Goal: Task Accomplishment & Management: Manage account settings

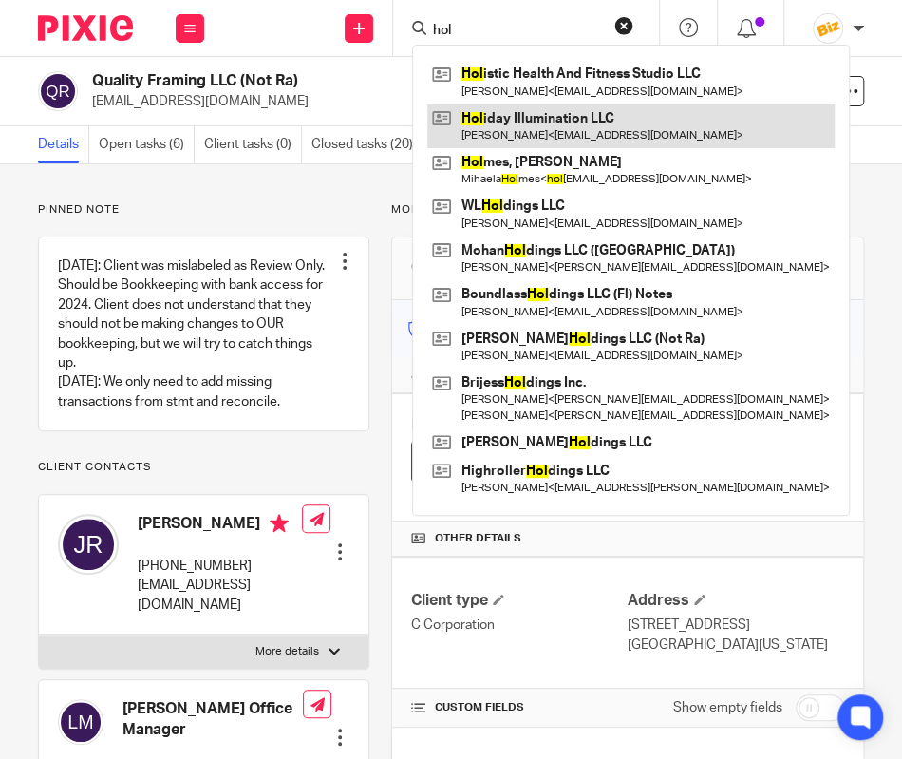
type input "hol"
click at [491, 123] on link at bounding box center [630, 126] width 407 height 44
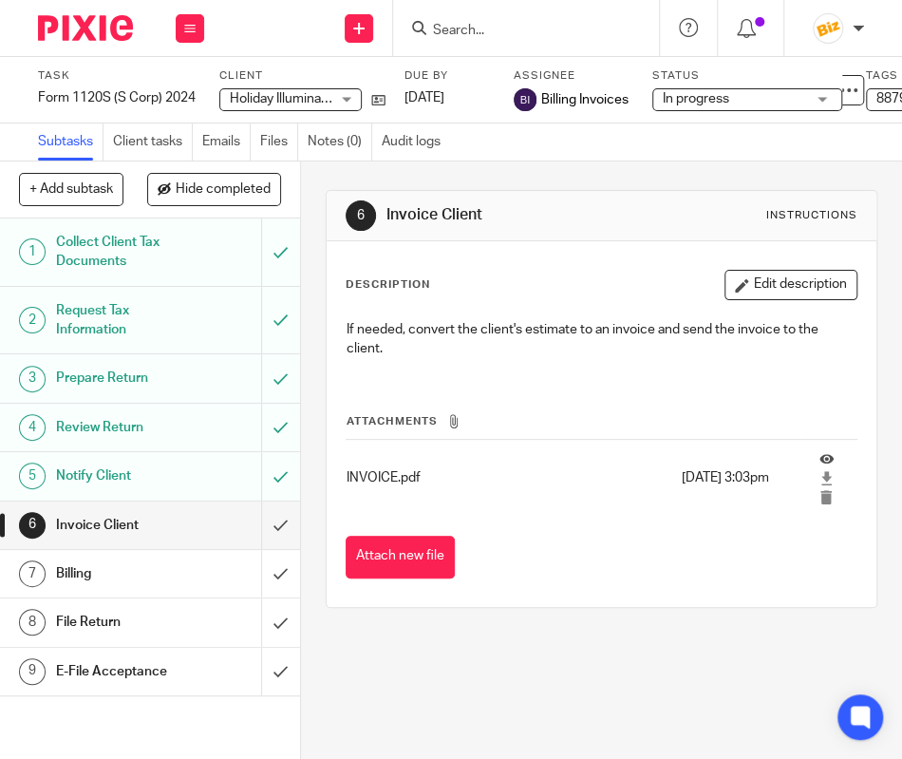
click at [479, 30] on input "Search" at bounding box center [516, 31] width 171 height 17
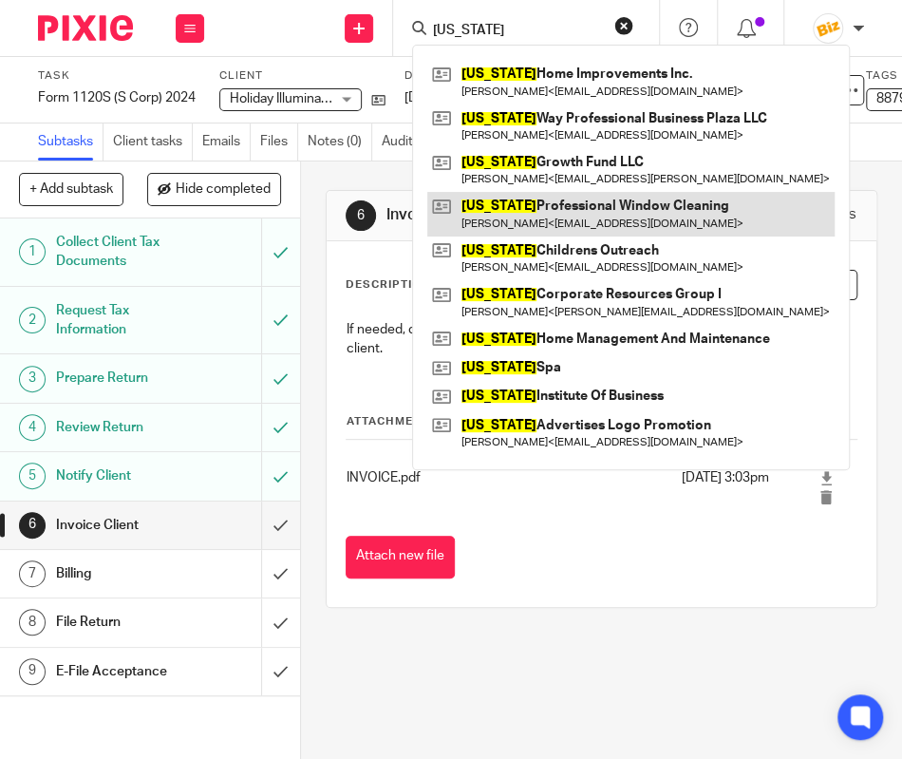
type input "[US_STATE]"
click at [518, 218] on link at bounding box center [630, 214] width 407 height 44
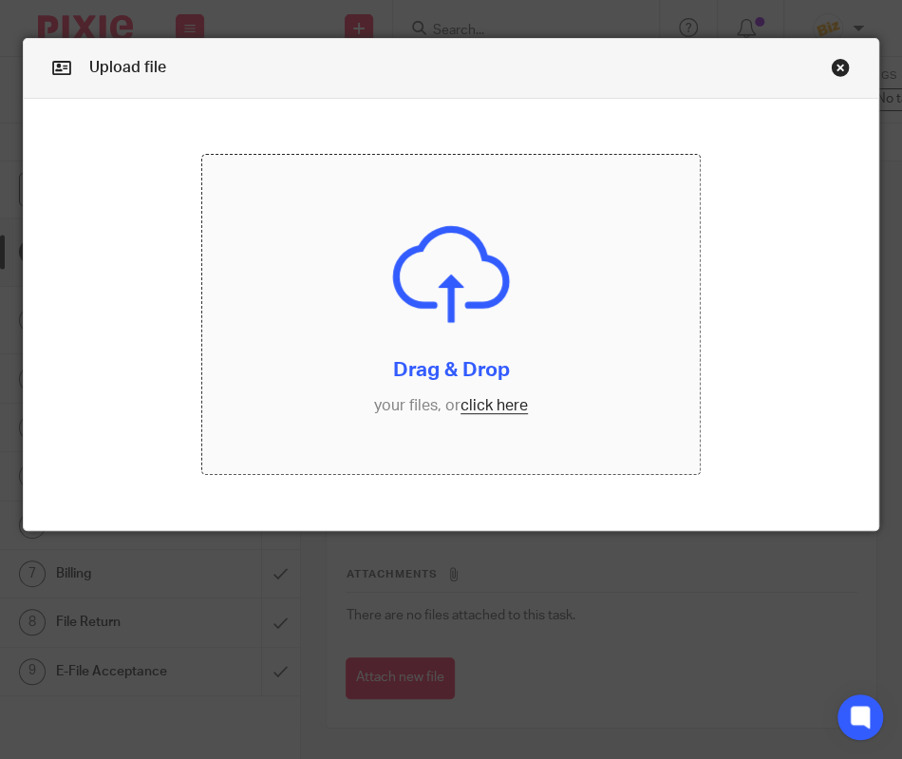
click at [342, 394] on input "file" at bounding box center [450, 314] width 497 height 318
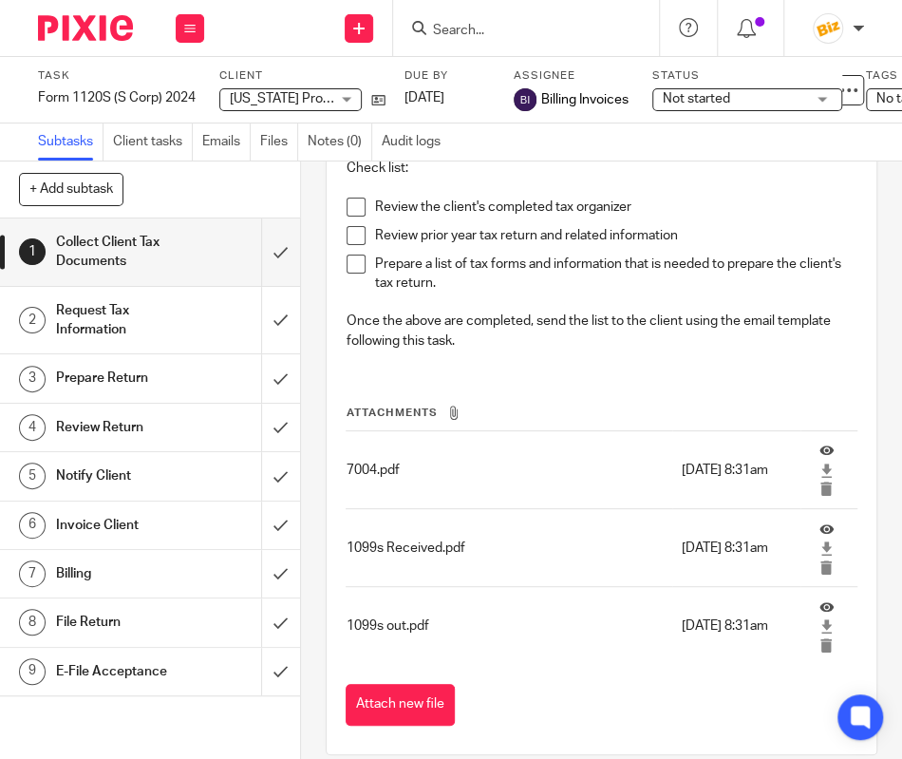
scroll to position [186, 0]
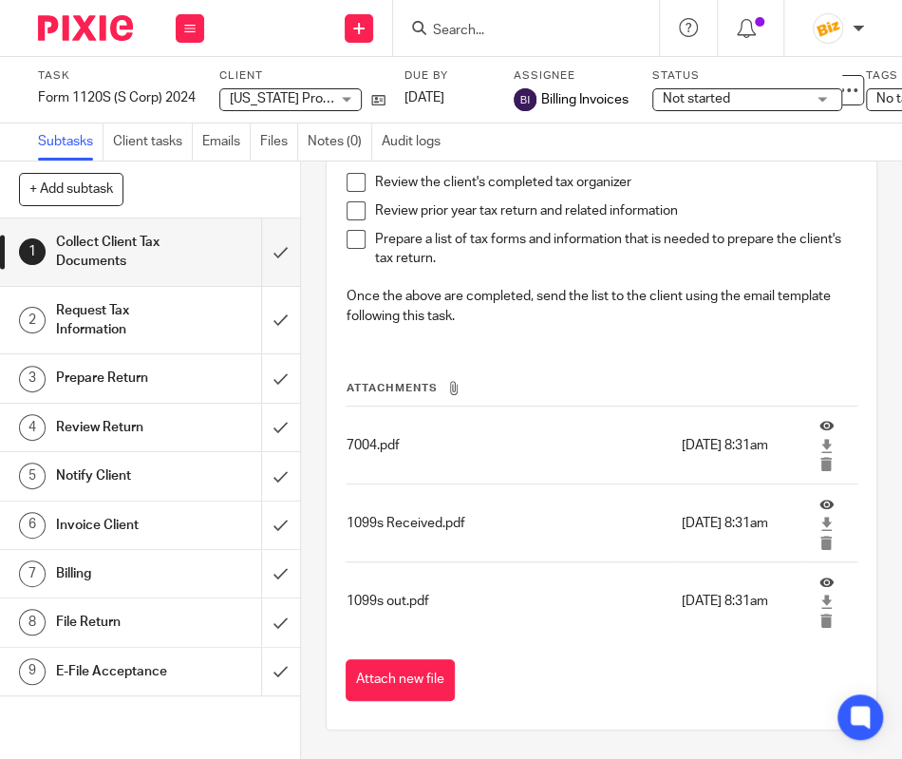
click at [460, 686] on div "Attach new file" at bounding box center [602, 680] width 512 height 43
click at [447, 685] on button "Attach new file" at bounding box center [400, 680] width 109 height 43
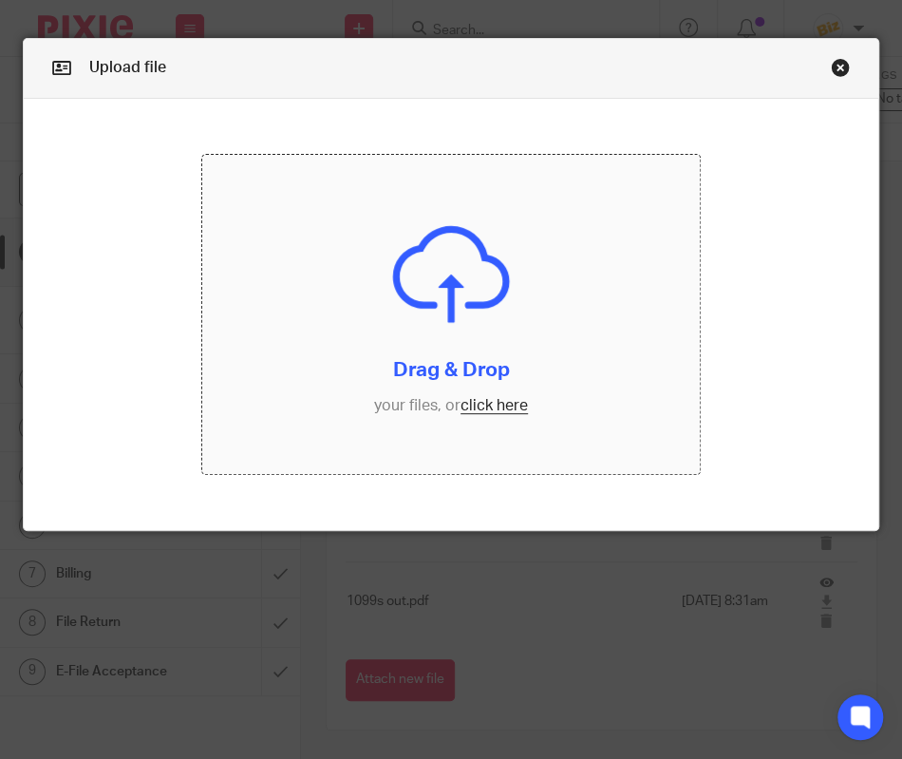
click at [325, 331] on input "file" at bounding box center [450, 314] width 497 height 318
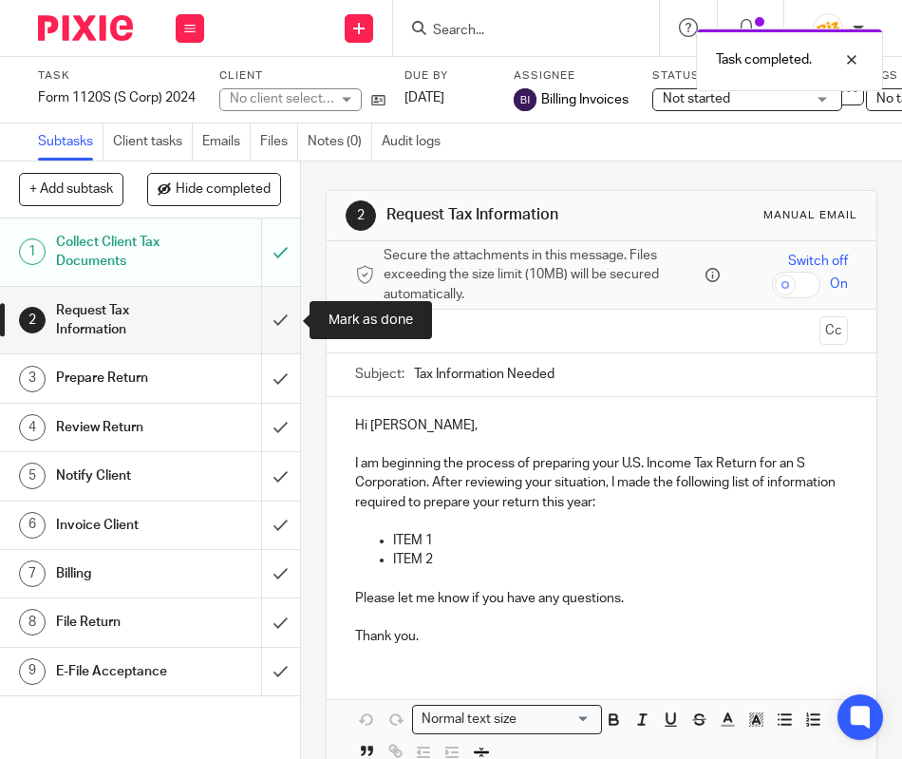
click at [285, 298] on input "submit" at bounding box center [150, 320] width 300 height 67
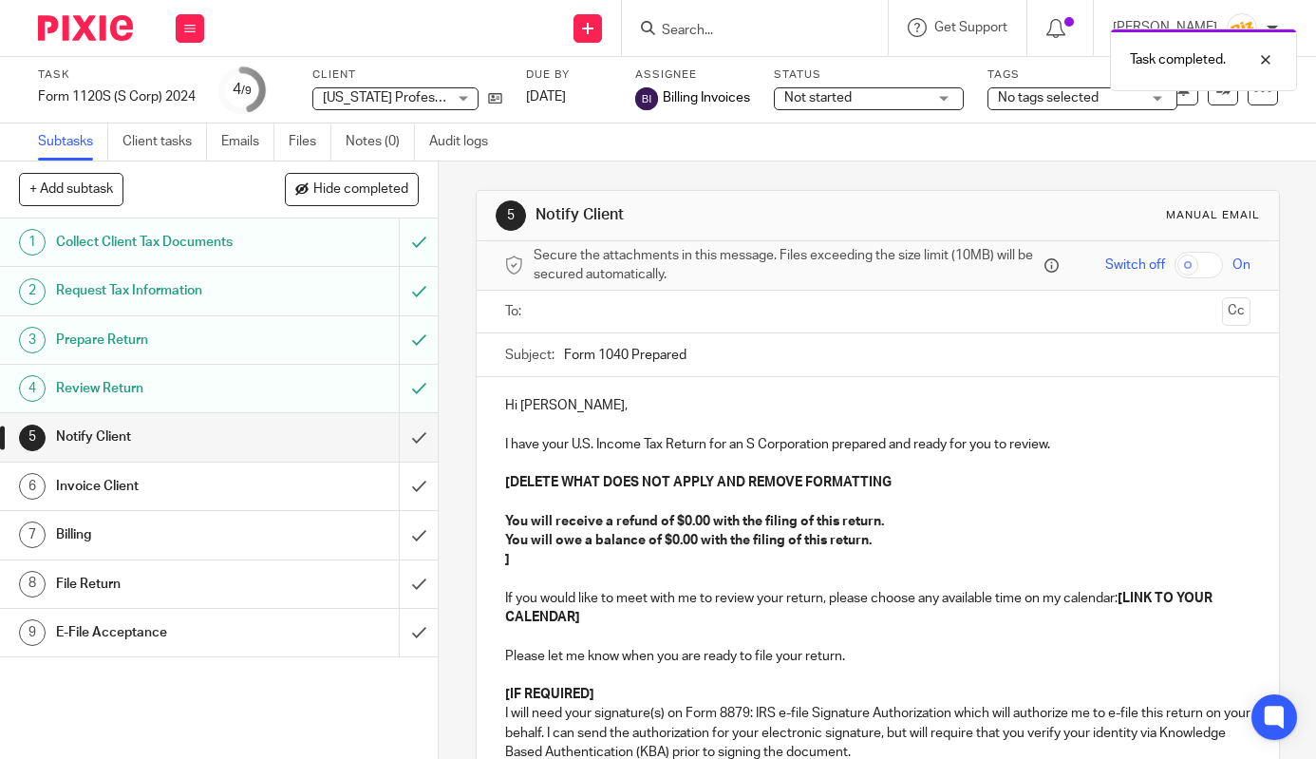
drag, startPoint x: 628, startPoint y: 350, endPoint x: 610, endPoint y: 353, distance: 18.3
click at [610, 353] on input "Form 1040 Prepared" at bounding box center [907, 354] width 687 height 43
click at [304, 536] on div "Billing" at bounding box center [218, 535] width 324 height 28
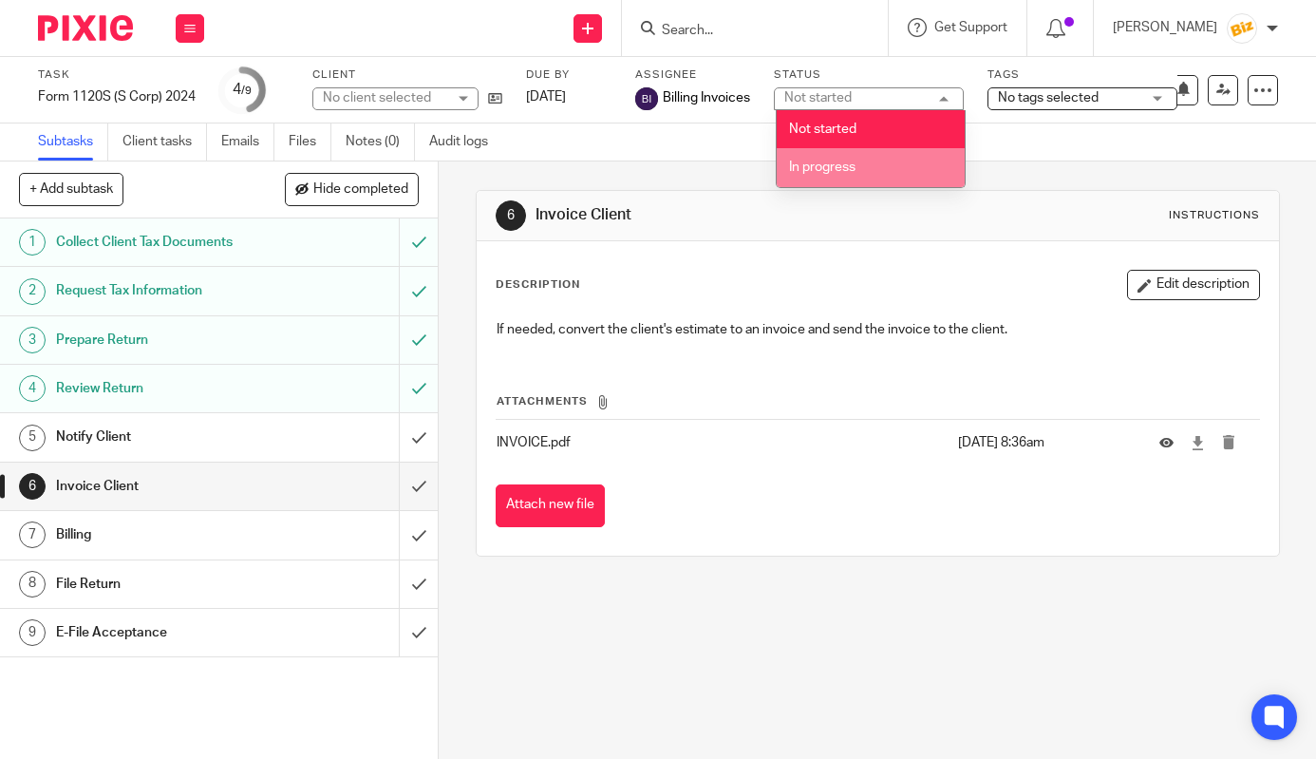
click at [843, 168] on span "In progress" at bounding box center [822, 167] width 66 height 13
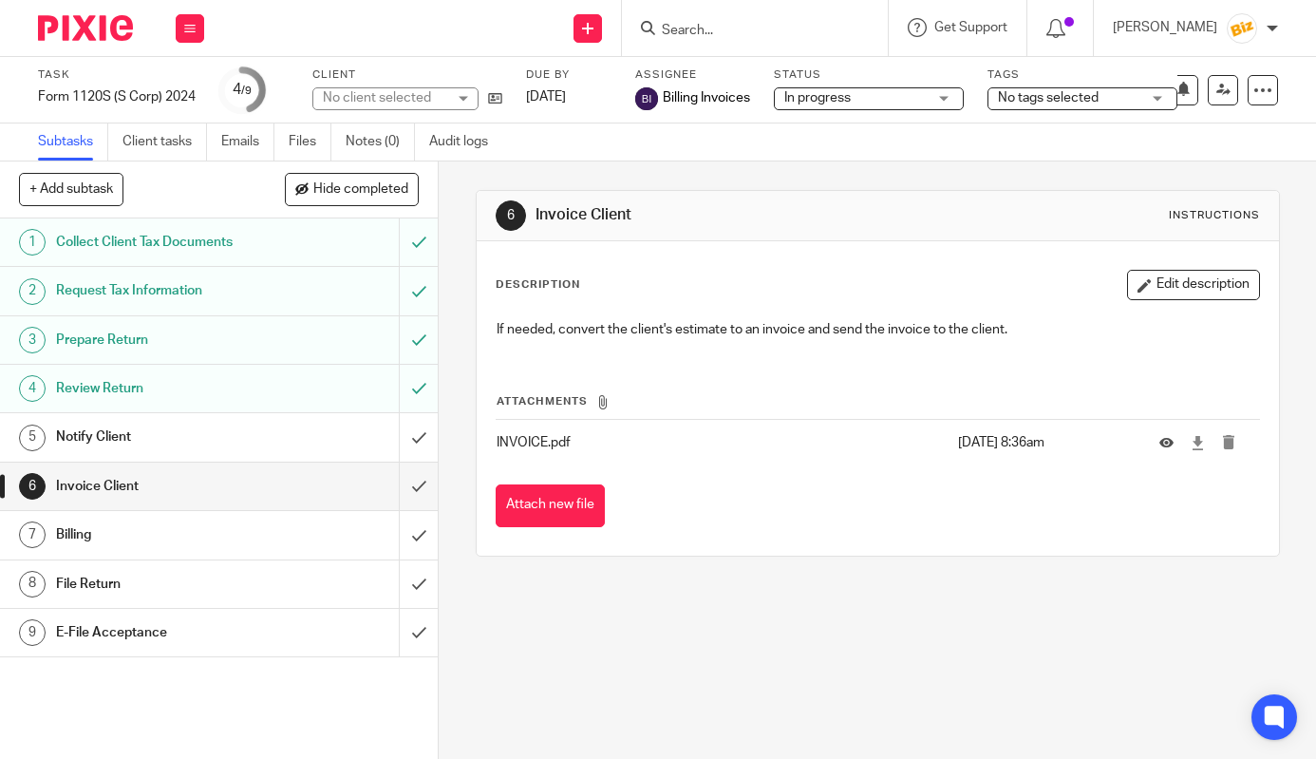
click at [1030, 99] on span "No tags selected" at bounding box center [1048, 97] width 101 height 13
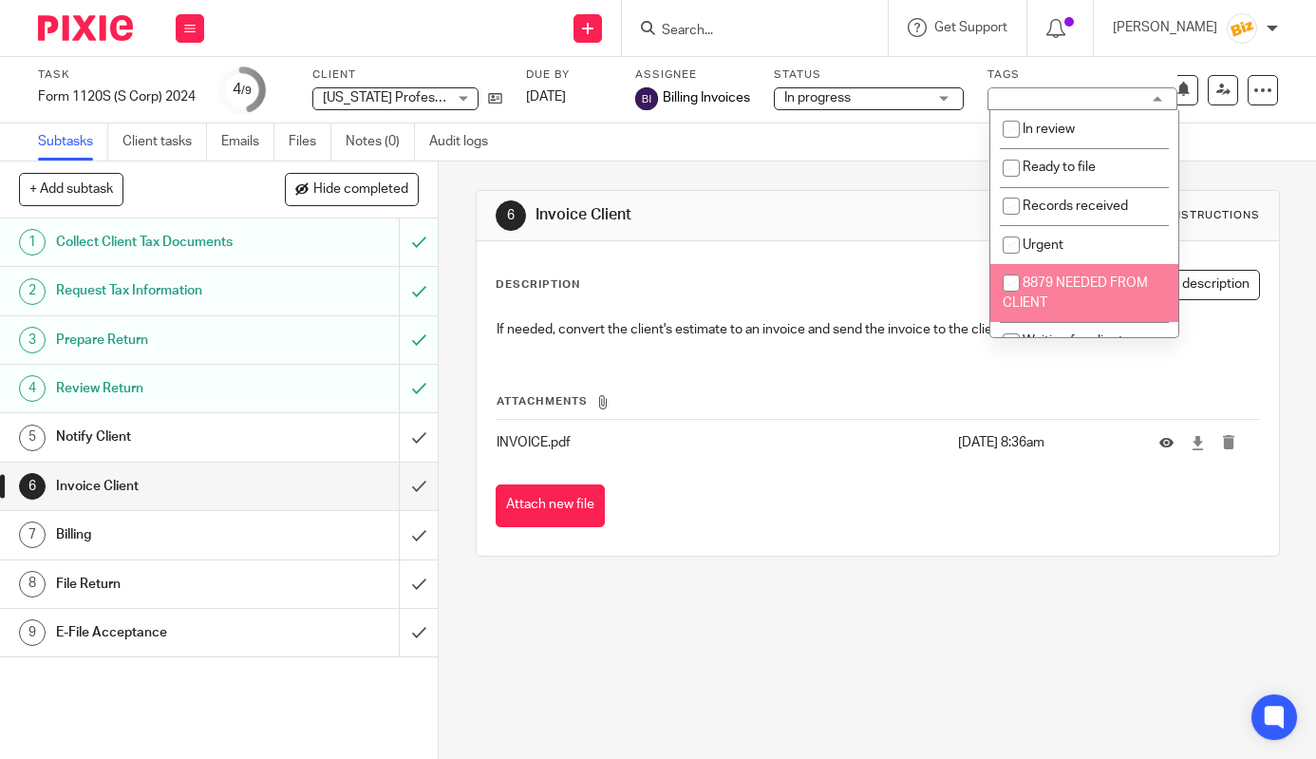
click at [1013, 287] on input "checkbox" at bounding box center [1012, 283] width 36 height 36
click at [1011, 287] on input "checkbox" at bounding box center [1012, 283] width 36 height 36
checkbox input "false"
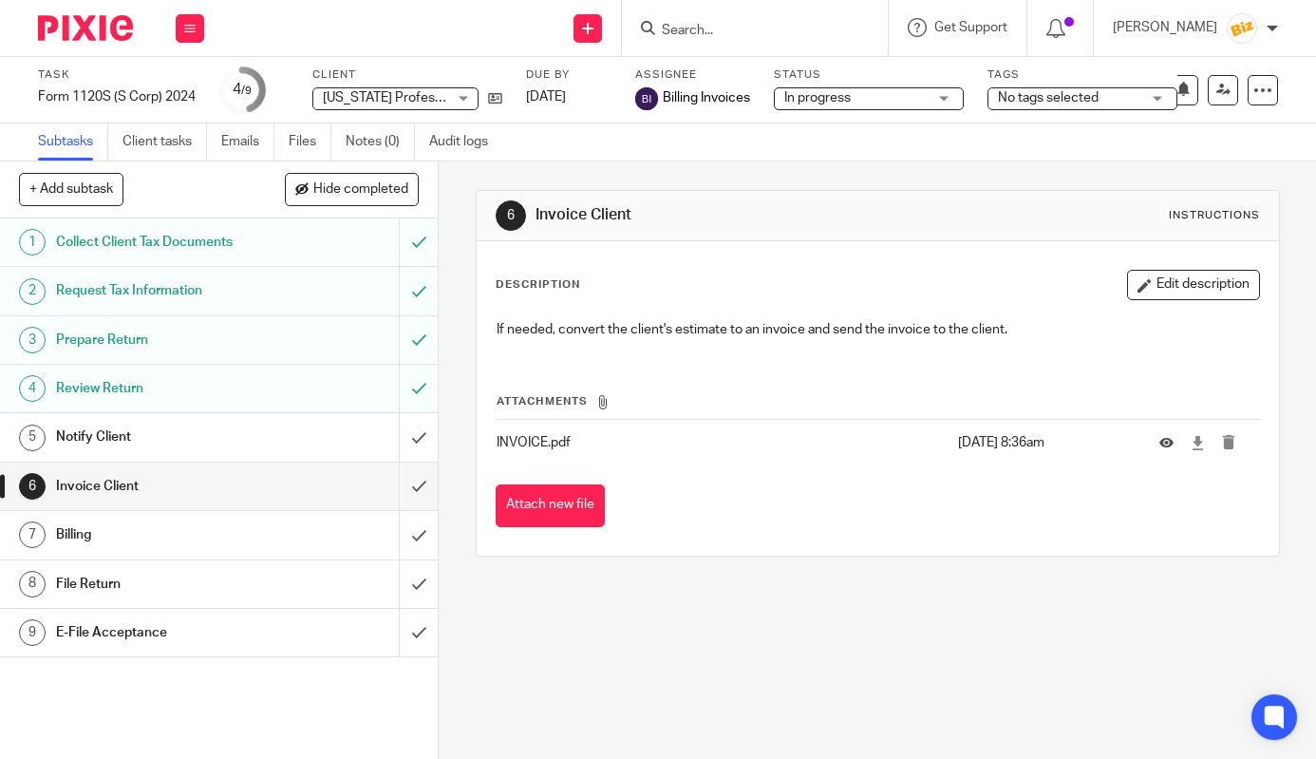
click at [849, 170] on div "6 Invoice Client Instructions Description Edit description If needed, convert t…" at bounding box center [878, 373] width 805 height 424
click at [201, 32] on button at bounding box center [190, 28] width 28 height 28
click at [198, 84] on link "Work" at bounding box center [180, 88] width 33 height 13
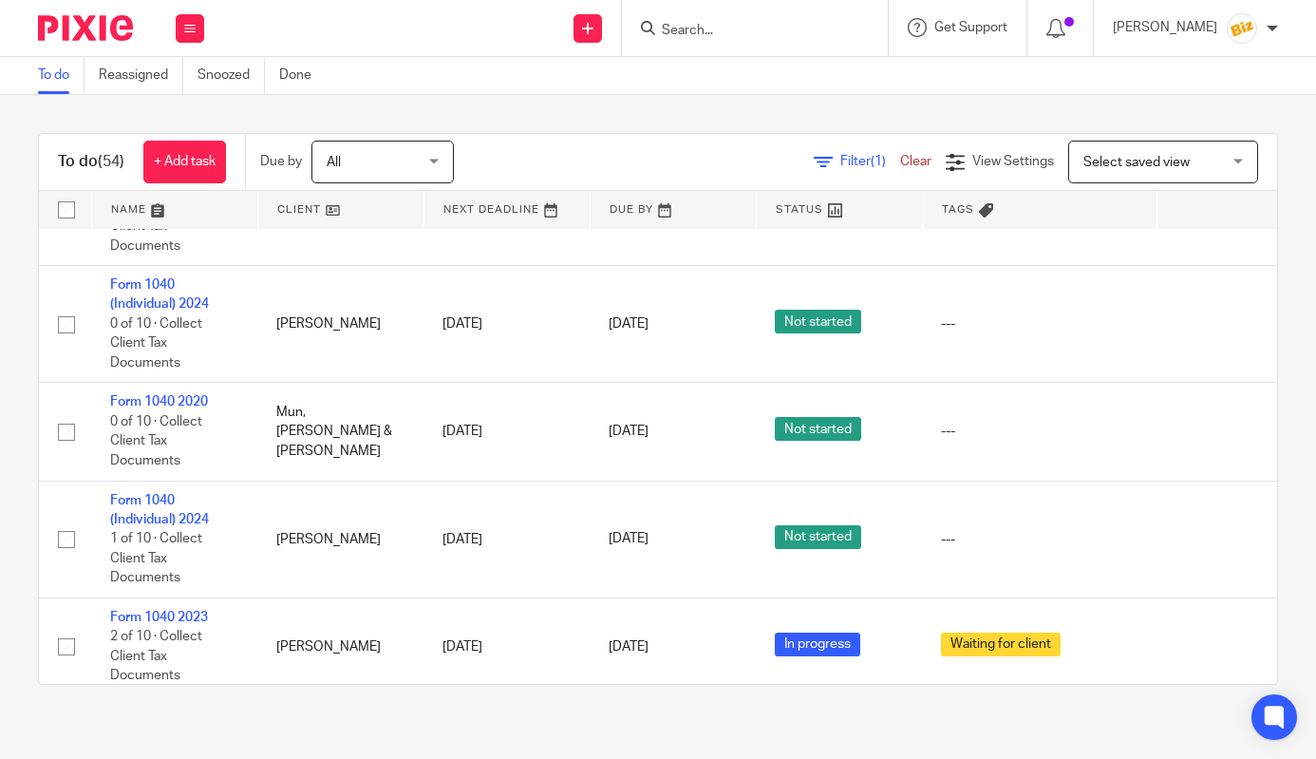
scroll to position [5215, 0]
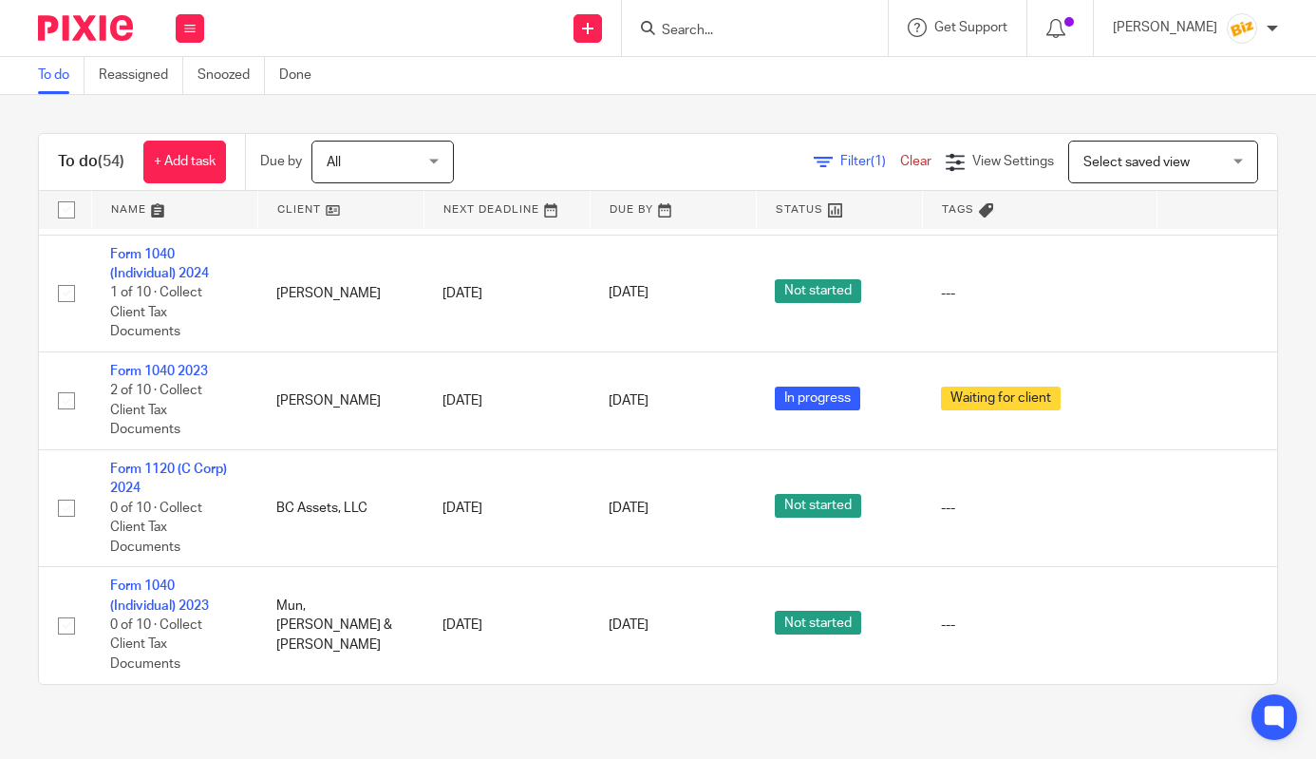
click at [741, 23] on input "Search" at bounding box center [745, 31] width 171 height 17
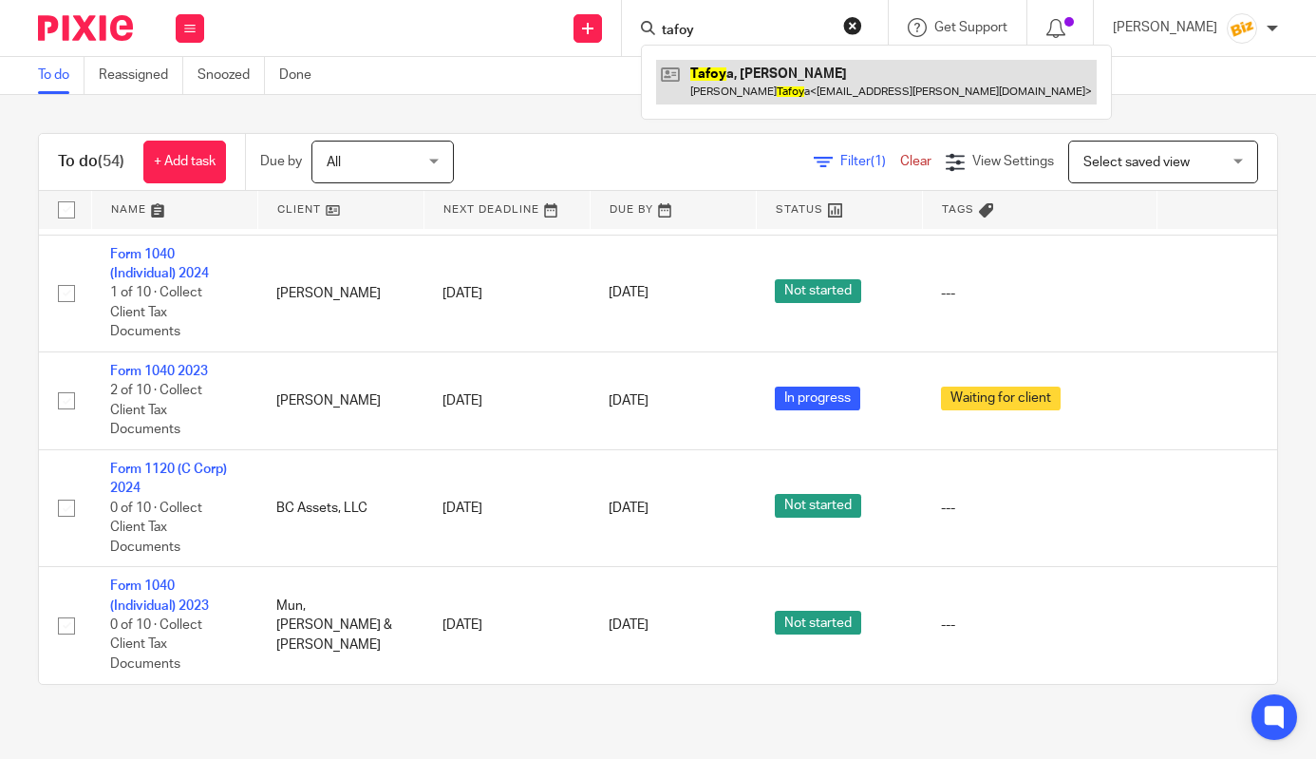
type input "tafoy"
click at [744, 81] on link at bounding box center [876, 82] width 441 height 44
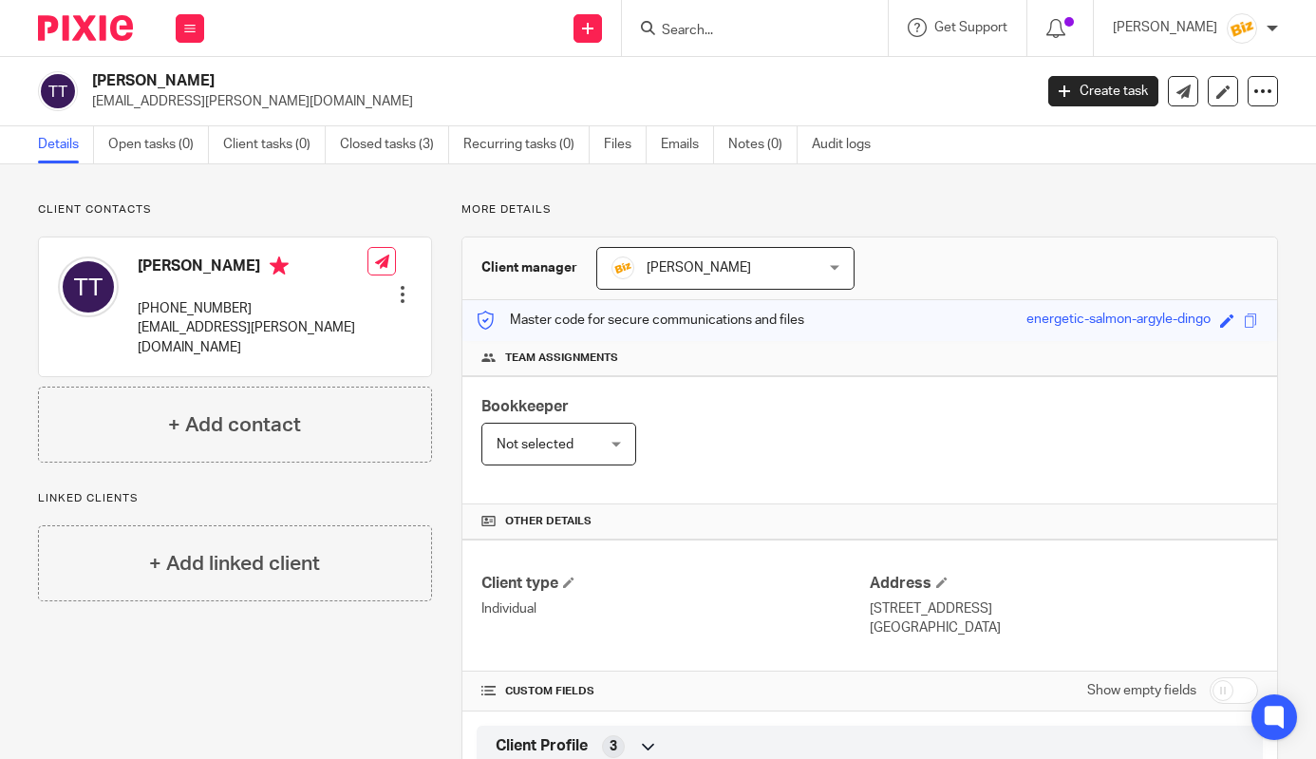
click at [117, 31] on img at bounding box center [85, 28] width 95 height 26
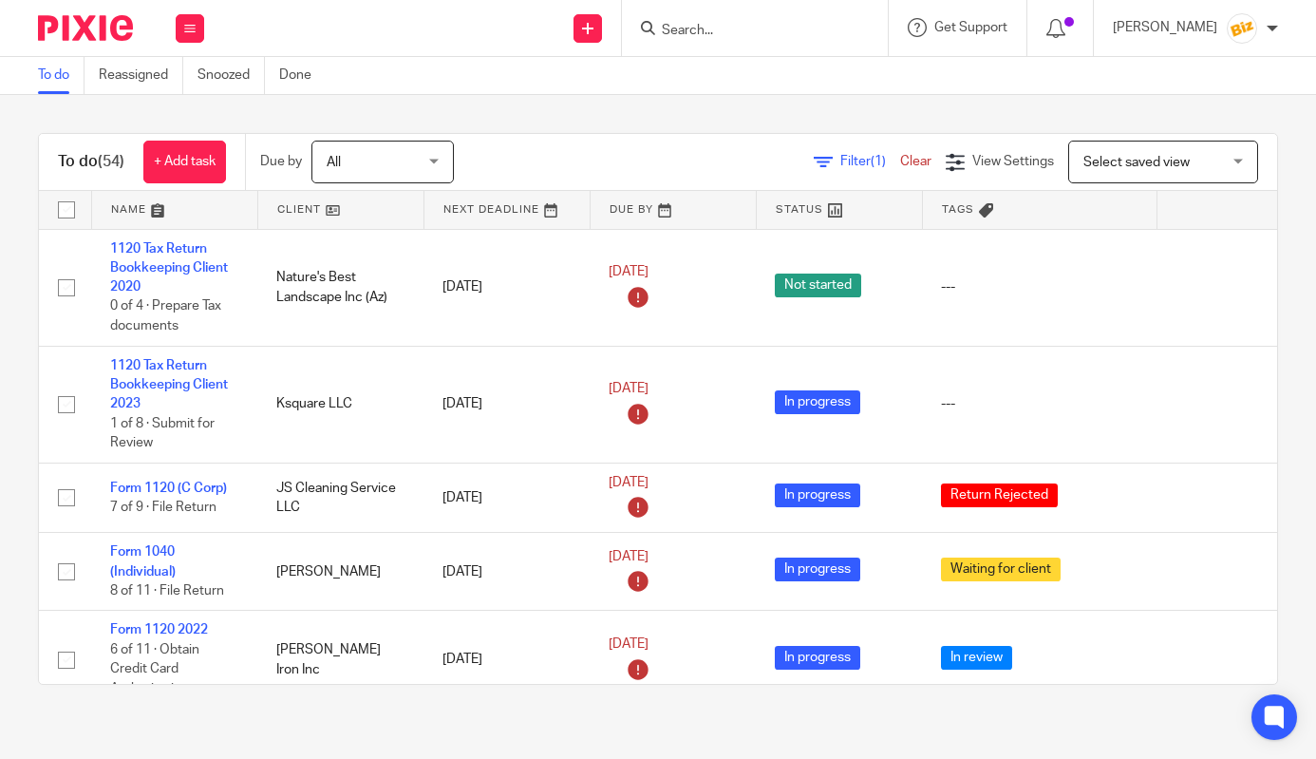
click at [726, 31] on input "Search" at bounding box center [745, 31] width 171 height 17
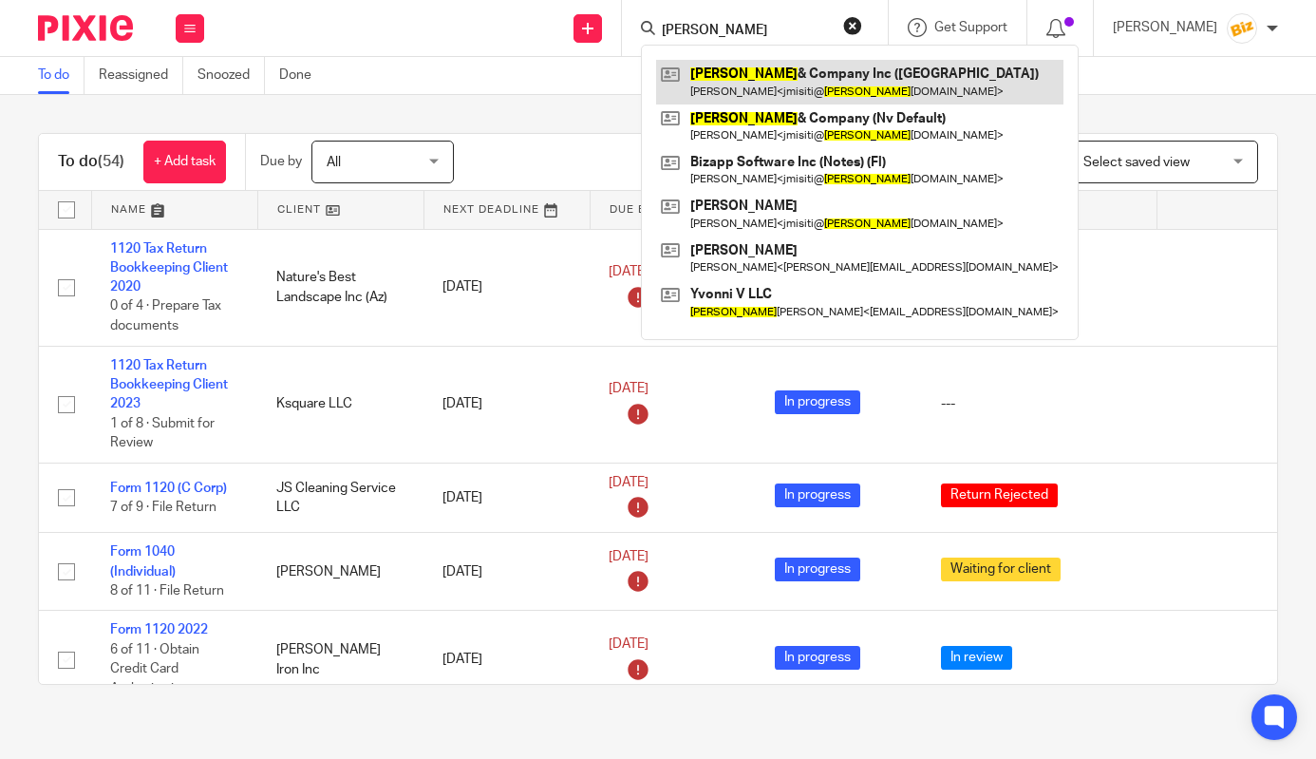
type input "deforest"
click at [740, 84] on link at bounding box center [859, 82] width 407 height 44
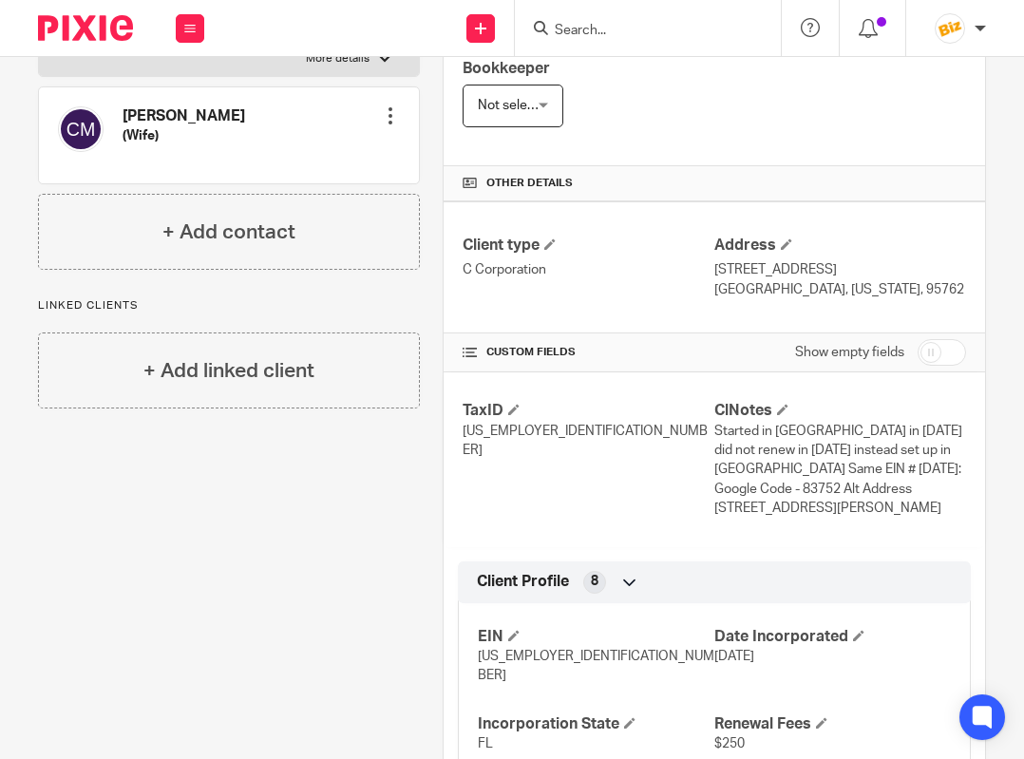
scroll to position [676, 0]
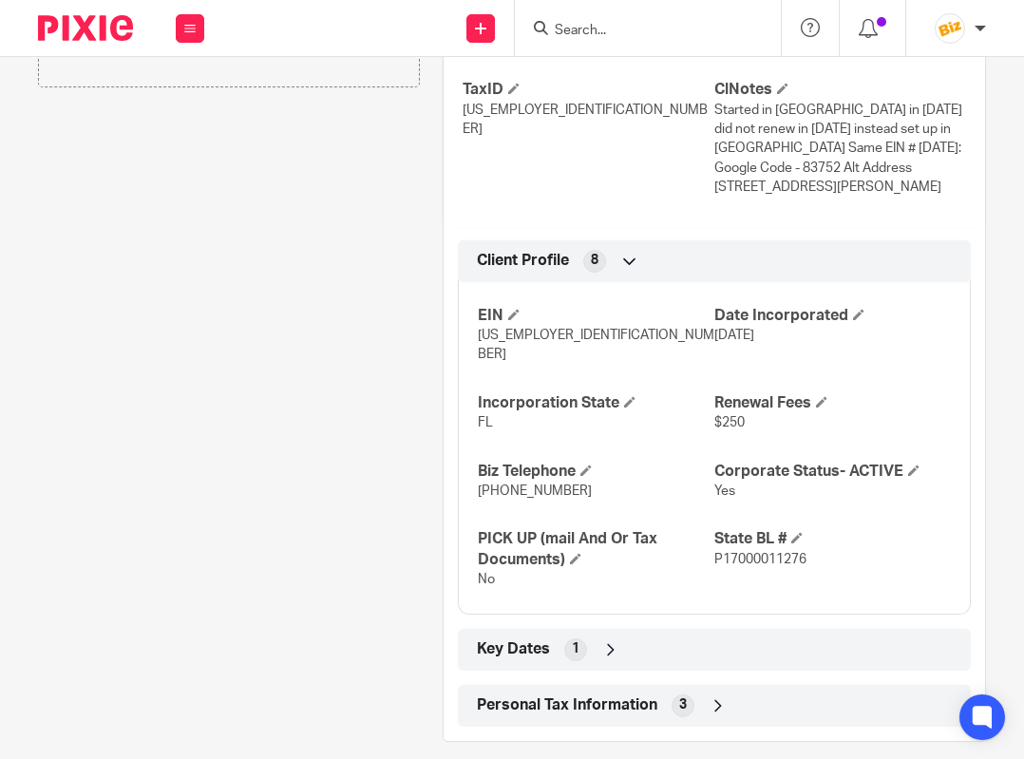
click at [621, 690] on div "Personal Tax Information 3" at bounding box center [714, 706] width 484 height 32
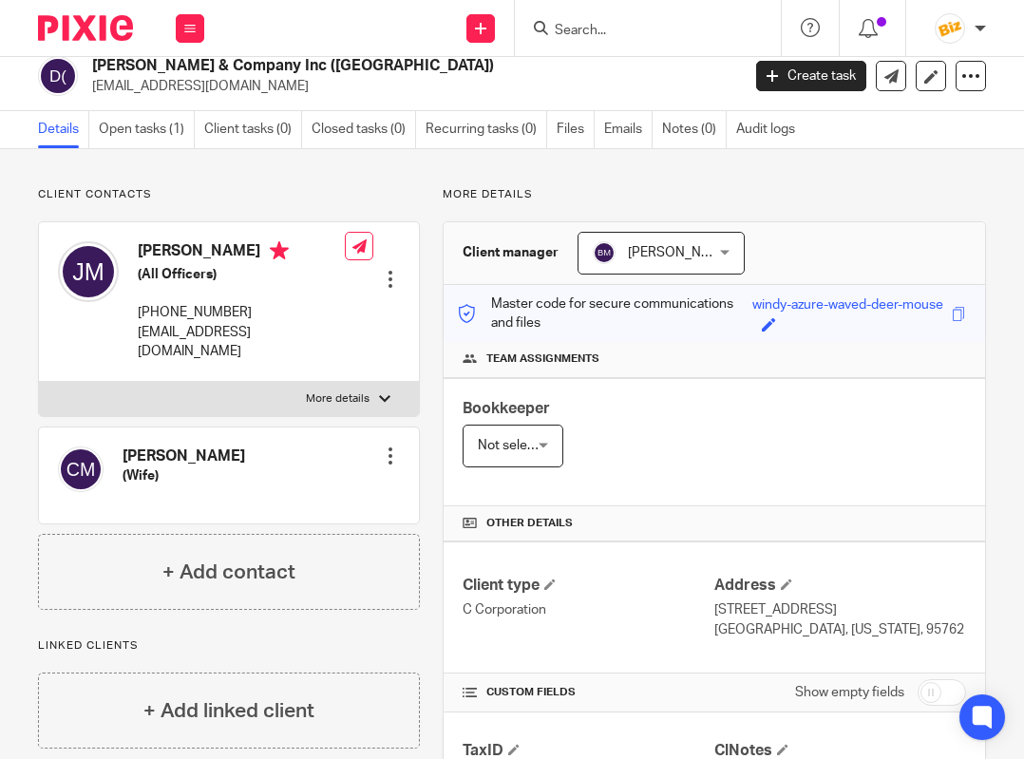
scroll to position [0, 0]
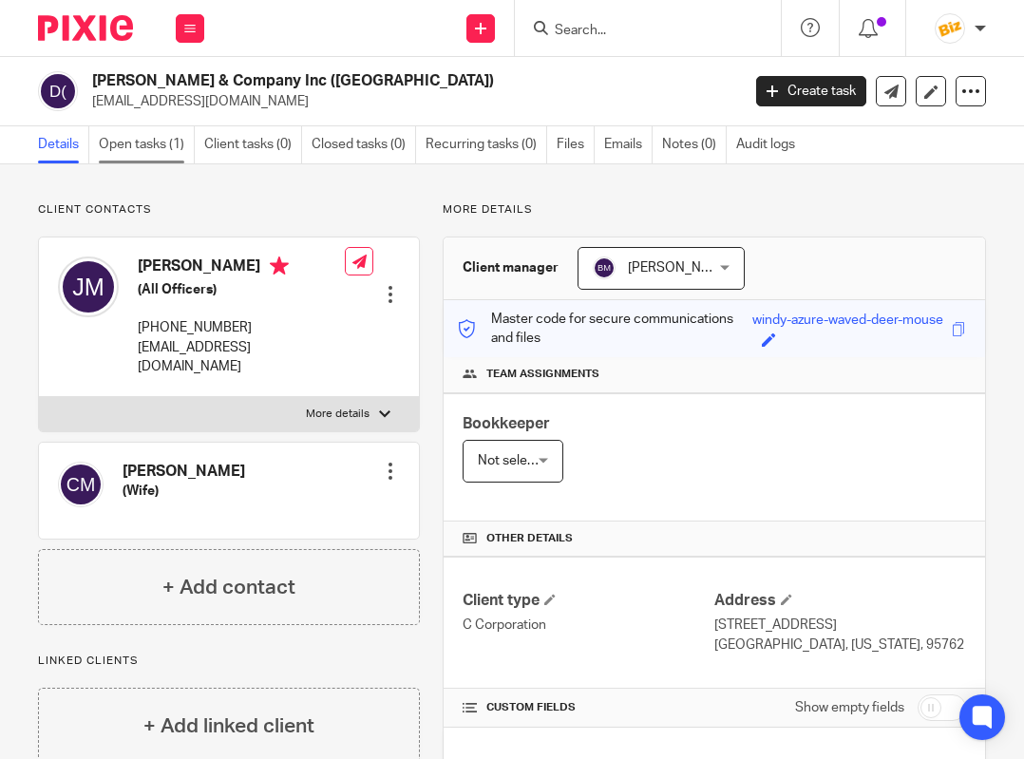
click at [142, 142] on link "Open tasks (1)" at bounding box center [147, 144] width 96 height 37
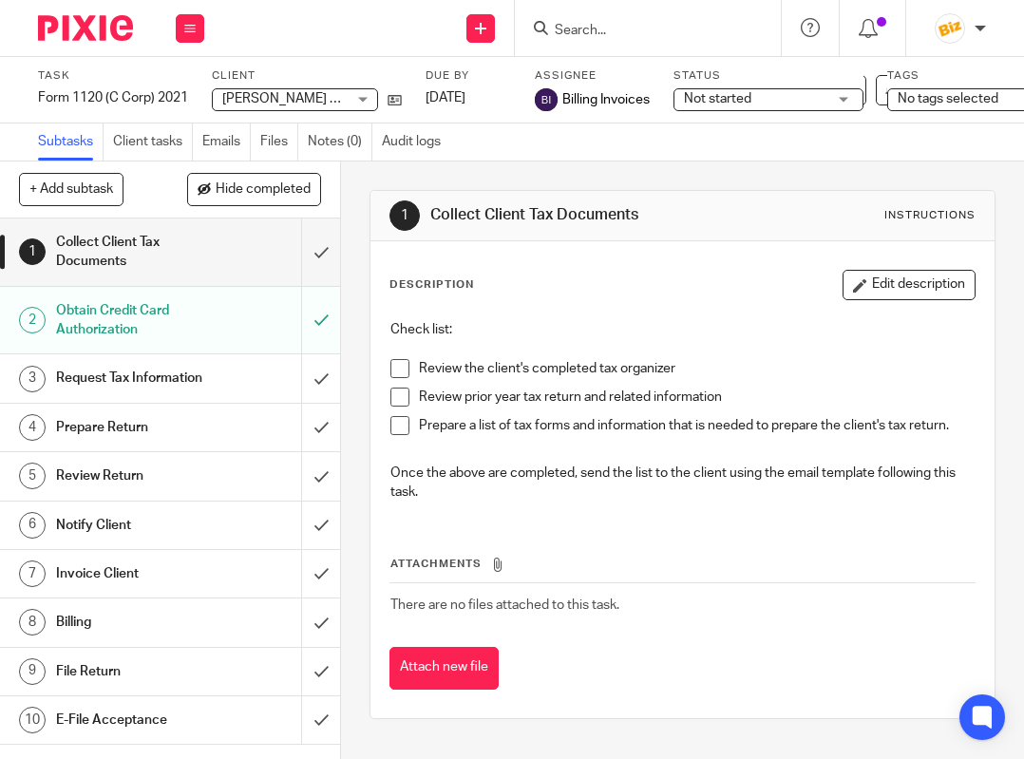
drag, startPoint x: 438, startPoint y: 674, endPoint x: 440, endPoint y: 663, distance: 11.6
click at [439, 672] on button "Attach new file" at bounding box center [443, 668] width 109 height 43
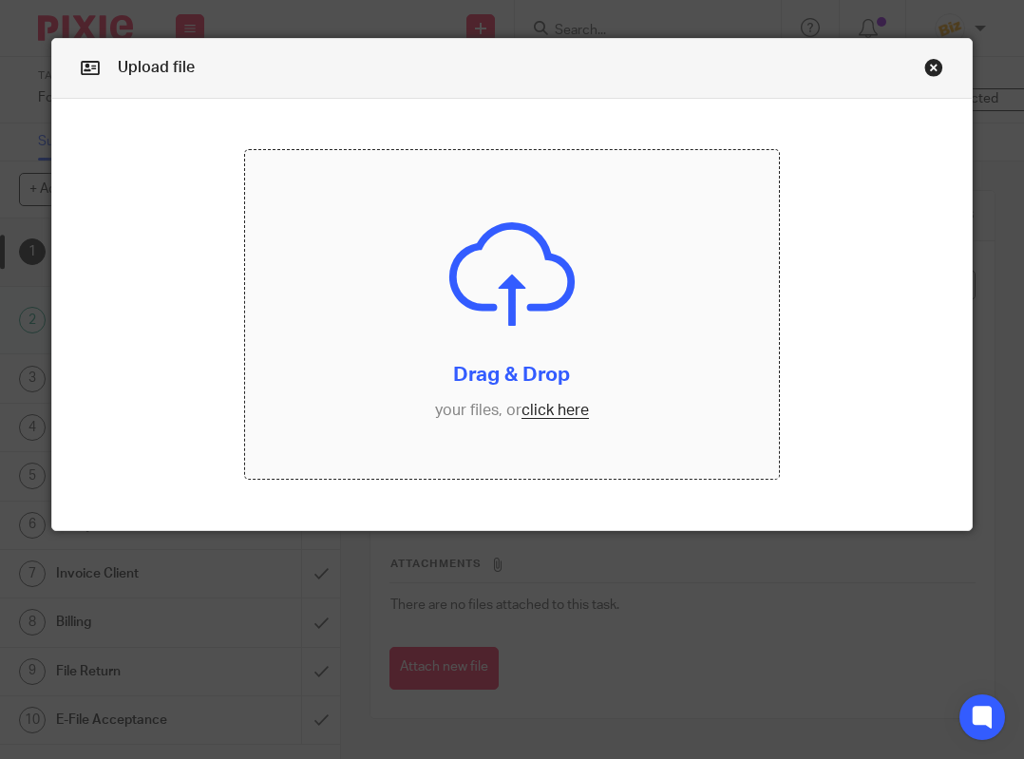
click at [435, 404] on input "file" at bounding box center [512, 314] width 535 height 328
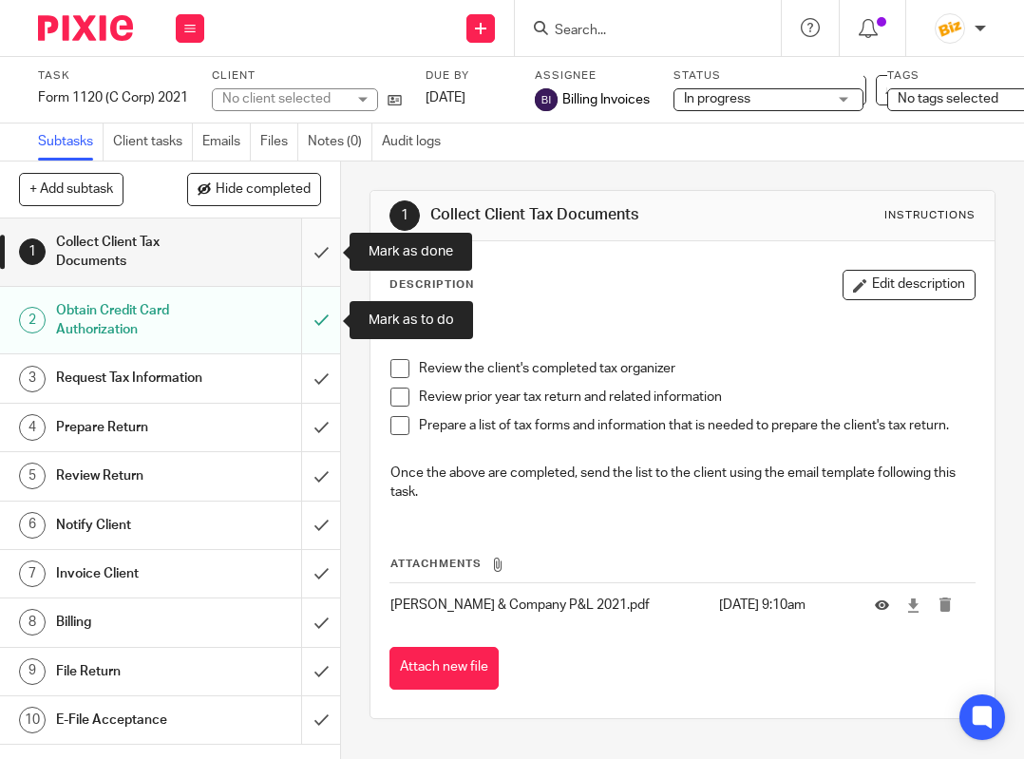
click at [307, 261] on input "submit" at bounding box center [170, 251] width 340 height 67
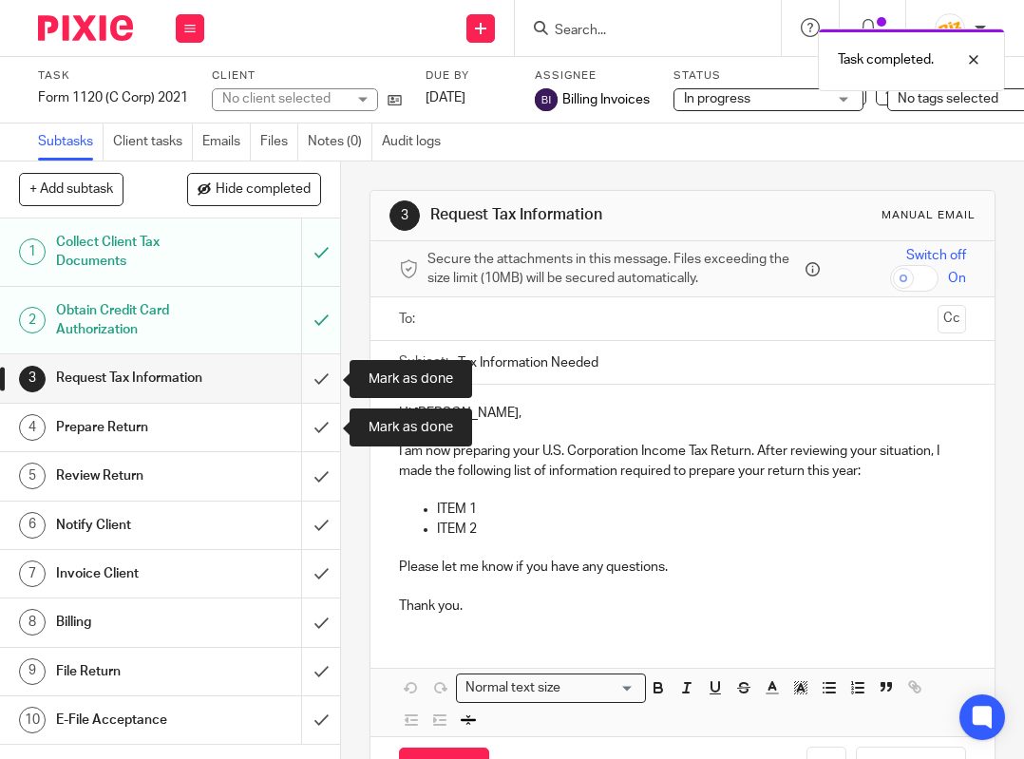
click at [309, 376] on input "submit" at bounding box center [170, 377] width 340 height 47
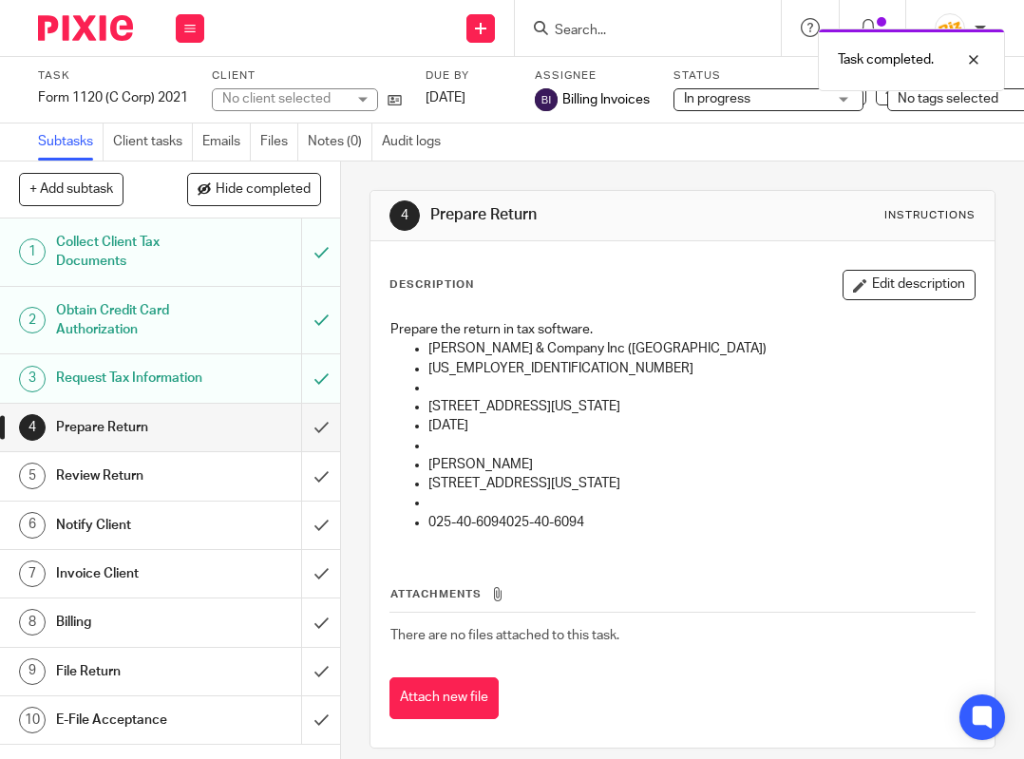
drag, startPoint x: 442, startPoint y: 704, endPoint x: 441, endPoint y: 685, distance: 19.0
click at [441, 690] on button "Attach new file" at bounding box center [443, 698] width 109 height 43
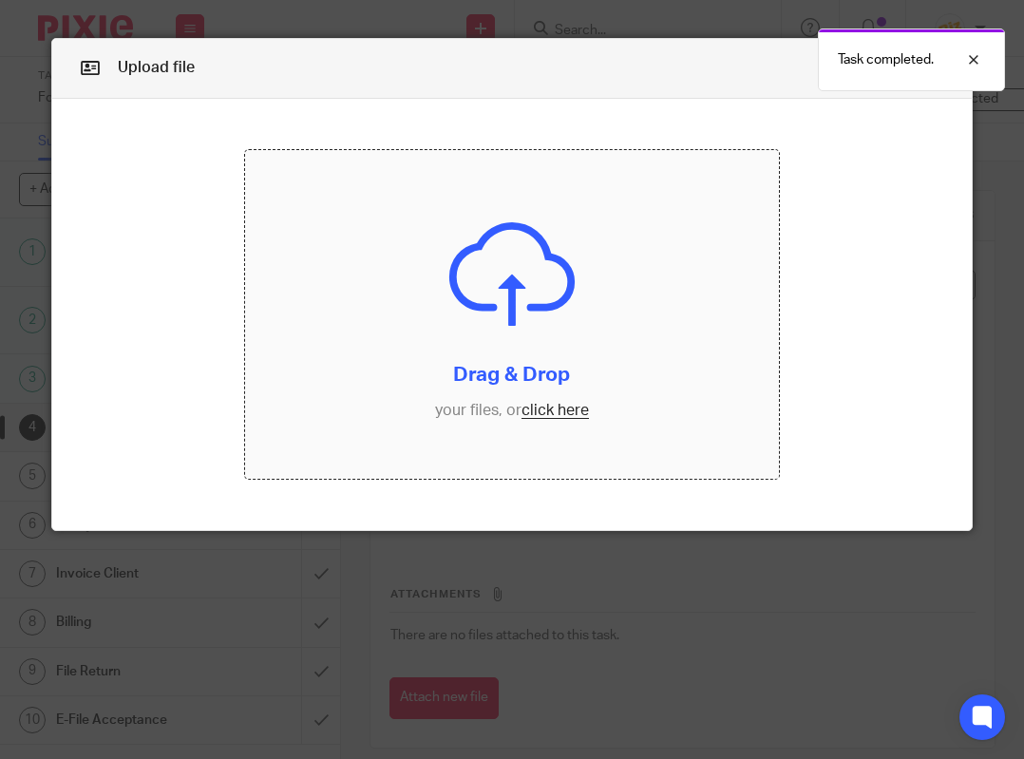
click at [401, 394] on input "file" at bounding box center [512, 314] width 535 height 328
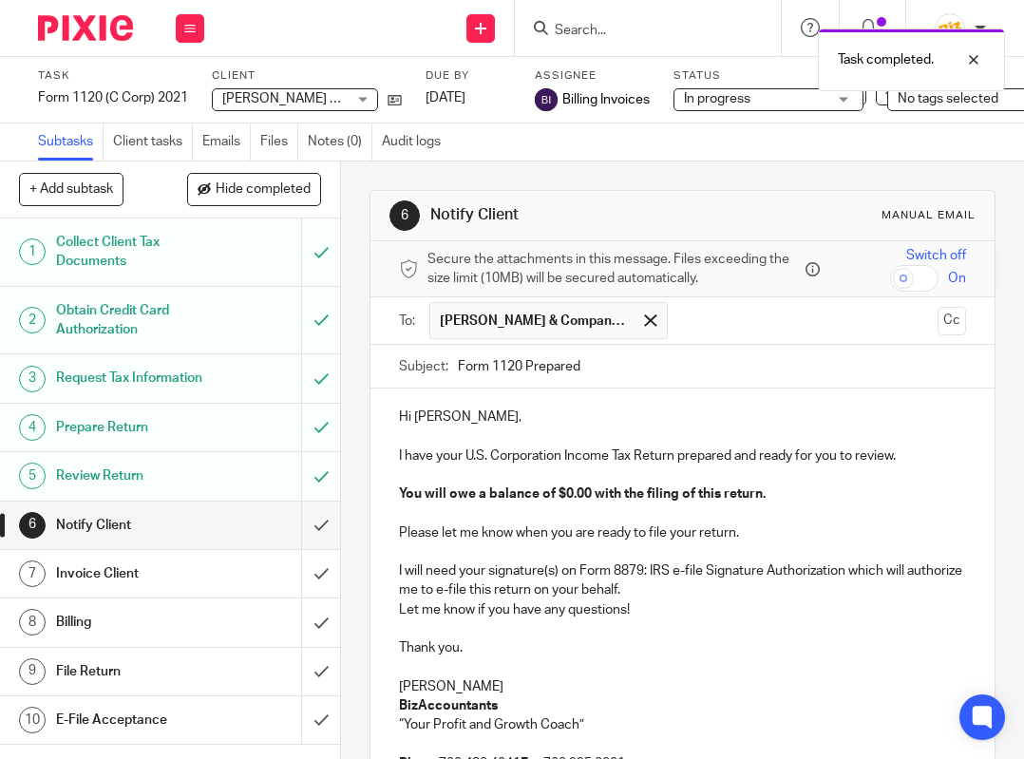
click at [702, 375] on input "Form 1120 Prepared" at bounding box center [712, 366] width 508 height 43
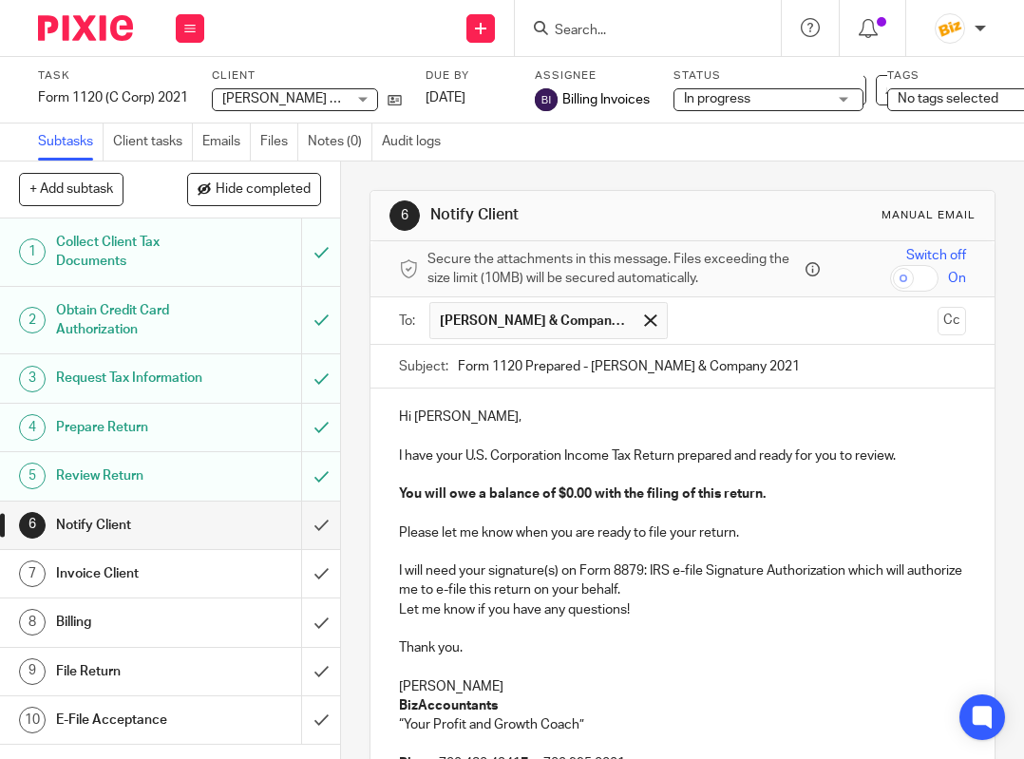
type input "Form 1120 Prepared - Deforest & Company 2021"
click at [463, 455] on p "I have your U.S. Corporation Income Tax Return prepared and ready for you to re…" at bounding box center [682, 455] width 567 height 19
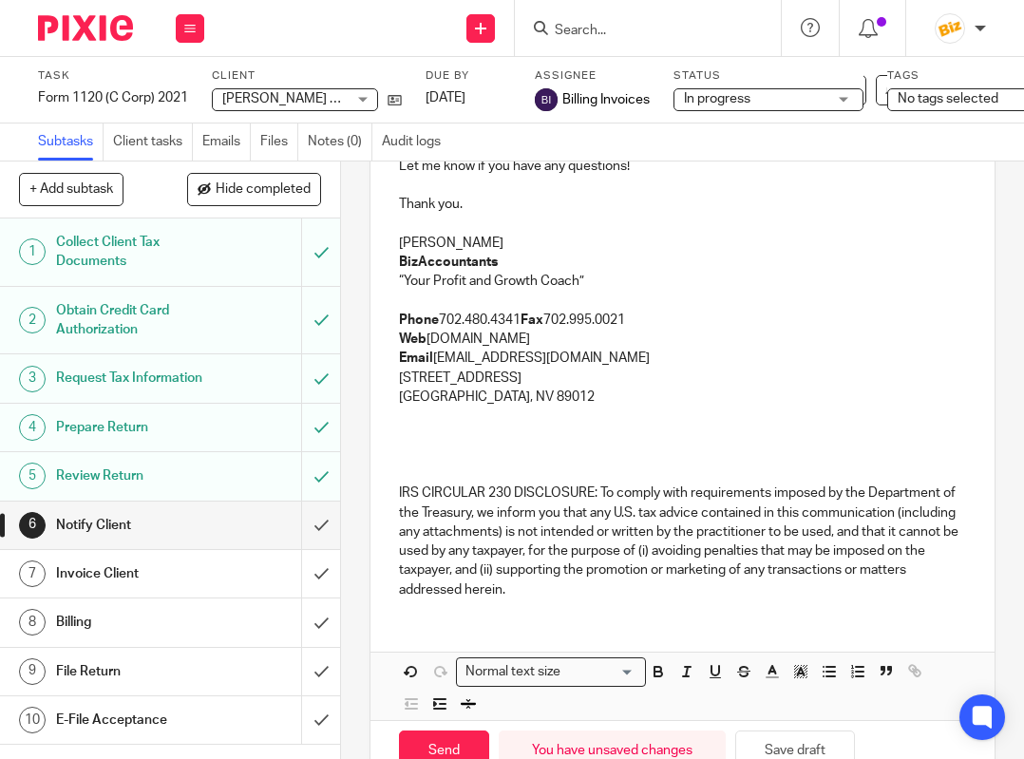
scroll to position [536, 0]
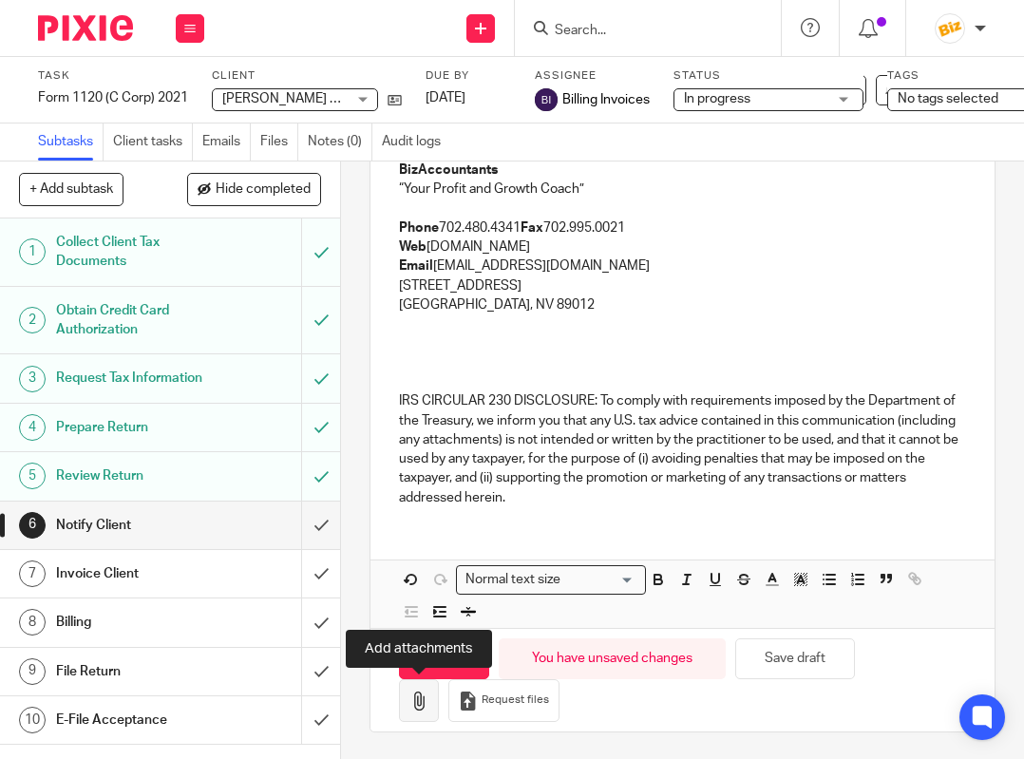
click at [427, 702] on icon "button" at bounding box center [418, 700] width 19 height 19
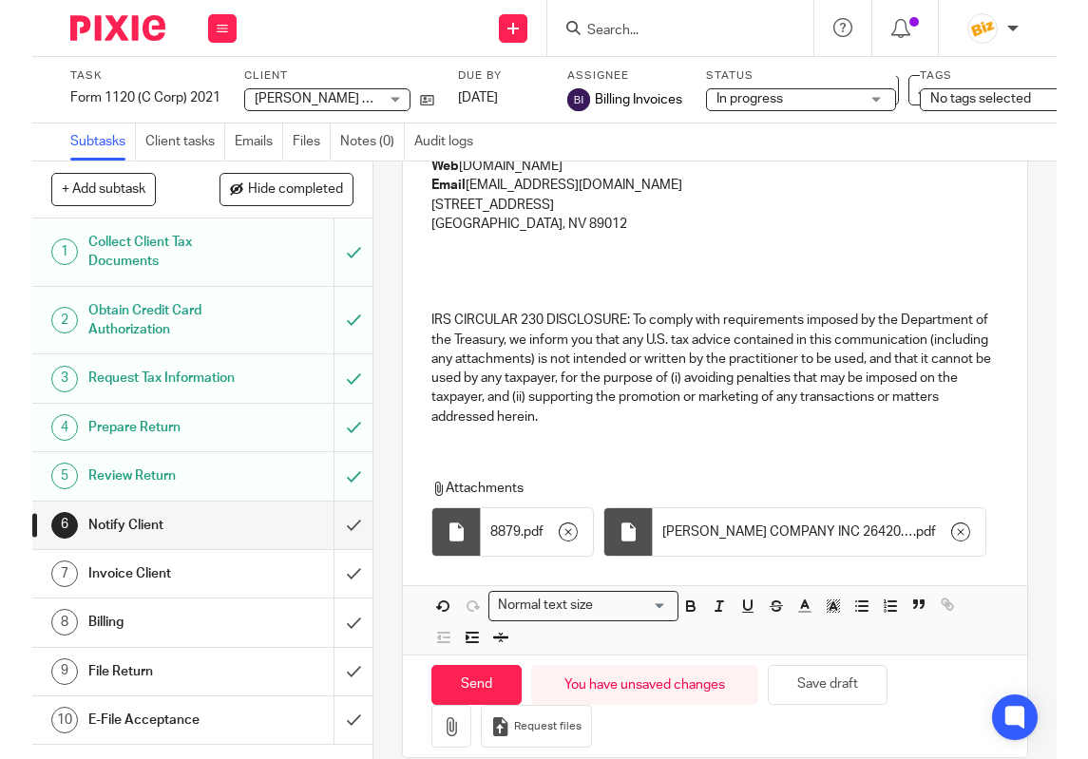
scroll to position [643, 0]
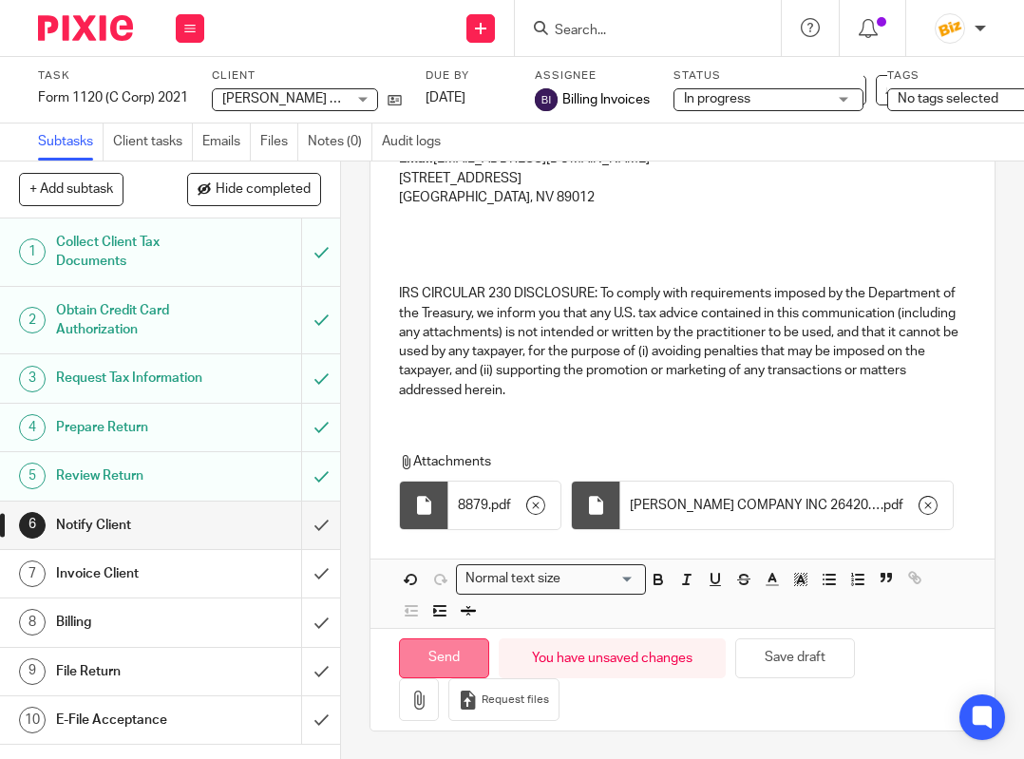
click at [480, 653] on input "Send" at bounding box center [444, 658] width 90 height 41
type input "Sent"
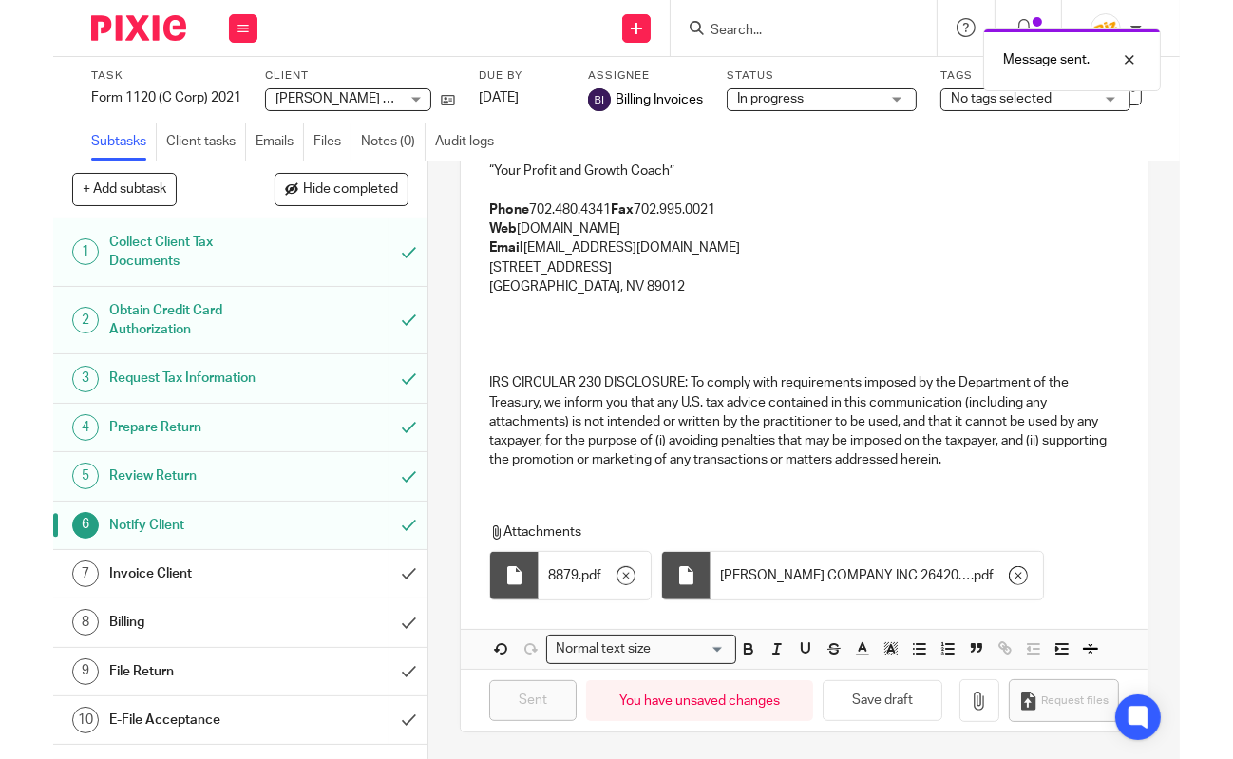
scroll to position [554, 0]
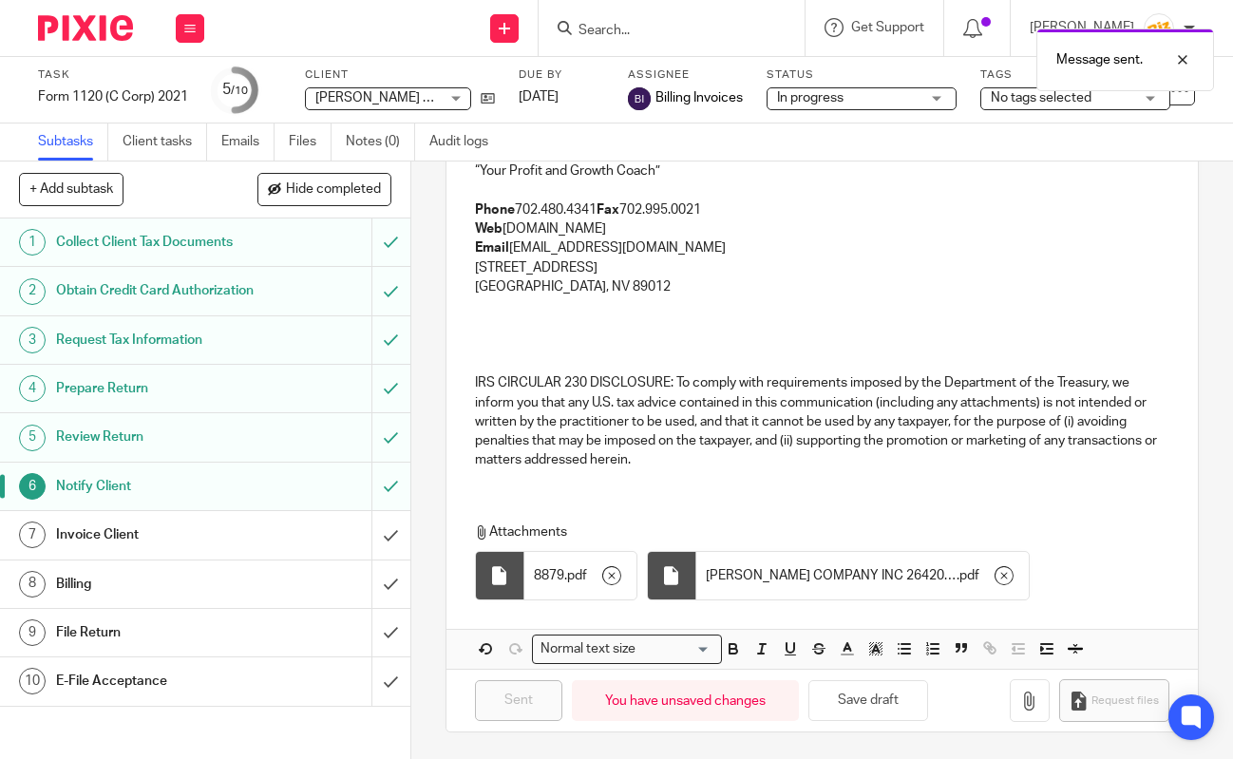
click at [1023, 88] on div "Message sent." at bounding box center [914, 55] width 597 height 72
click at [1023, 95] on span "No tags selected" at bounding box center [1041, 97] width 101 height 13
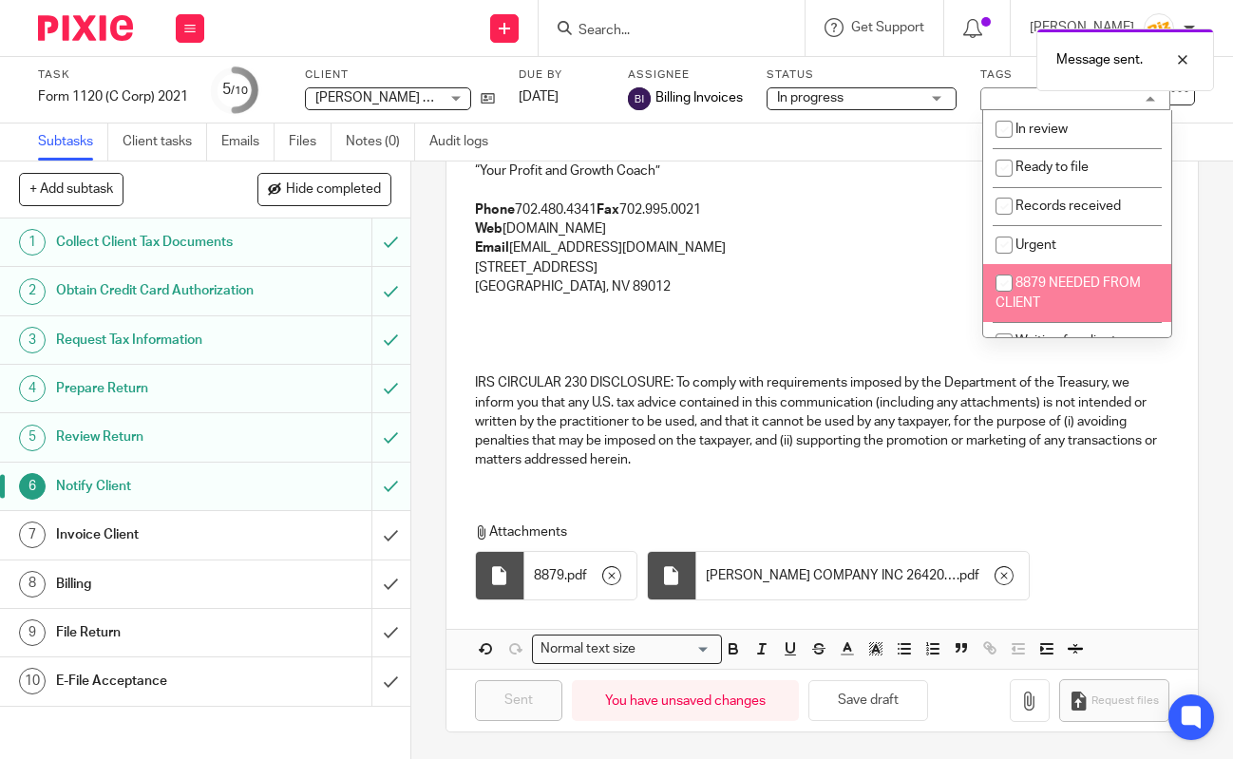
click at [1023, 282] on span "8879 NEEDED FROM CLIENT" at bounding box center [1067, 292] width 145 height 33
checkbox input "true"
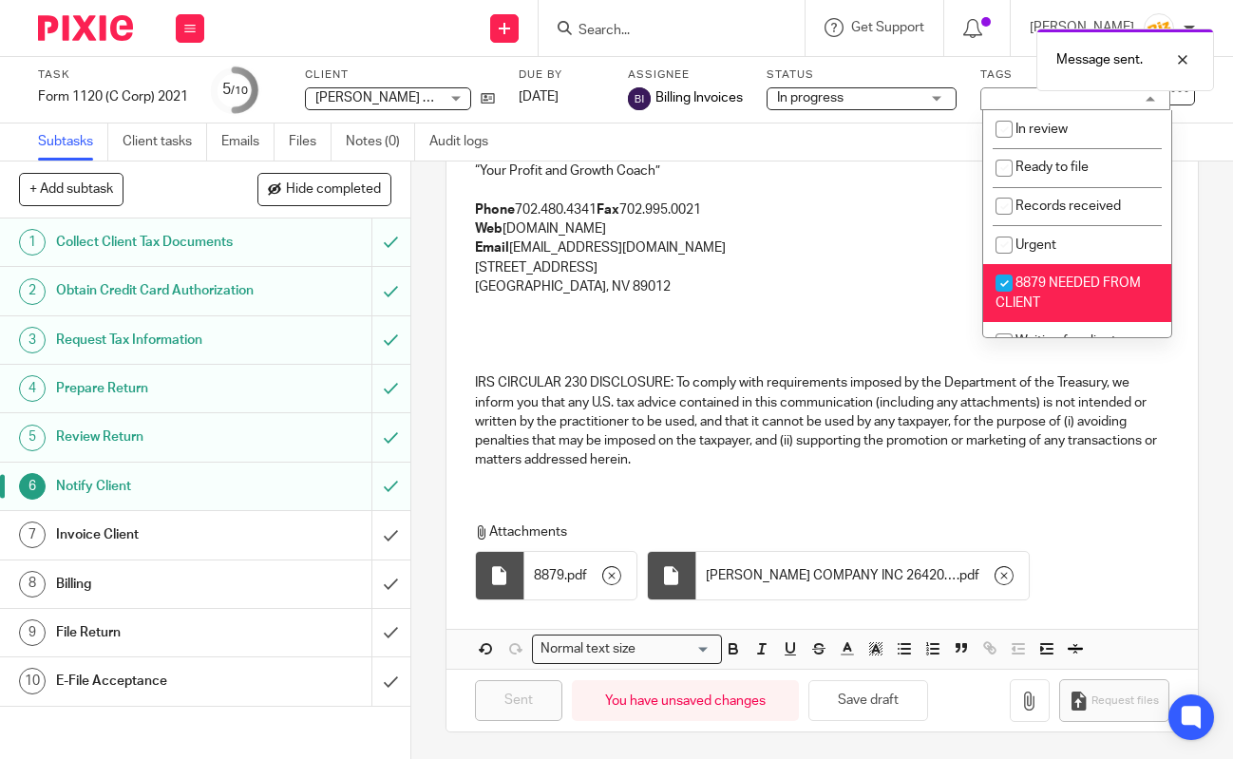
click at [256, 549] on div "Invoice Client" at bounding box center [204, 535] width 296 height 28
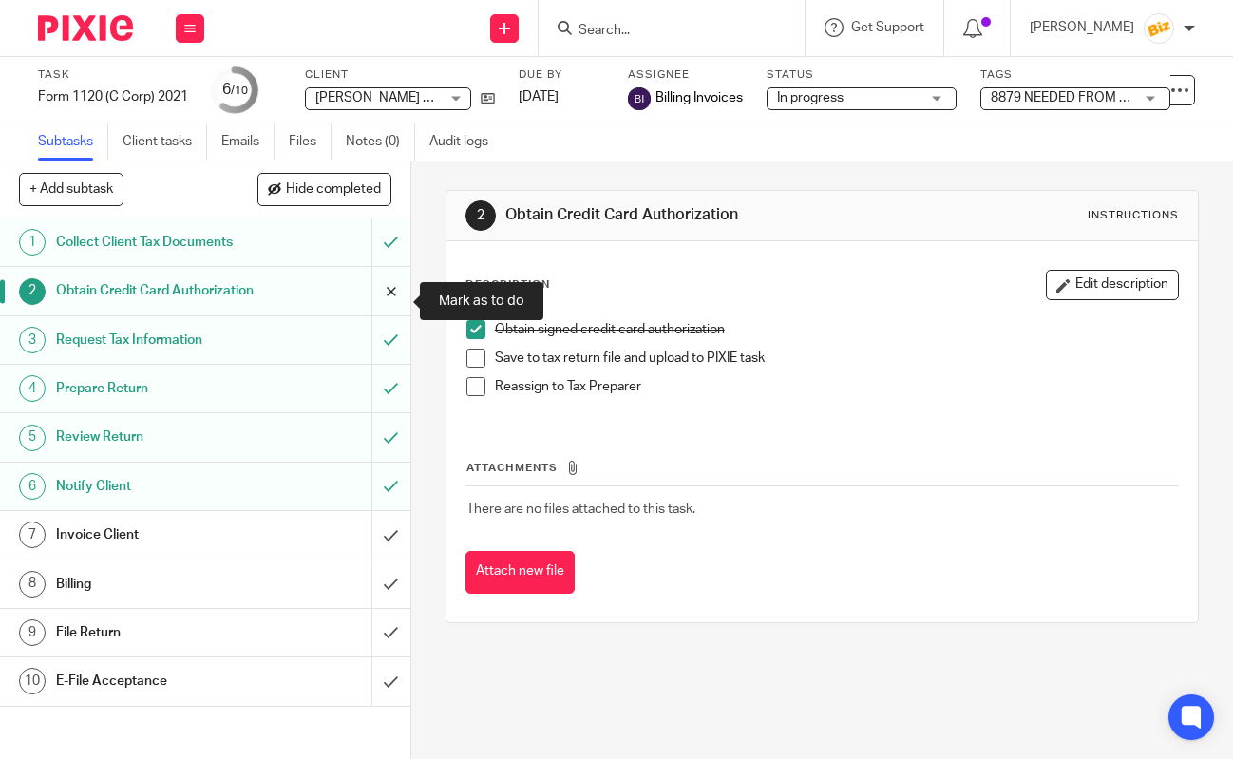
click at [375, 298] on input "submit" at bounding box center [205, 290] width 410 height 47
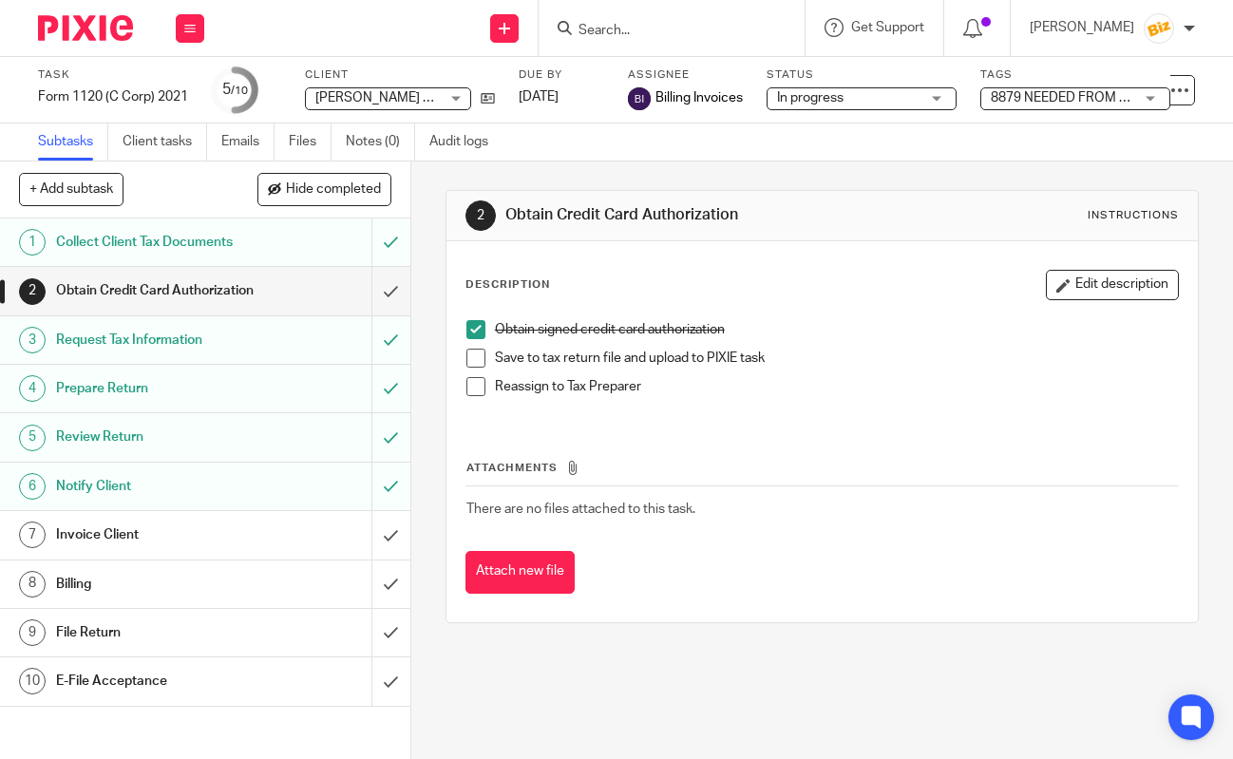
click at [121, 36] on img at bounding box center [85, 28] width 95 height 26
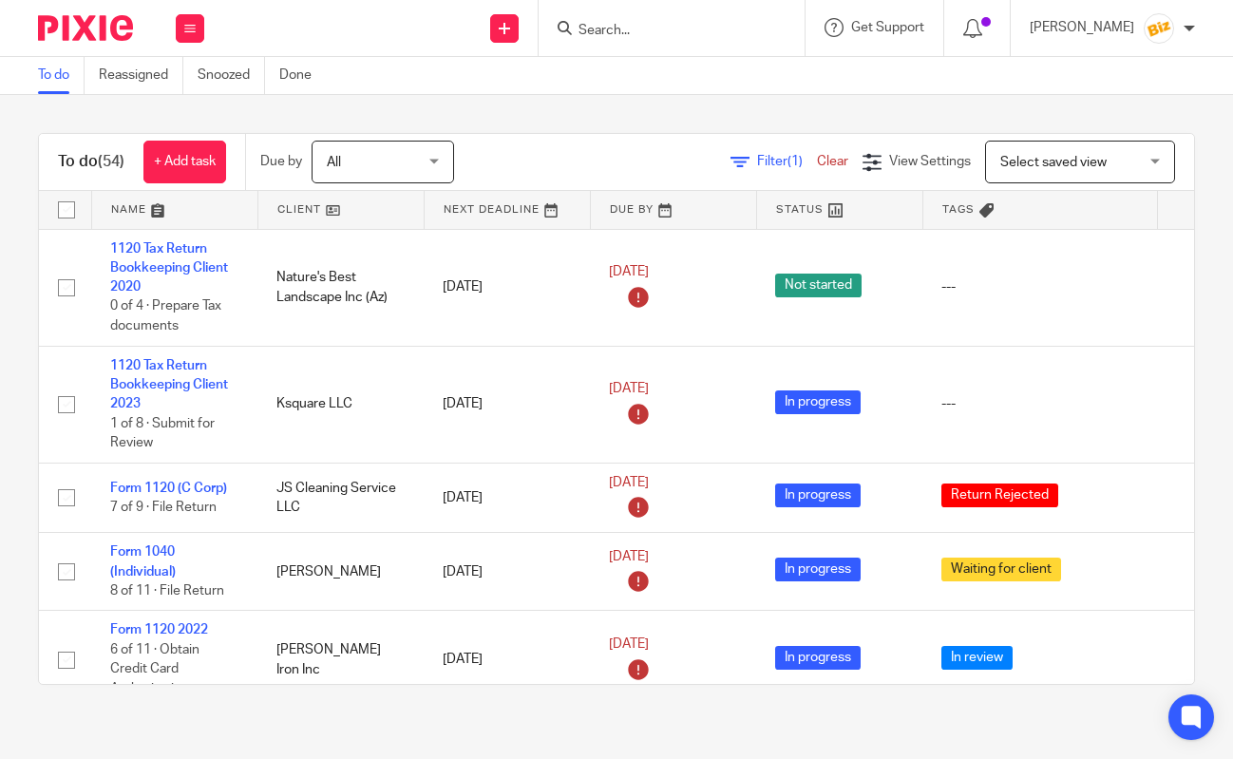
click at [611, 23] on input "Search" at bounding box center [662, 31] width 171 height 17
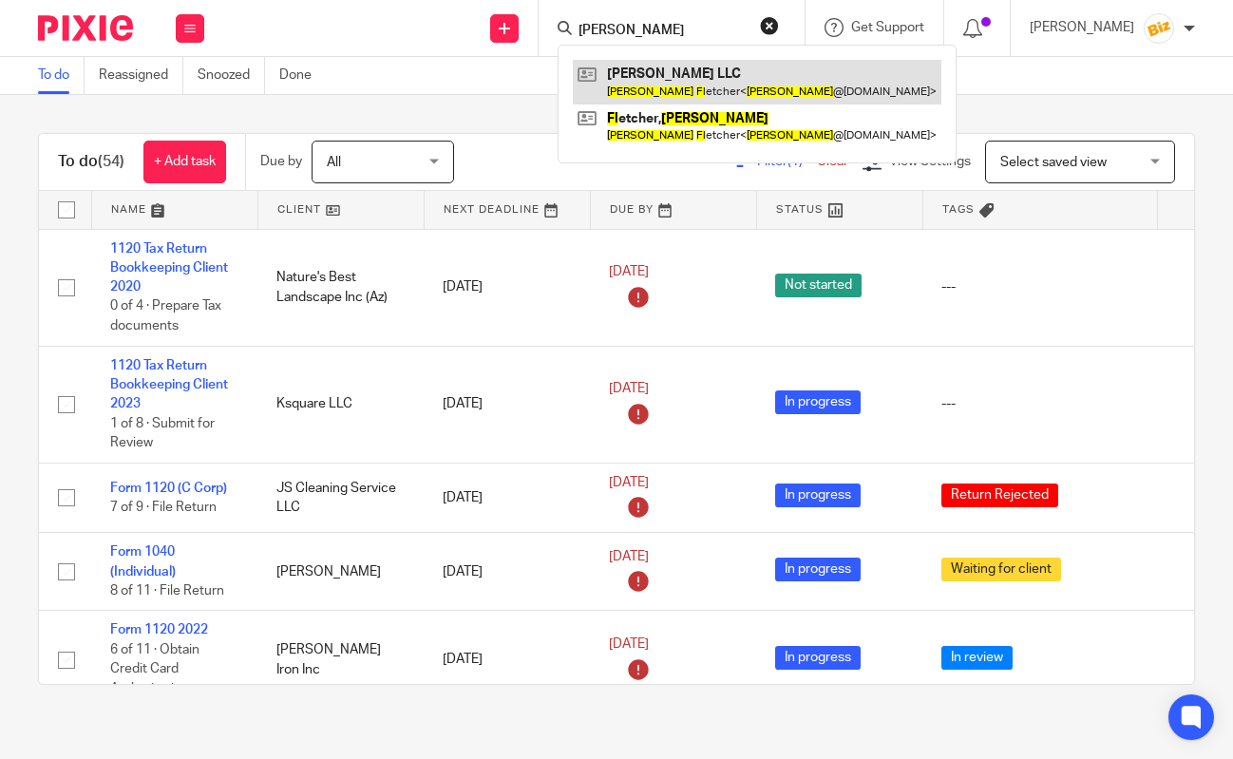
type input "[PERSON_NAME]"
click at [634, 92] on link at bounding box center [757, 82] width 369 height 44
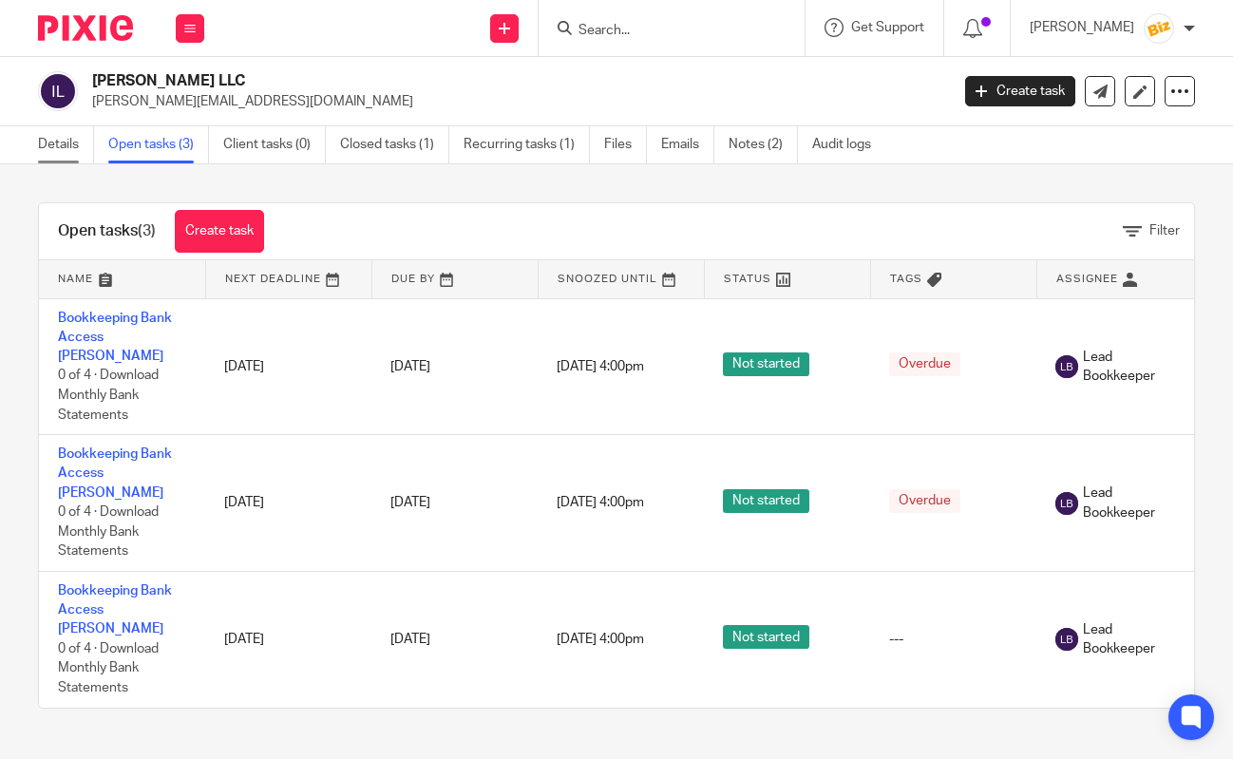
click at [55, 157] on link "Details" at bounding box center [66, 144] width 56 height 37
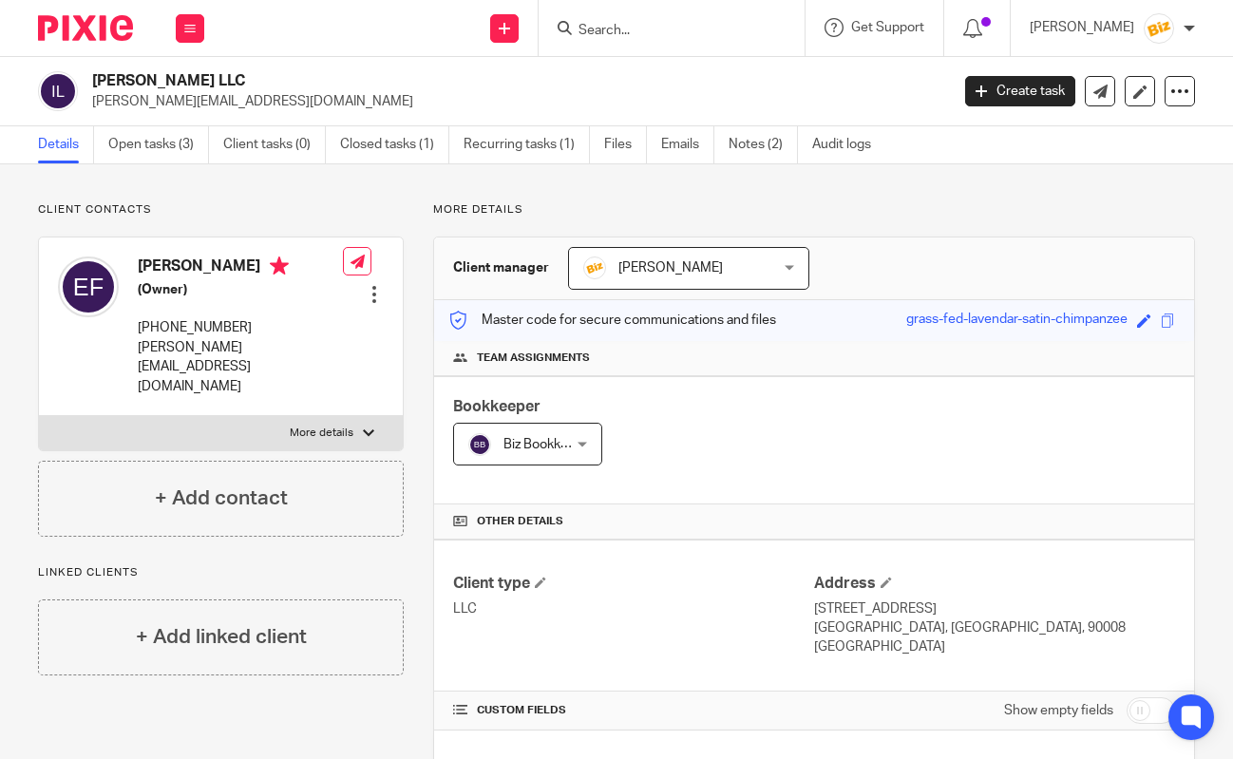
click at [992, 458] on div "Bookkeeper Biz Bookkeeping Biz Bookkeeping Not selected [PERSON_NAME] [PERSON_N…" at bounding box center [814, 440] width 760 height 128
click at [183, 45] on div "Work Email Clients Team Reports Settings" at bounding box center [190, 28] width 66 height 56
click at [184, 84] on link "Work" at bounding box center [179, 88] width 30 height 13
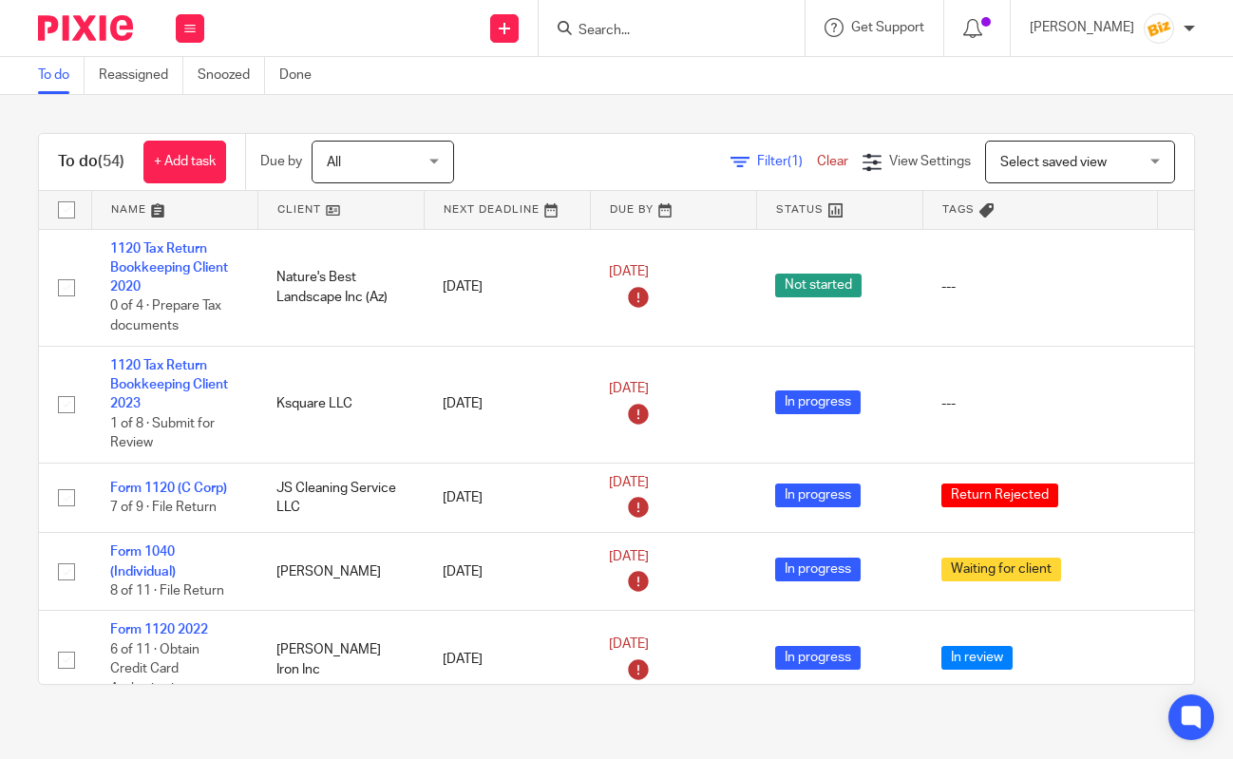
click at [724, 33] on input "Search" at bounding box center [662, 31] width 171 height 17
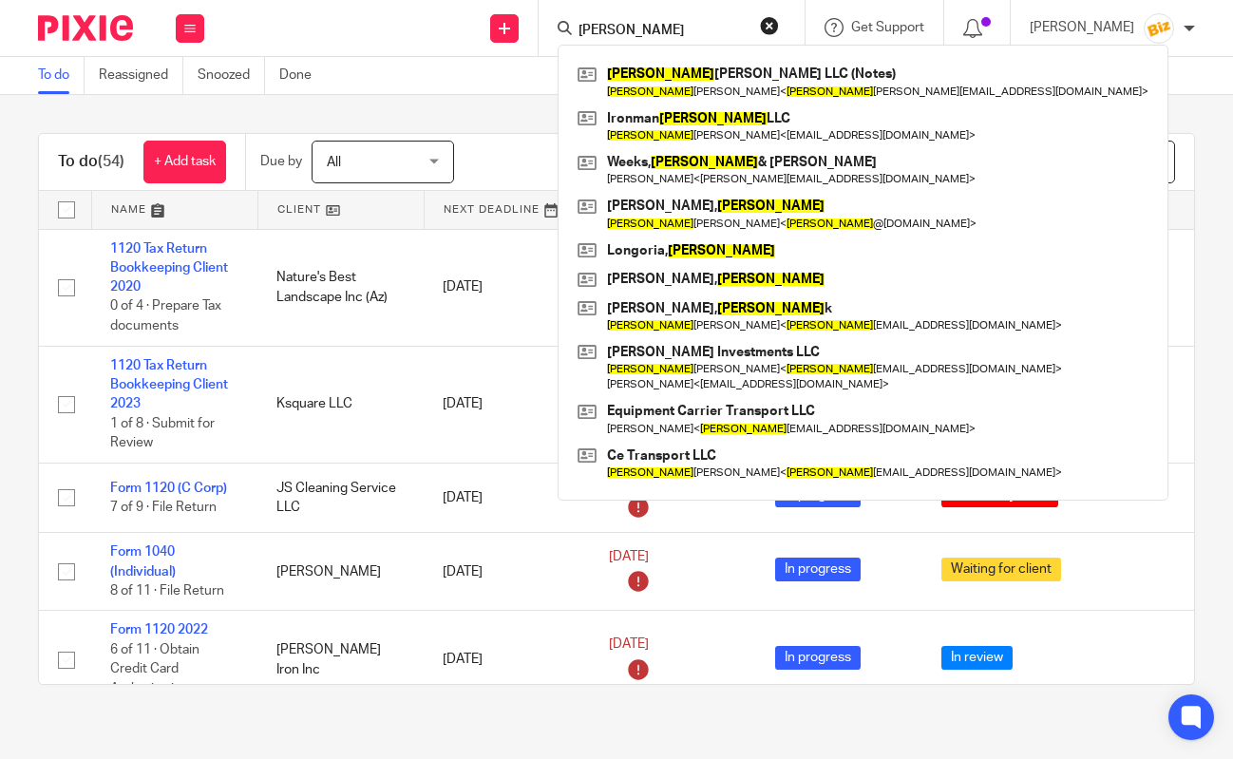
drag, startPoint x: 684, startPoint y: 32, endPoint x: 477, endPoint y: 28, distance: 207.1
click at [577, 28] on input "[PERSON_NAME]" at bounding box center [662, 31] width 171 height 17
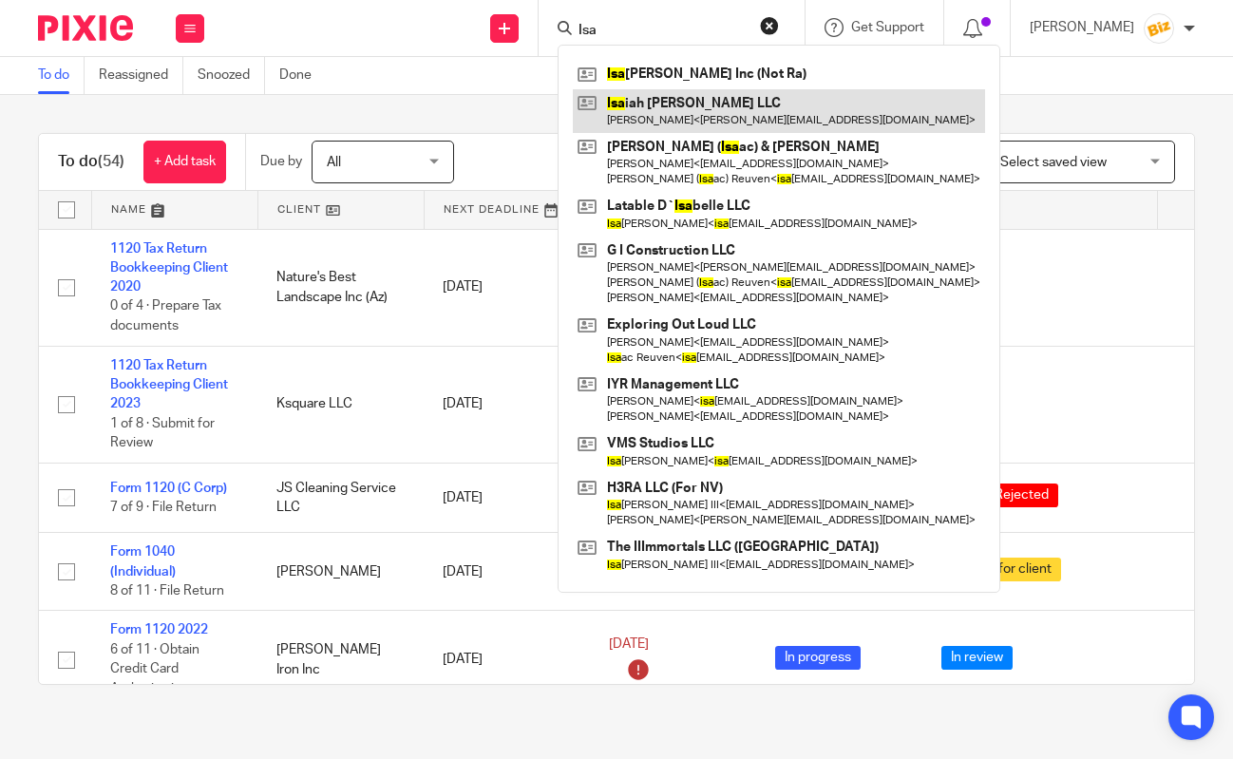
type input "Isa"
click at [647, 114] on link at bounding box center [779, 111] width 412 height 44
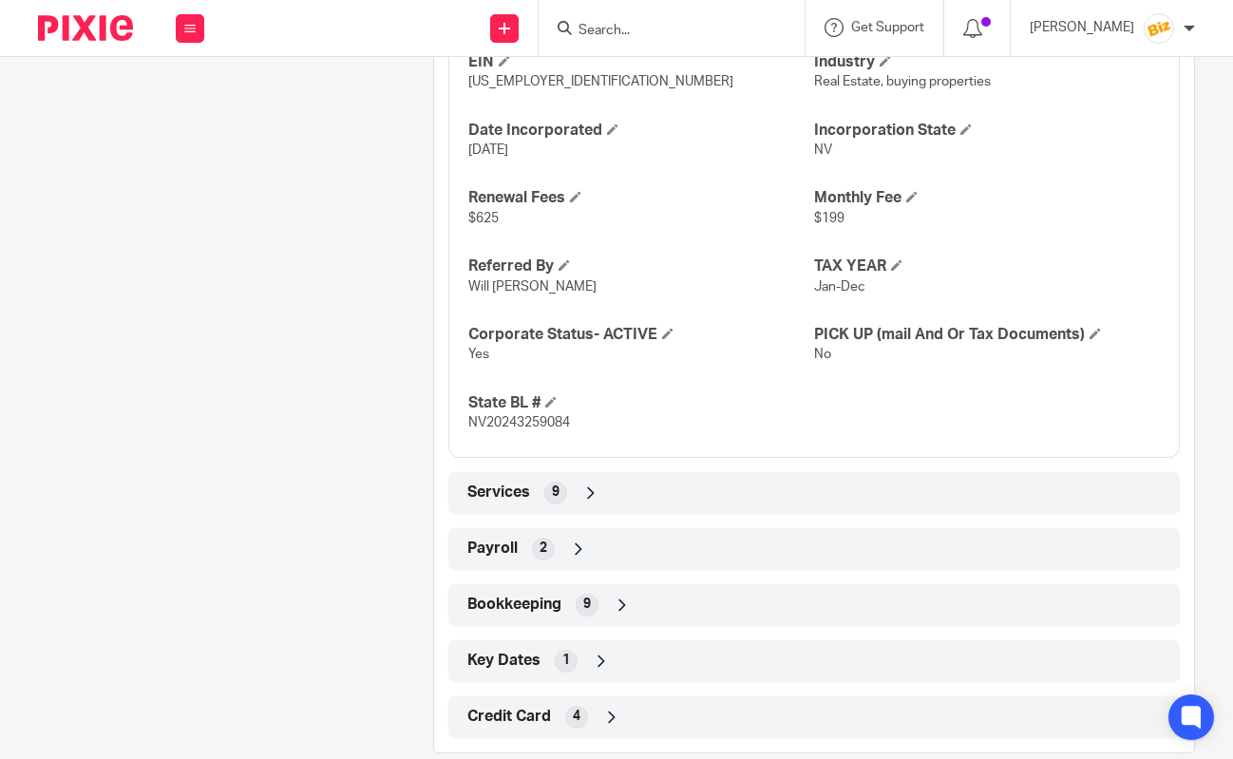
scroll to position [885, 0]
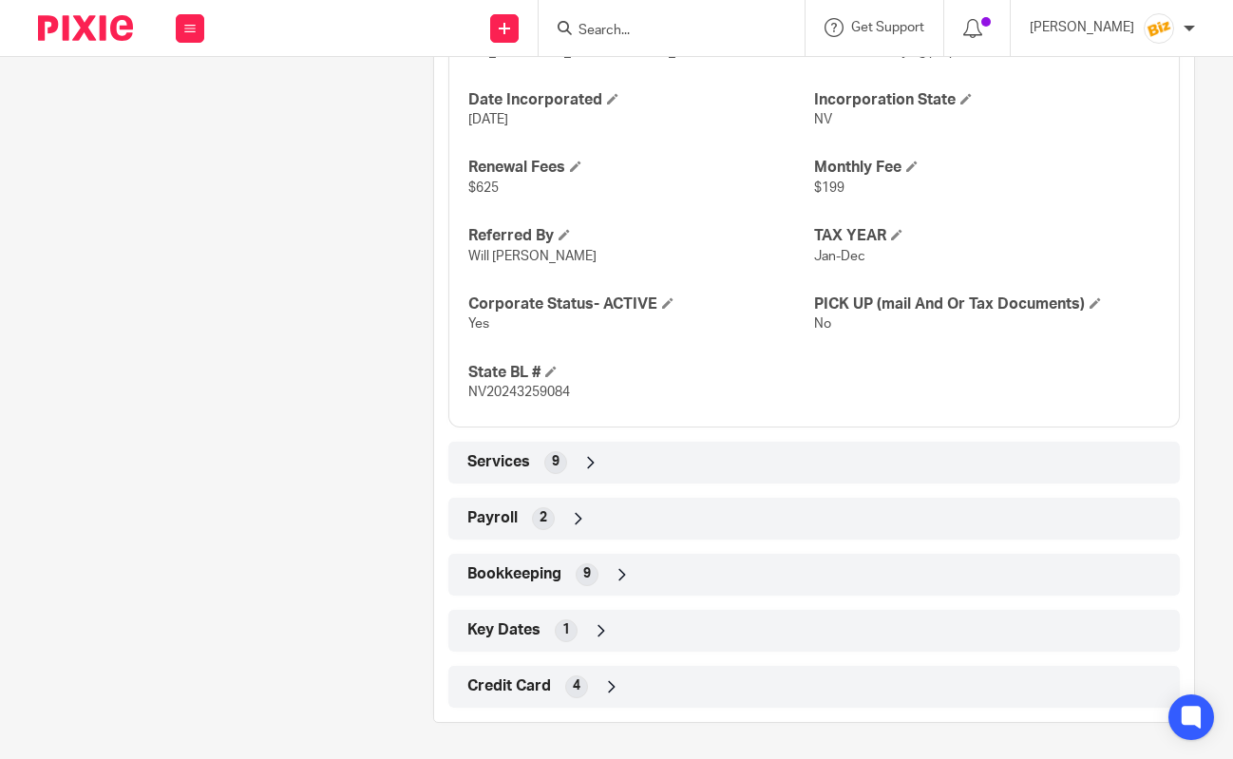
click at [727, 581] on div "Bookkeeping 9" at bounding box center [814, 575] width 703 height 32
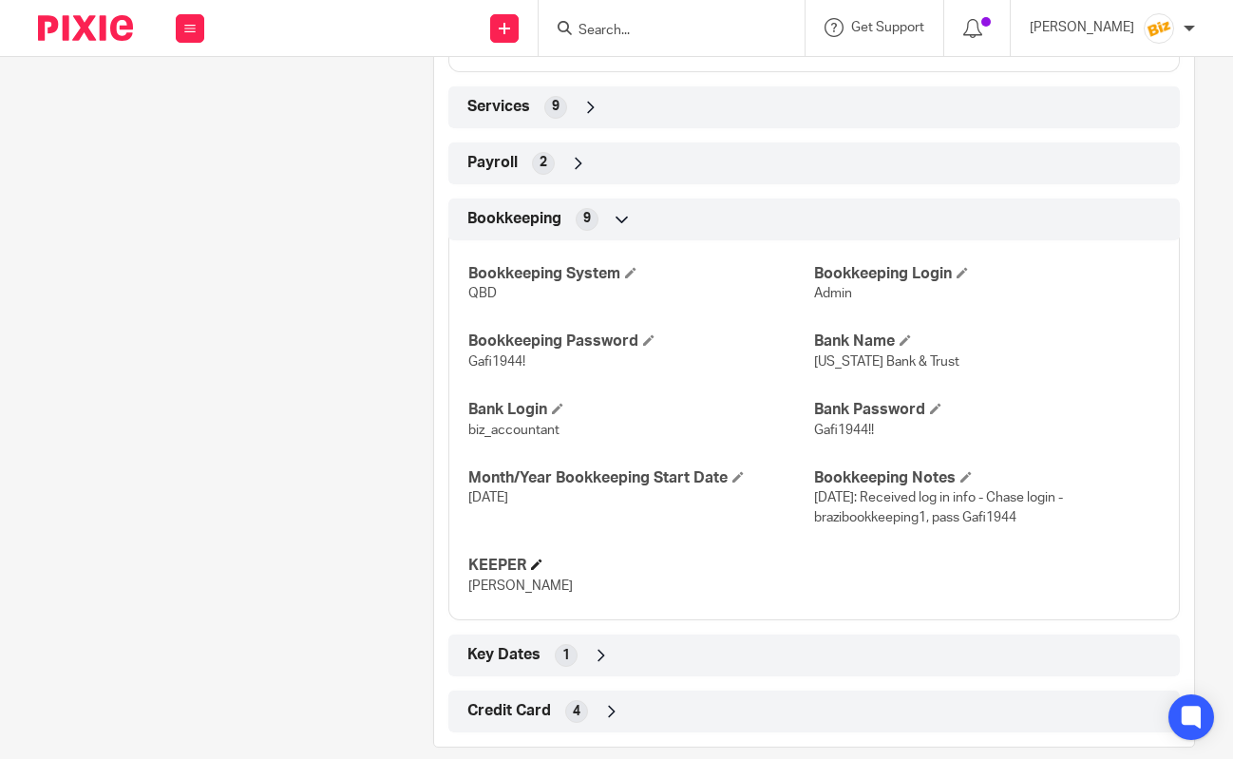
scroll to position [1265, 0]
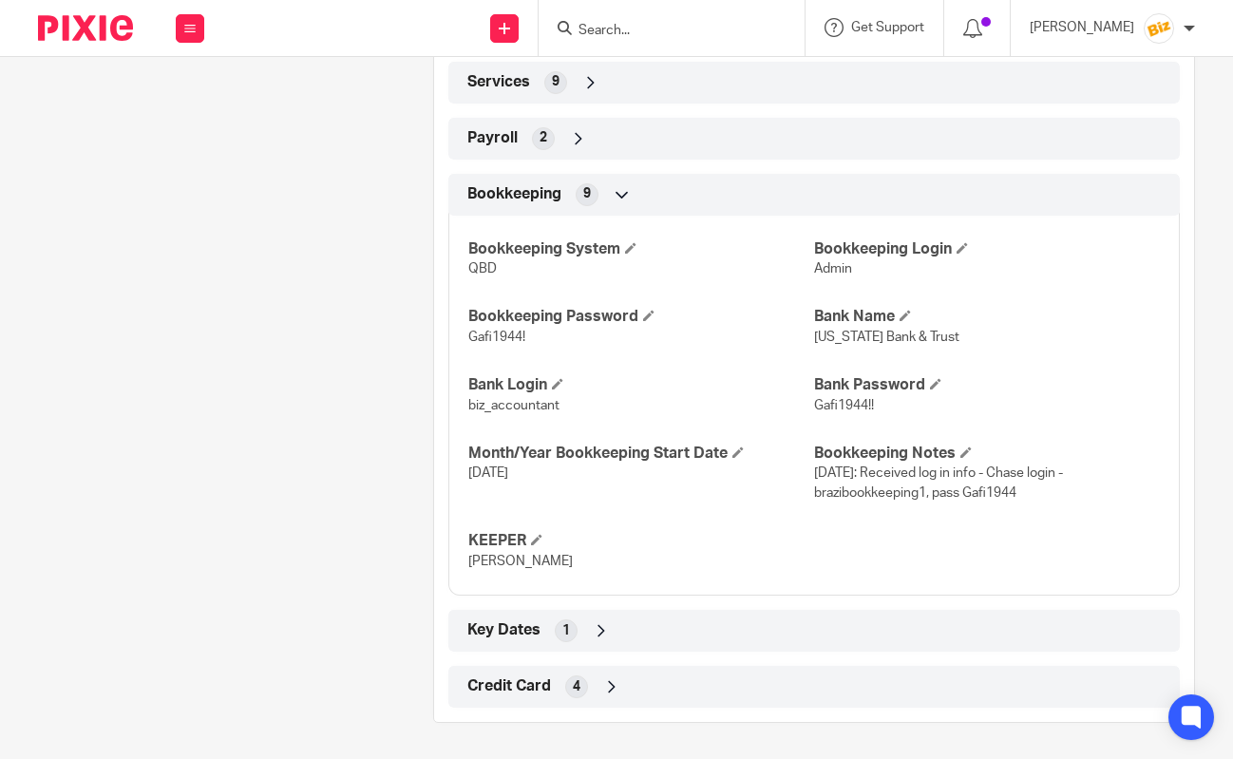
click at [738, 642] on div "Key Dates 1" at bounding box center [814, 631] width 703 height 32
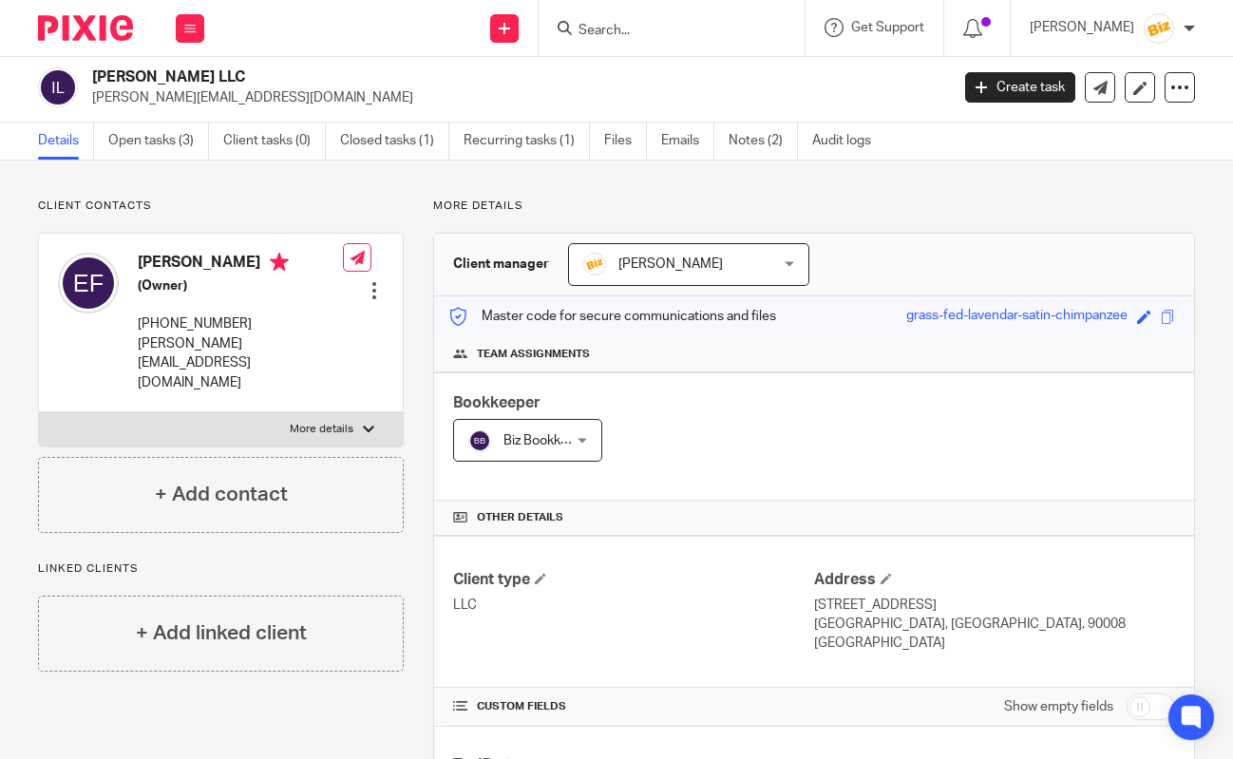
scroll to position [0, 0]
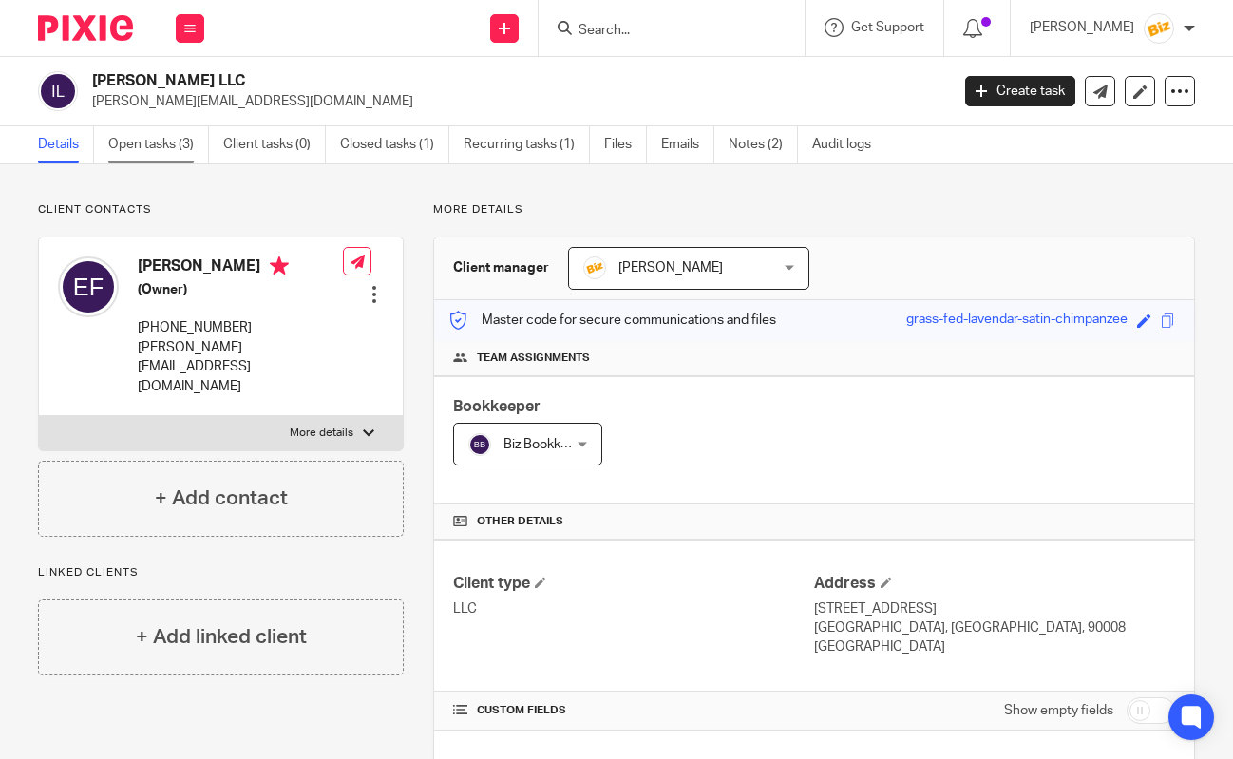
click at [156, 138] on link "Open tasks (3)" at bounding box center [158, 144] width 101 height 37
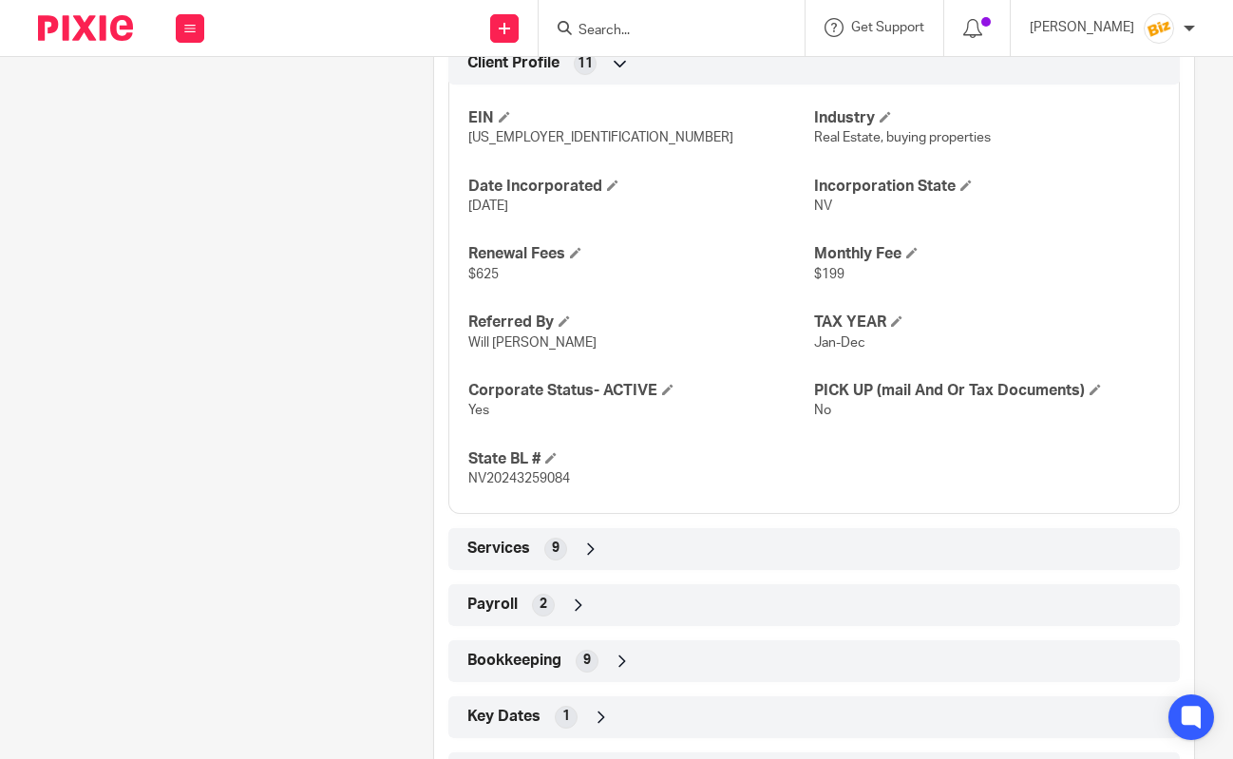
scroll to position [885, 0]
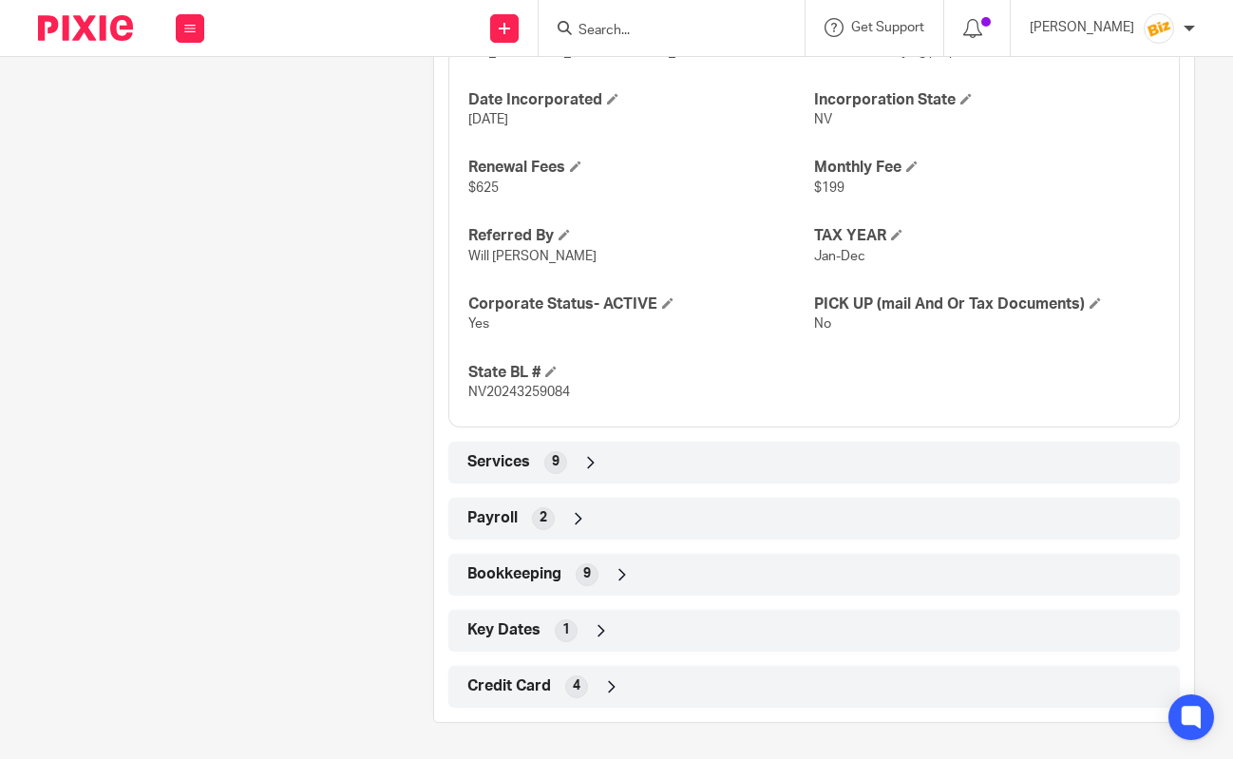
click at [731, 571] on div "Bookkeeping 9" at bounding box center [814, 575] width 703 height 32
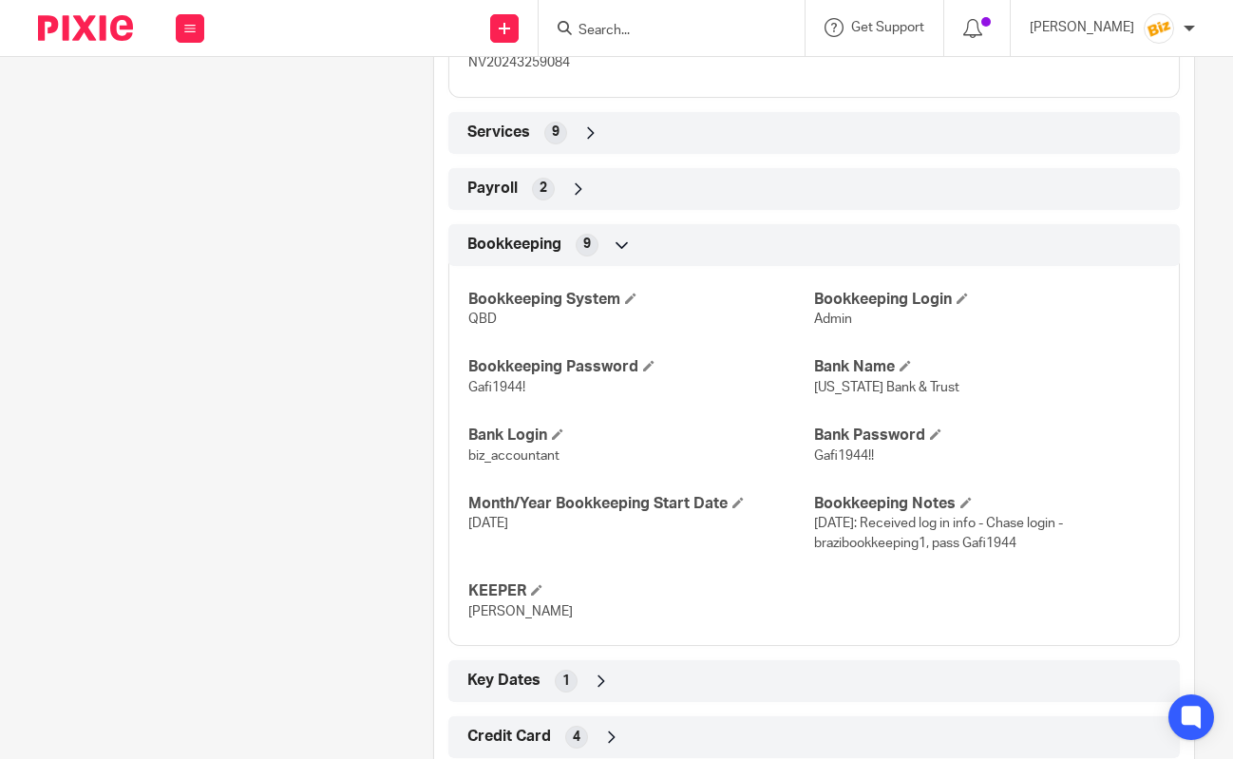
scroll to position [1240, 0]
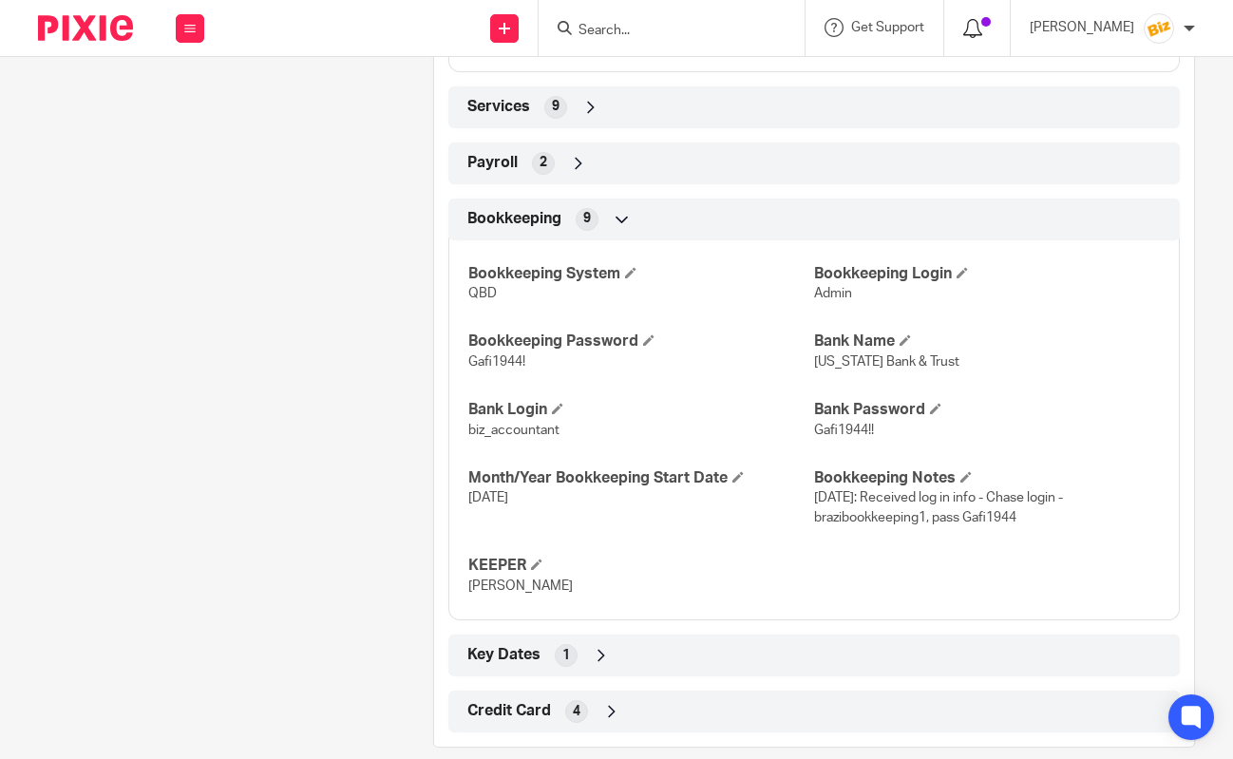
click at [991, 27] on span at bounding box center [985, 21] width 9 height 9
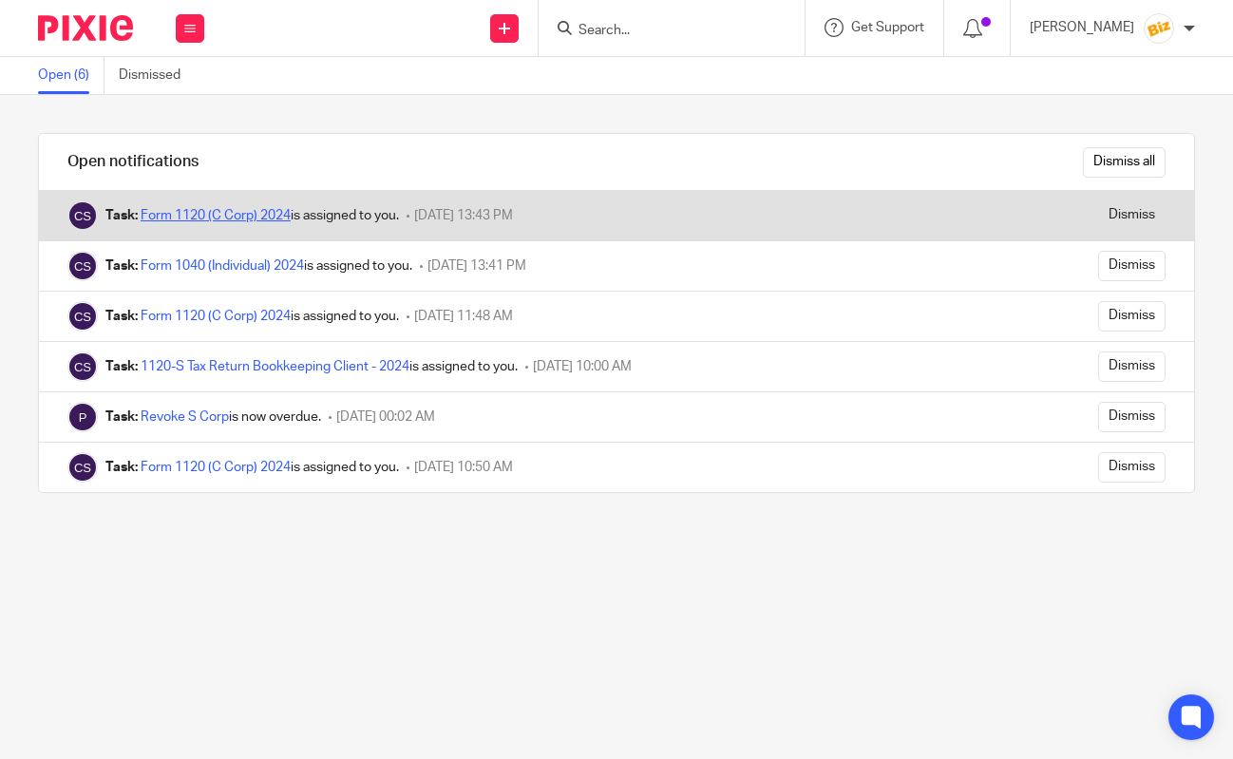
click at [287, 215] on link "Form 1120 (C Corp) 2024" at bounding box center [216, 215] width 150 height 13
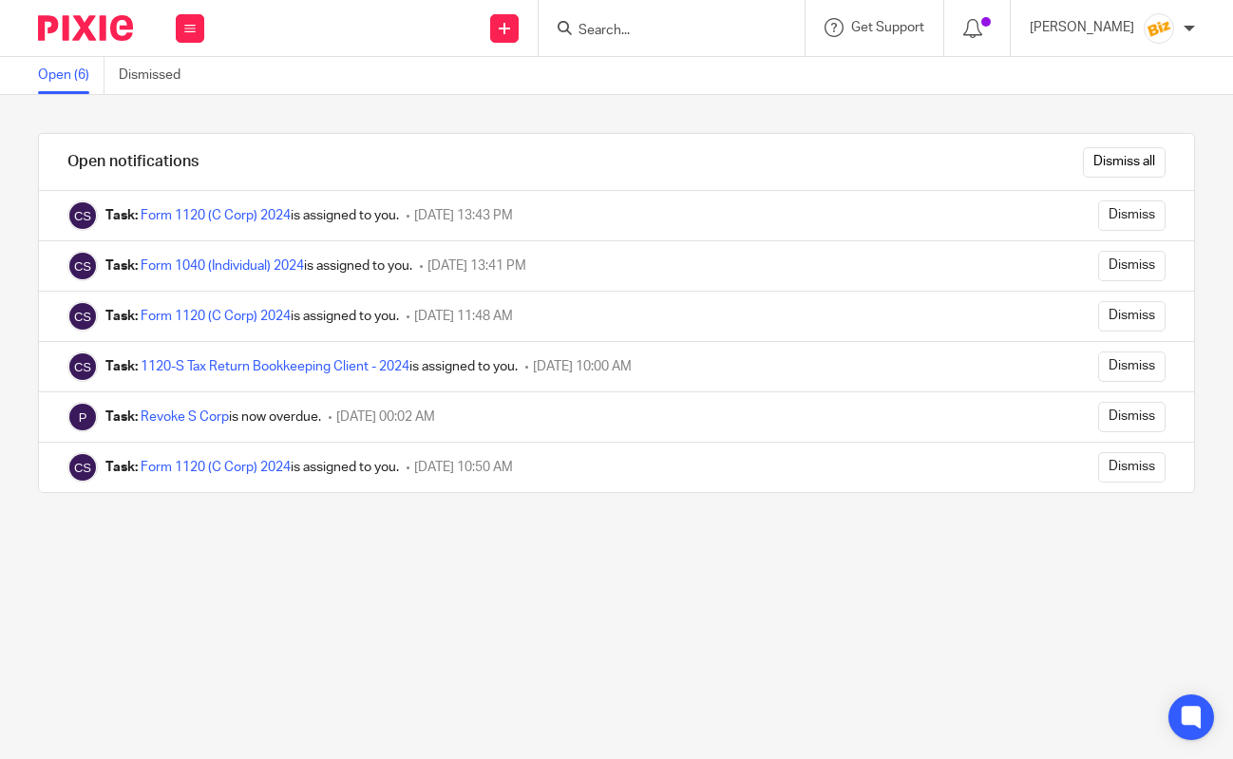
click at [89, 30] on img at bounding box center [85, 28] width 95 height 26
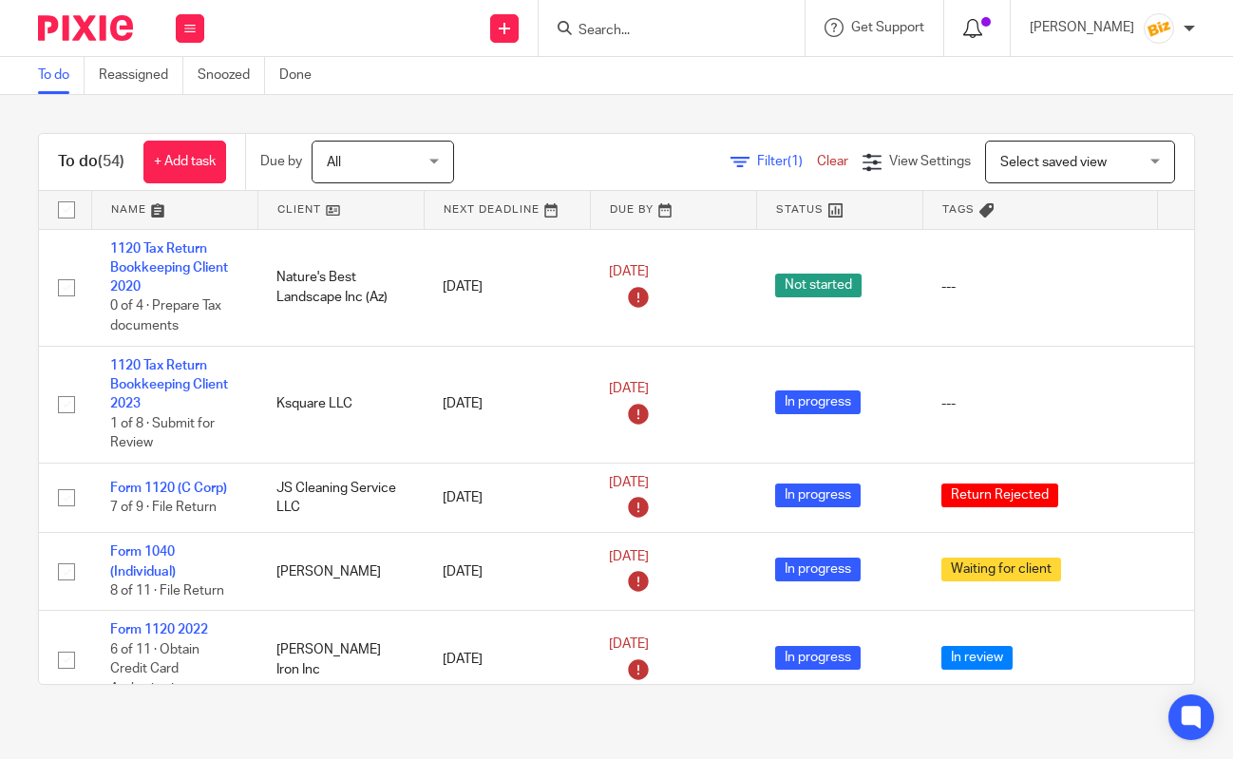
click at [982, 25] on icon at bounding box center [972, 28] width 19 height 19
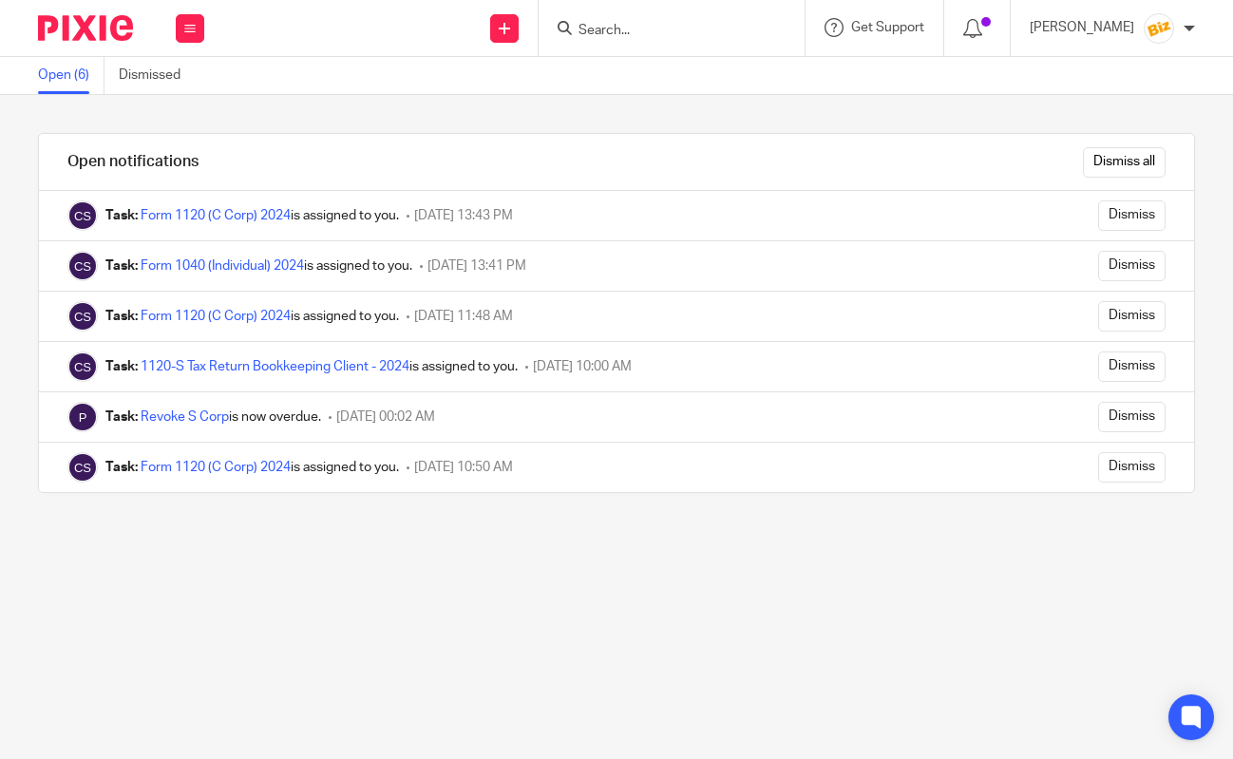
click at [66, 81] on link "Open (6)" at bounding box center [71, 75] width 66 height 37
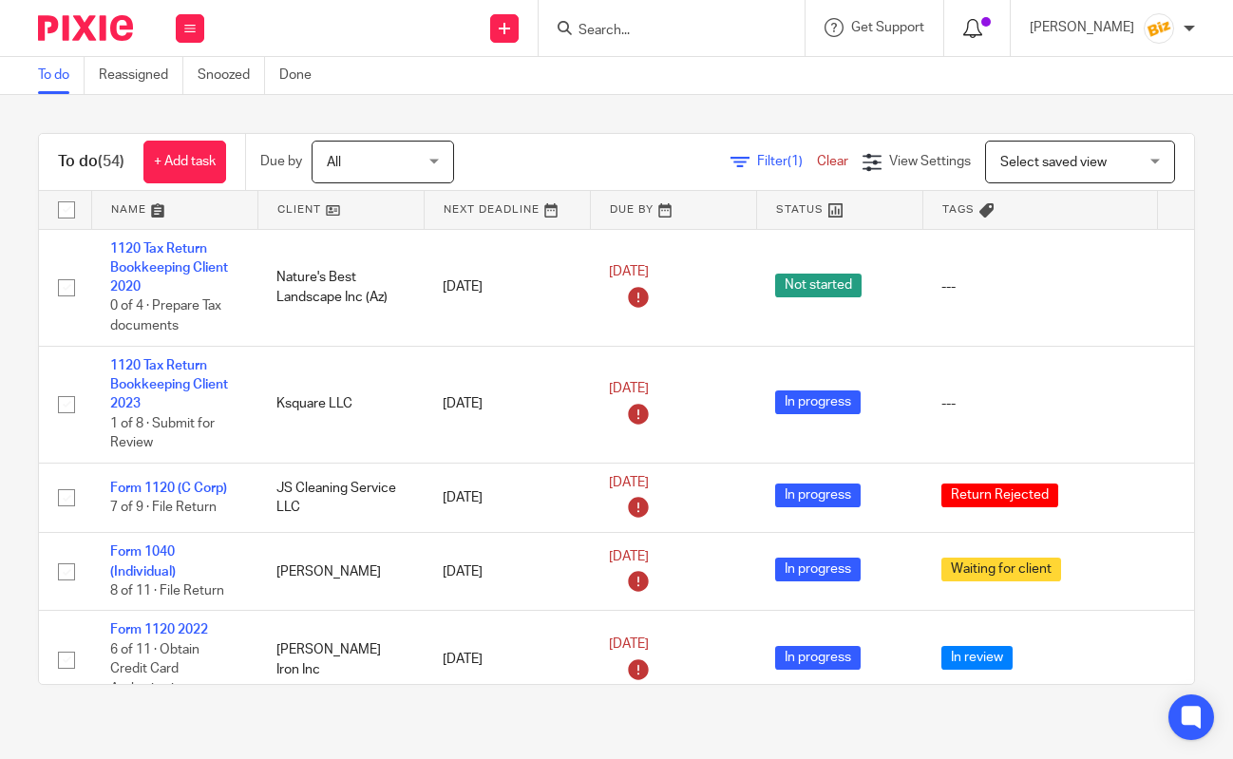
click at [991, 27] on div at bounding box center [977, 27] width 28 height 21
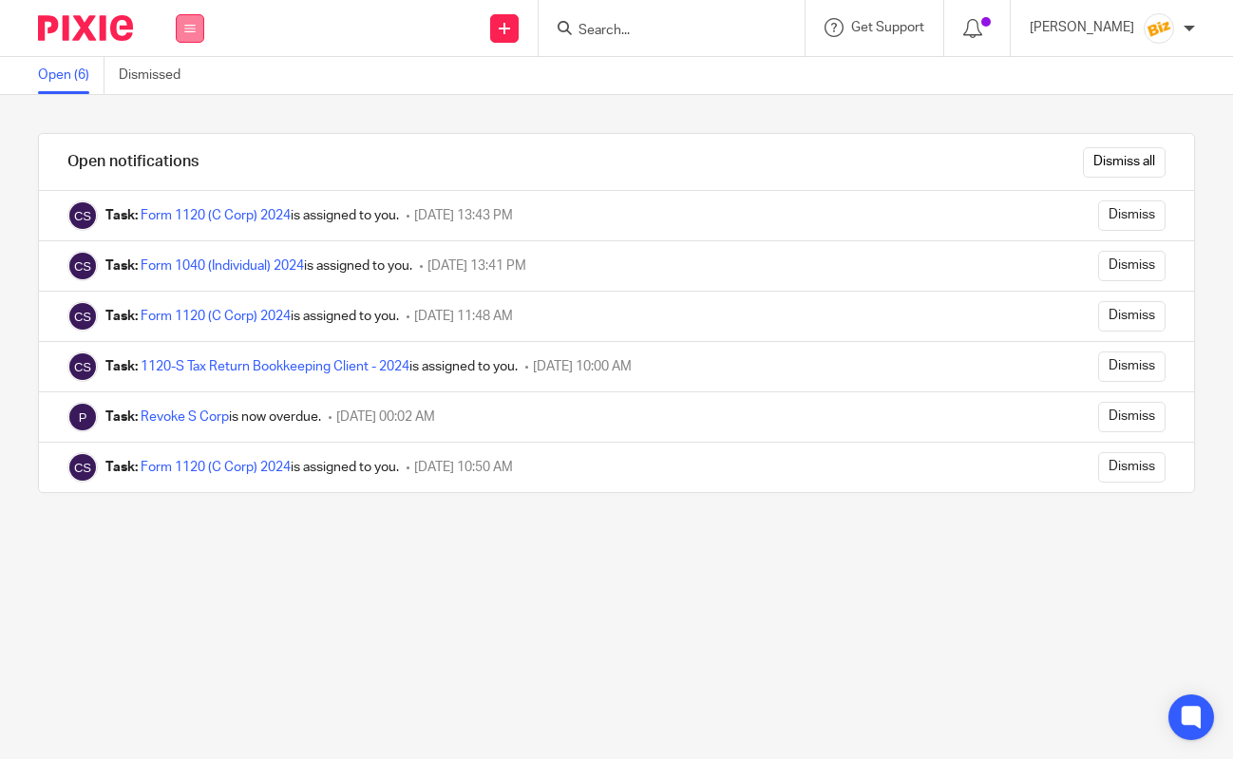
click at [188, 26] on icon at bounding box center [189, 28] width 11 height 11
click at [192, 89] on link "Work" at bounding box center [179, 88] width 30 height 13
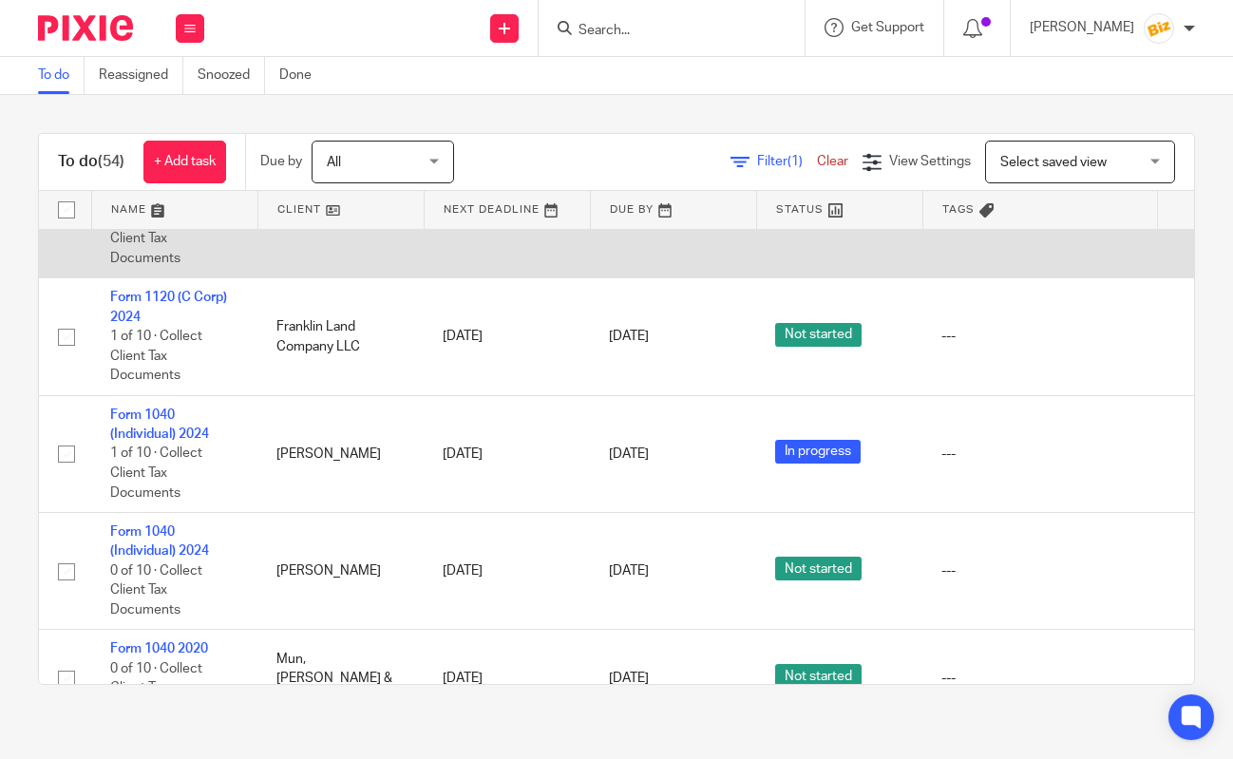
scroll to position [4667, 0]
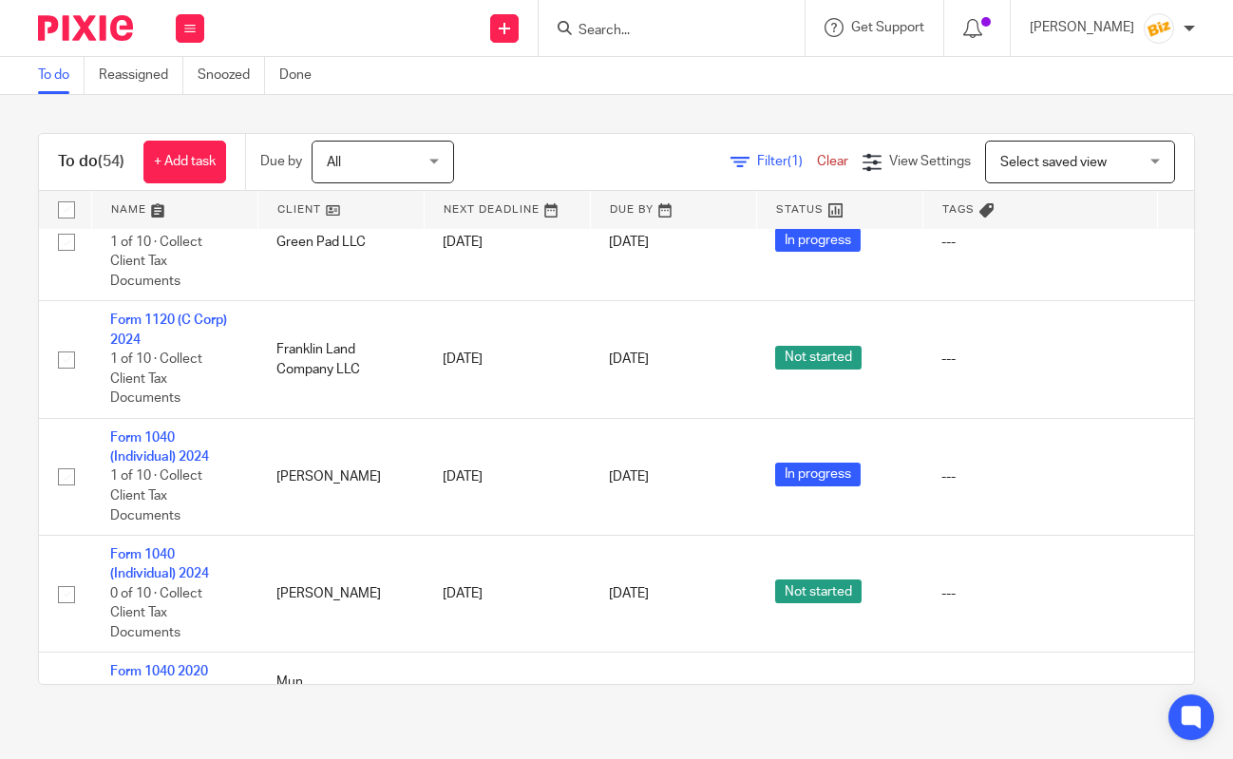
click at [649, 25] on input "Search" at bounding box center [662, 31] width 171 height 17
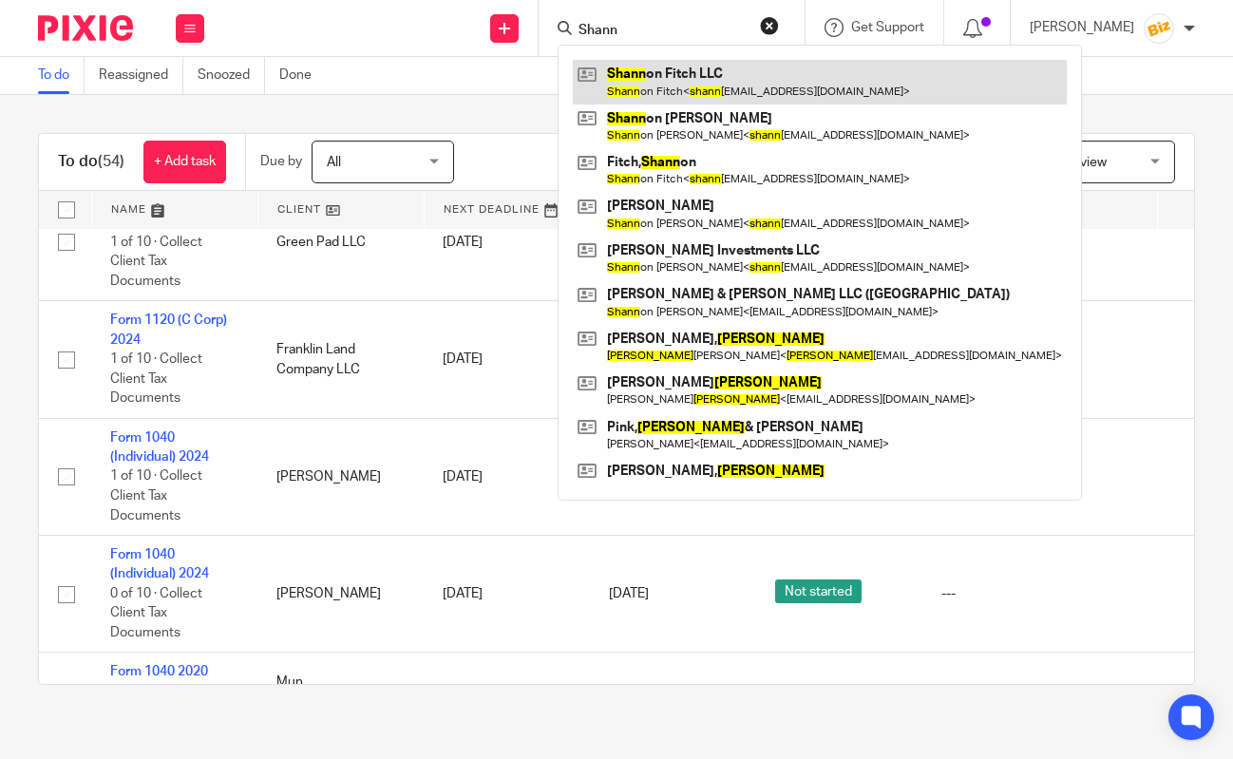
type input "Shann"
click at [661, 82] on link at bounding box center [820, 82] width 494 height 44
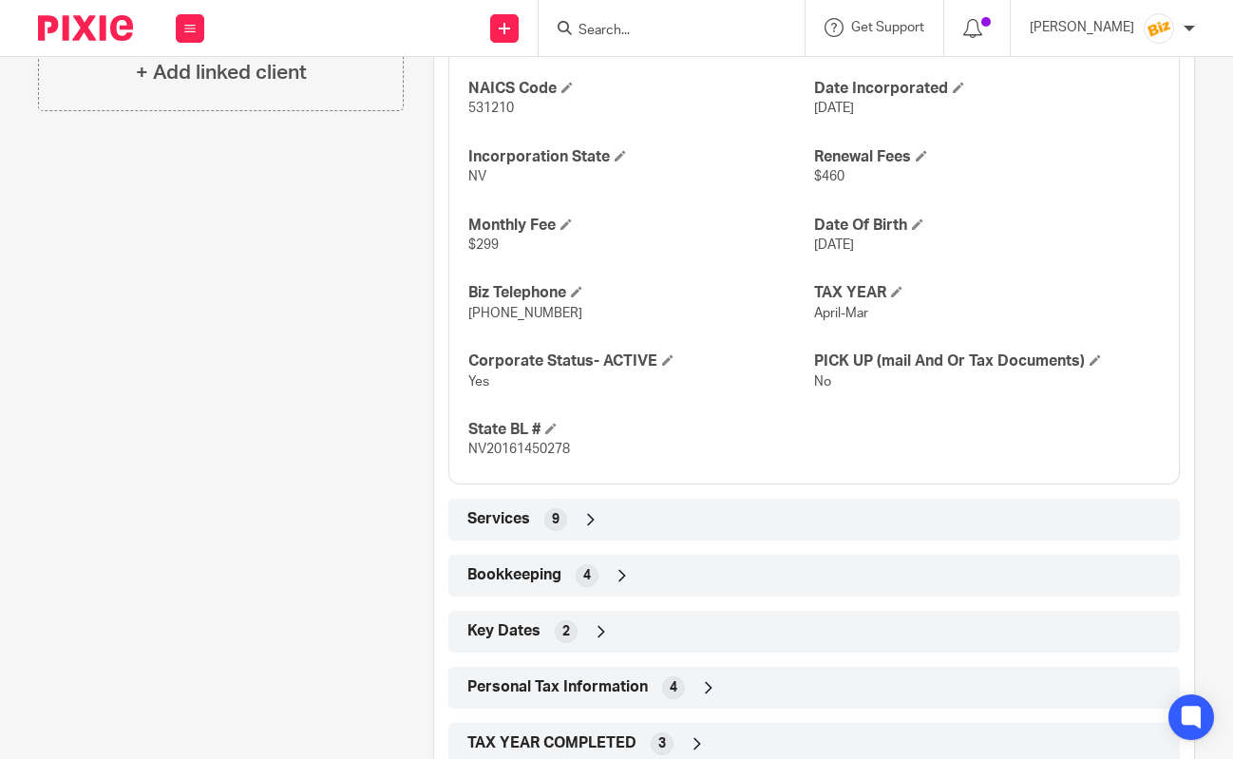
scroll to position [976, 0]
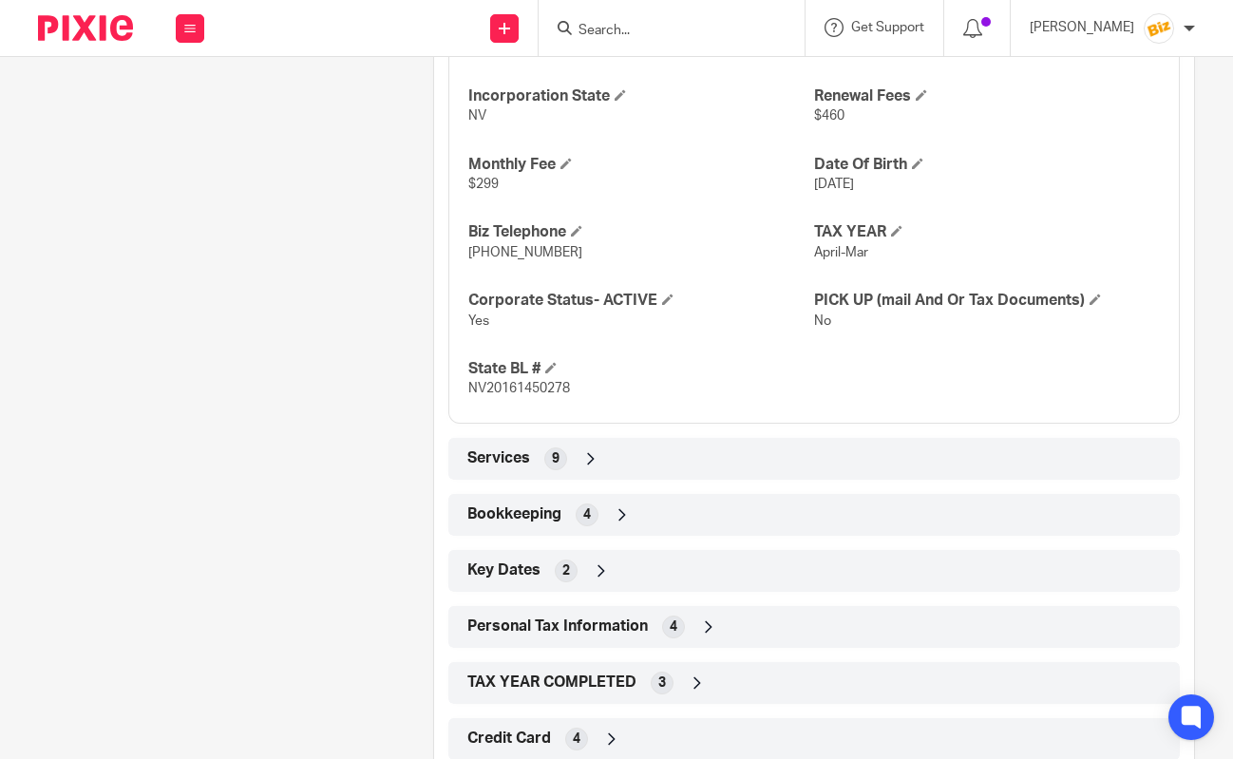
click at [581, 448] on div "Services 9" at bounding box center [814, 459] width 703 height 32
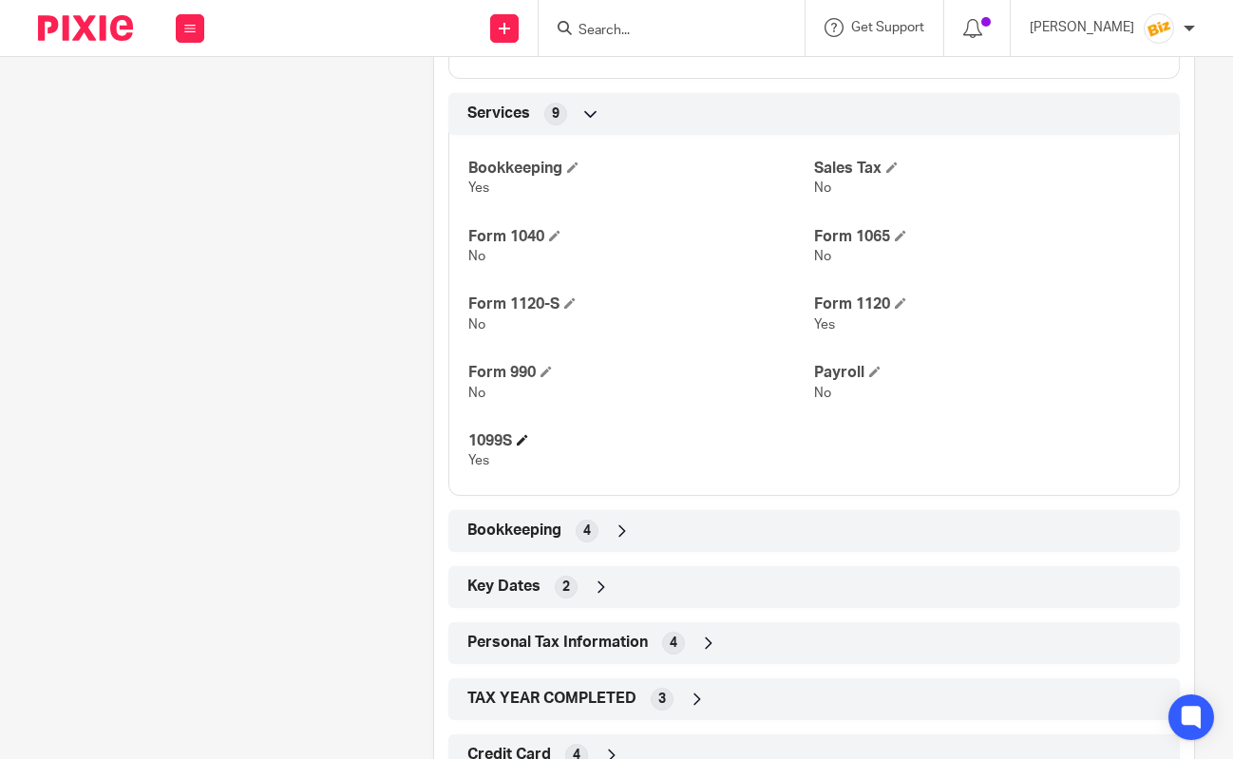
scroll to position [1332, 0]
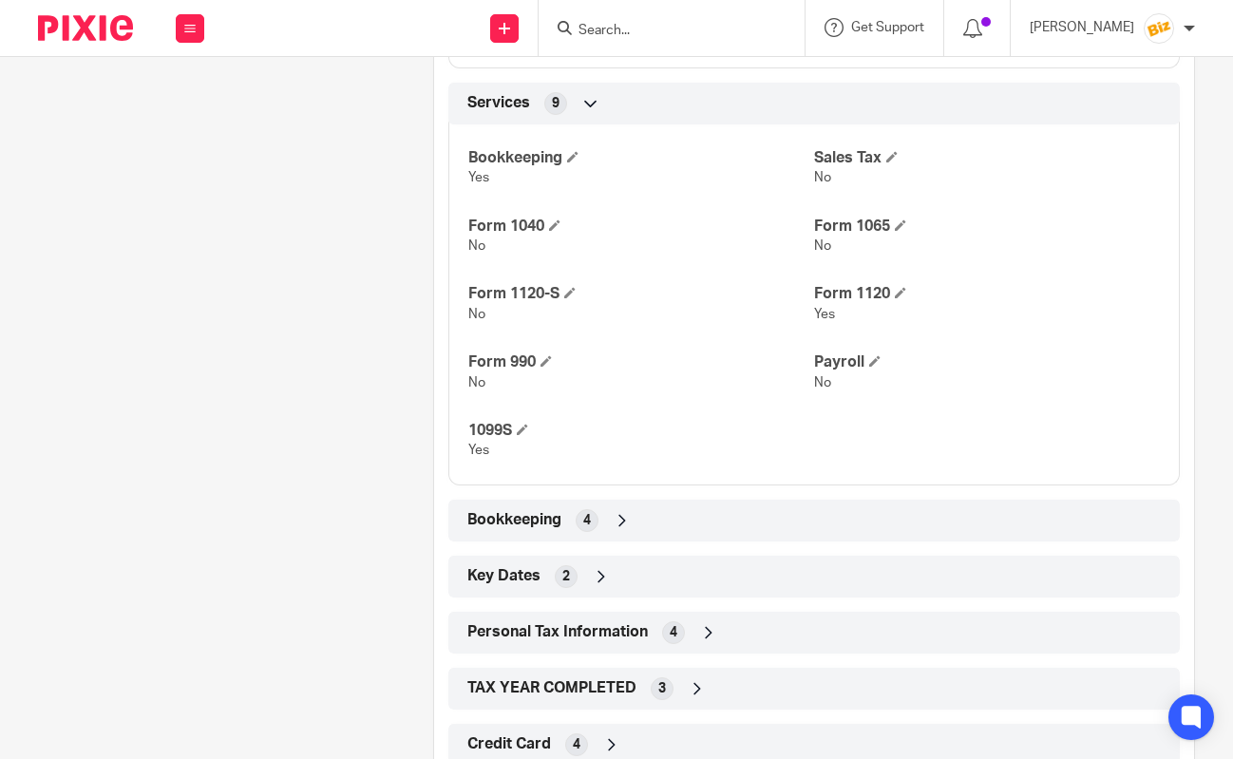
click at [624, 521] on icon at bounding box center [622, 520] width 19 height 19
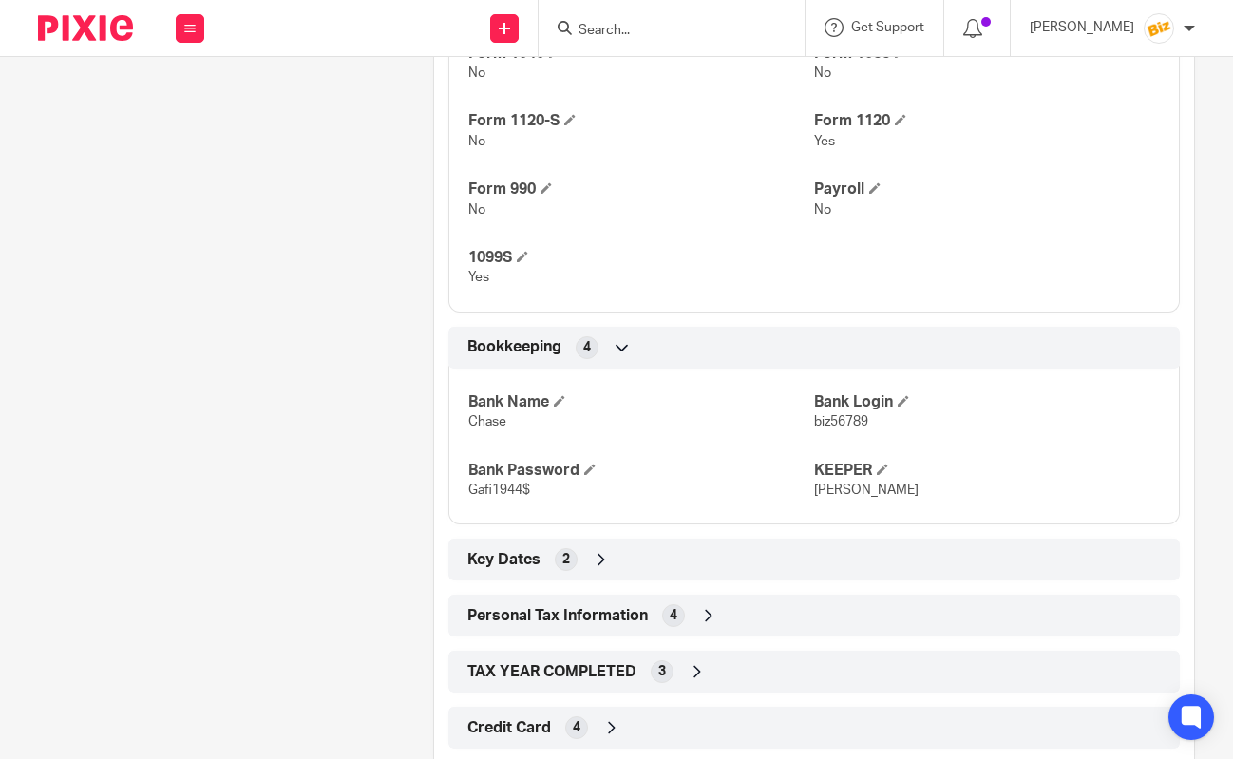
scroll to position [1546, 0]
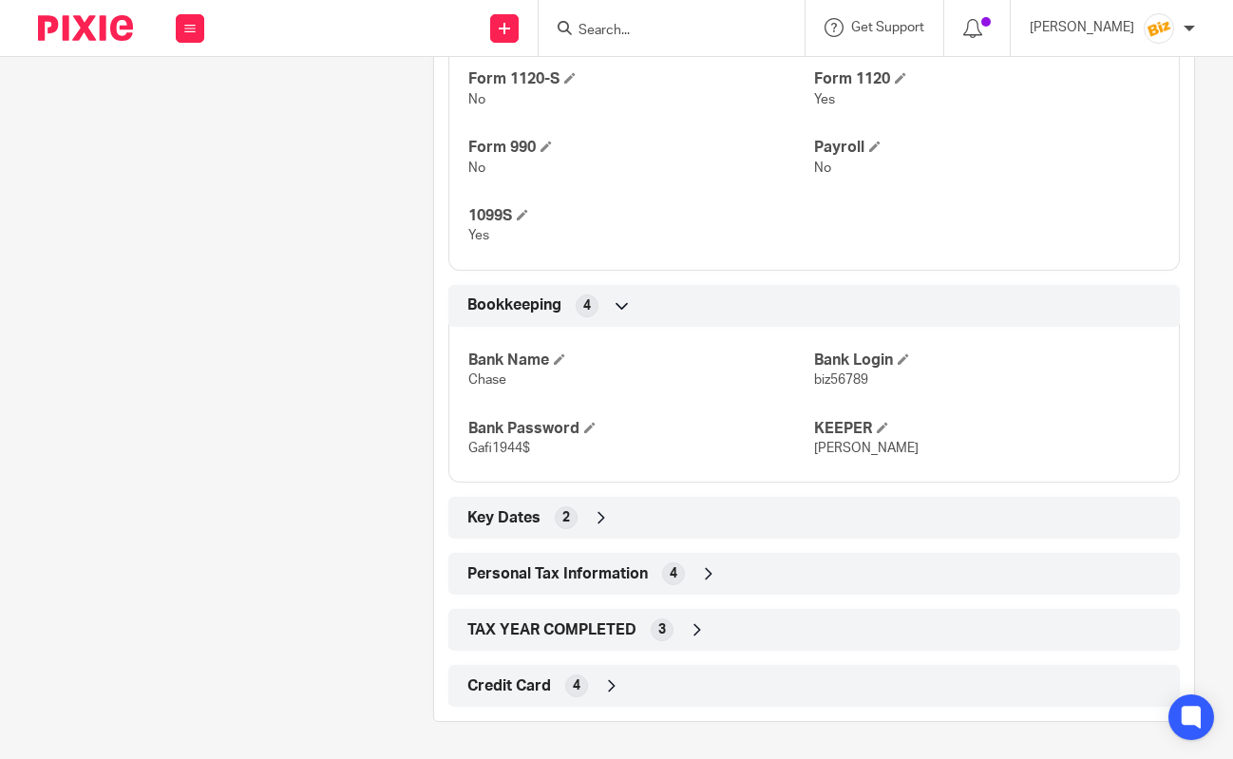
click at [649, 535] on div "Key Dates 2" at bounding box center [813, 518] width 731 height 42
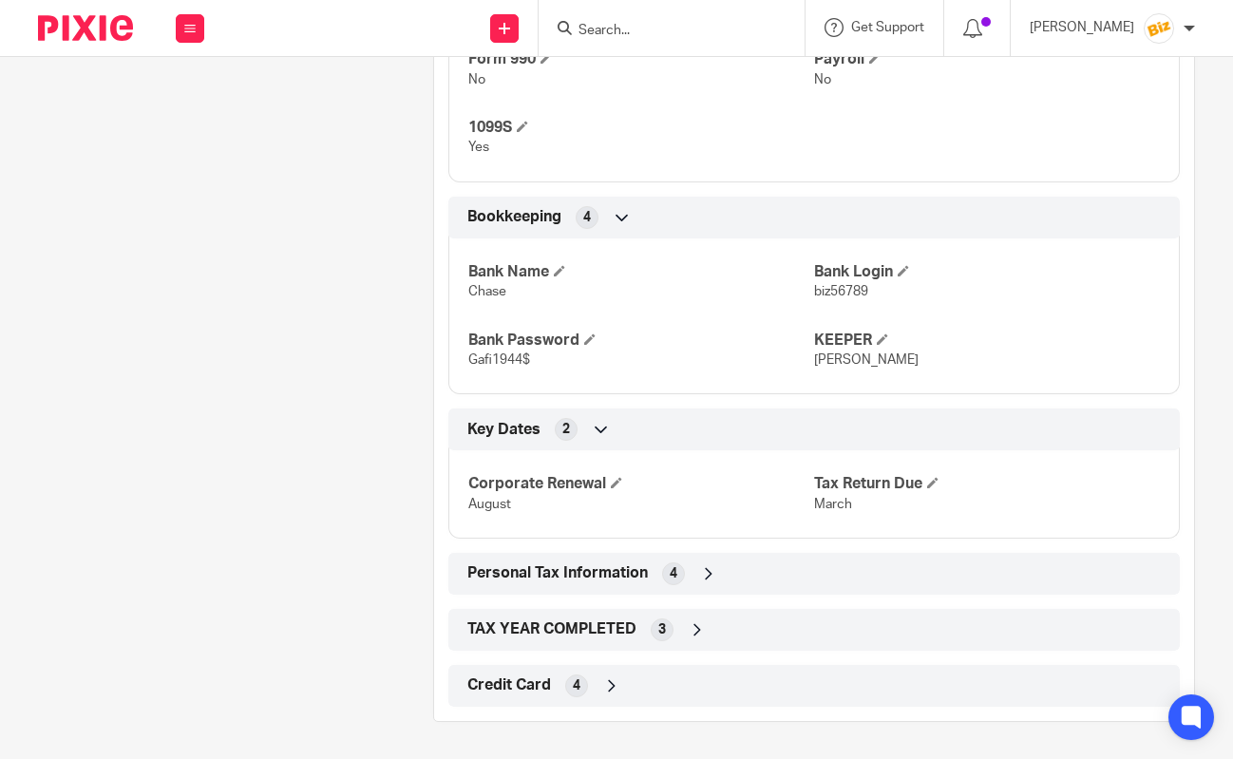
click at [669, 563] on div "4" at bounding box center [673, 573] width 23 height 23
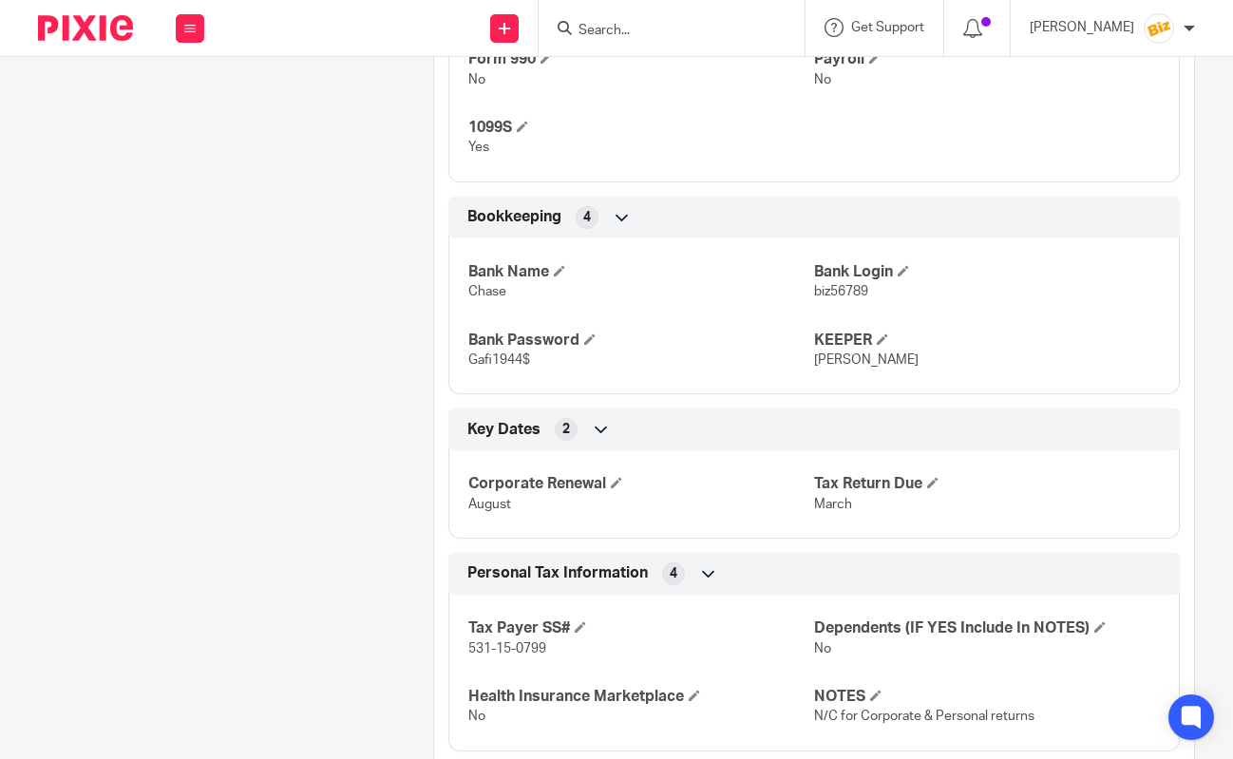
scroll to position [1790, 0]
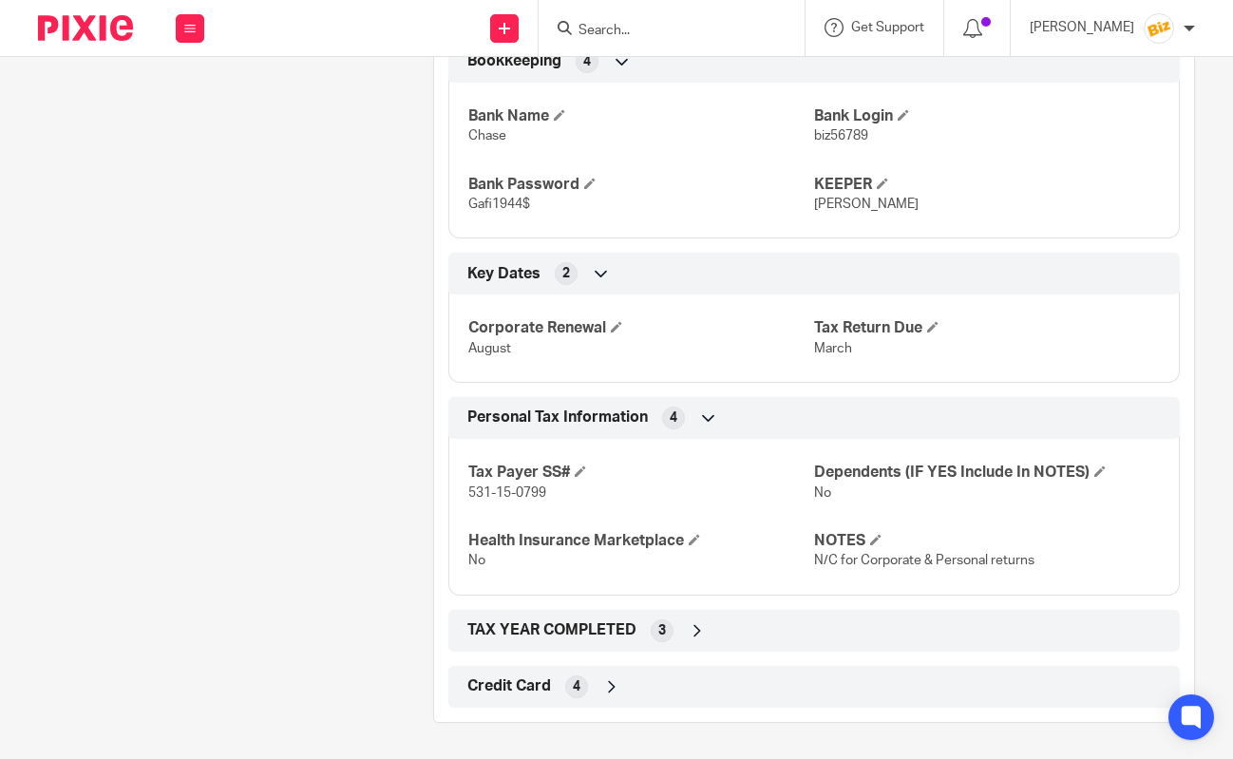
click at [682, 633] on div "TAX YEAR COMPLETED 3" at bounding box center [814, 631] width 703 height 32
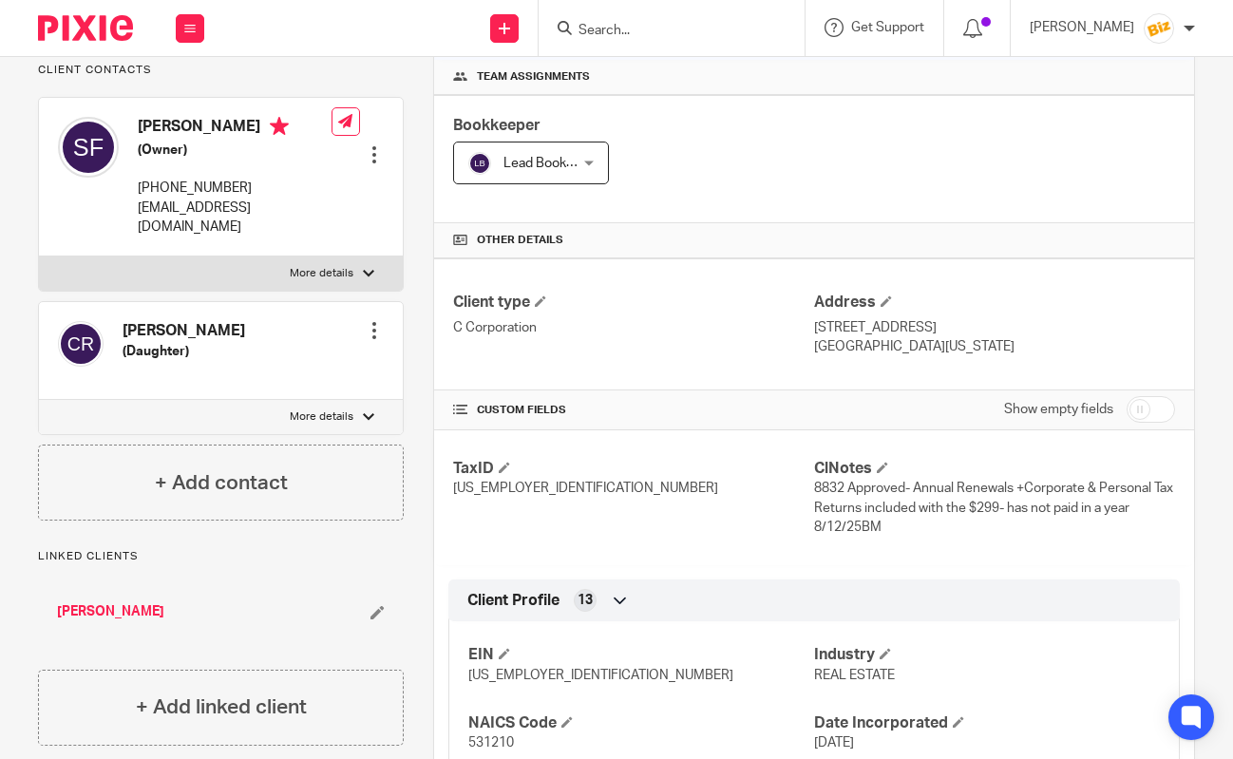
scroll to position [0, 0]
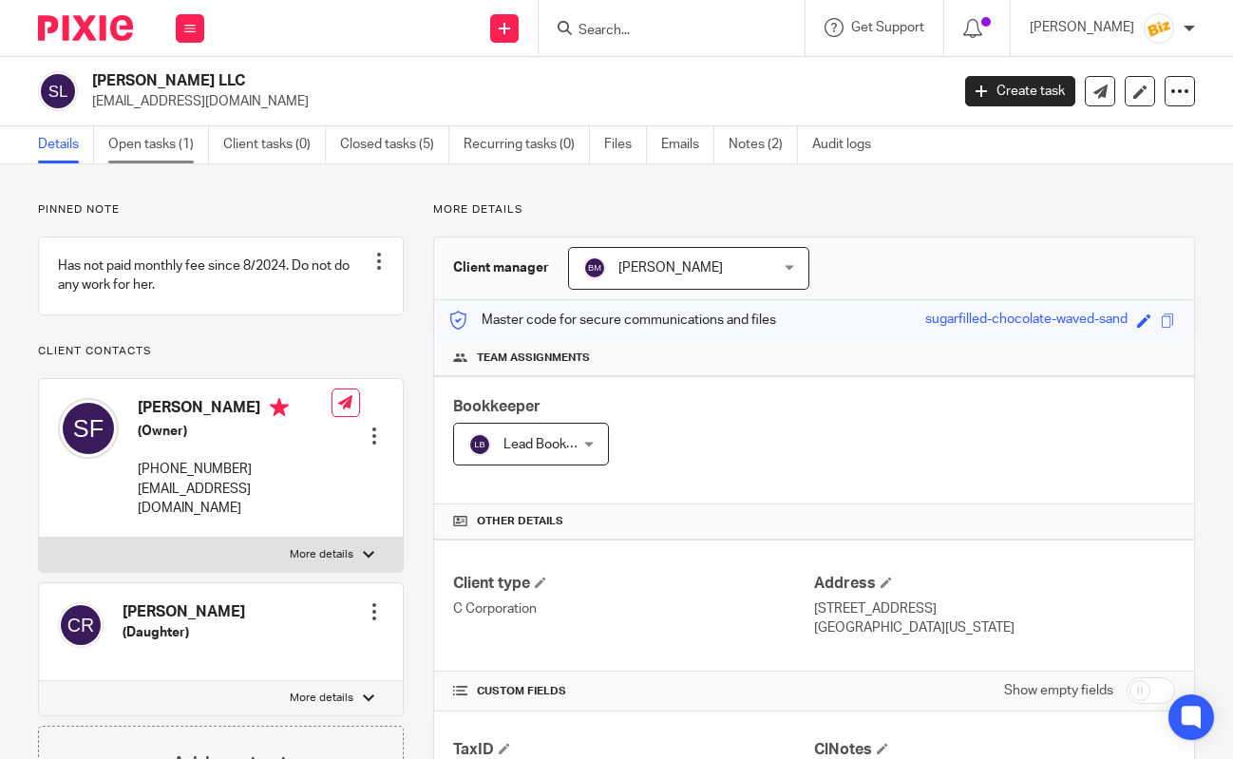
click at [112, 143] on link "Open tasks (1)" at bounding box center [158, 144] width 101 height 37
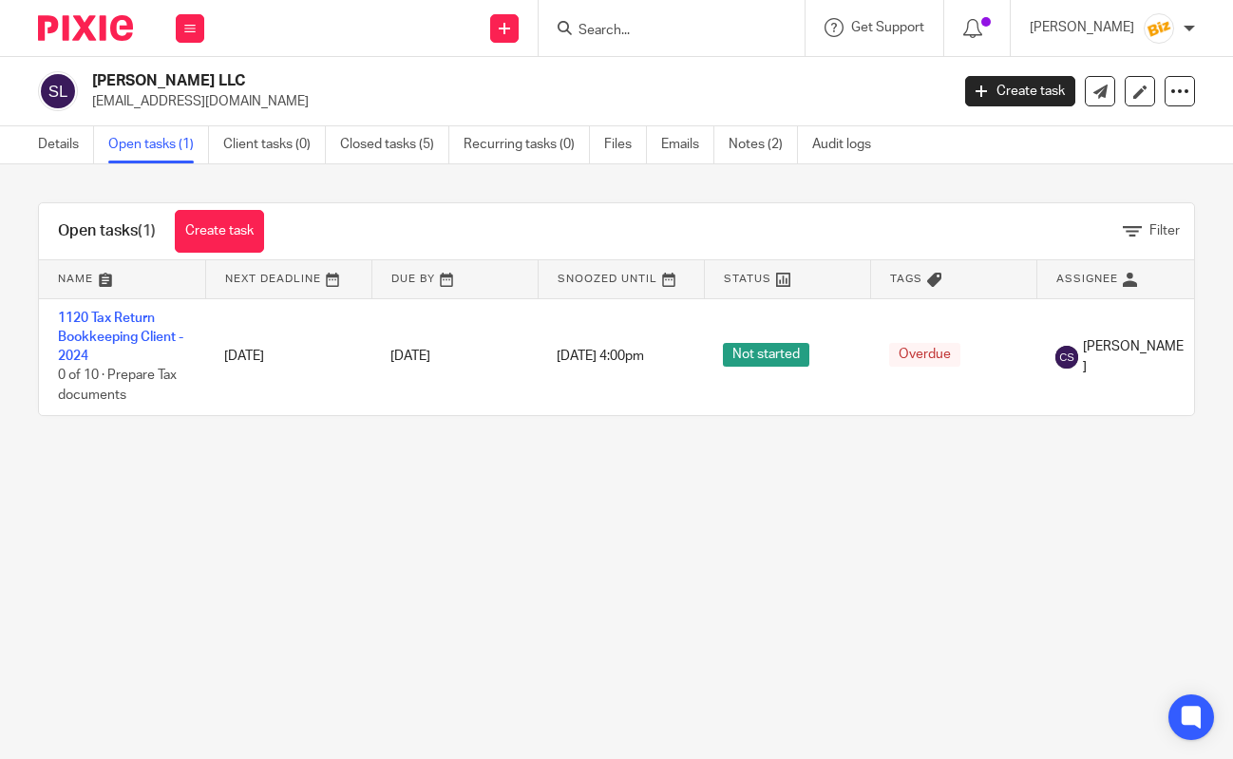
click at [61, 147] on link "Details" at bounding box center [66, 144] width 56 height 37
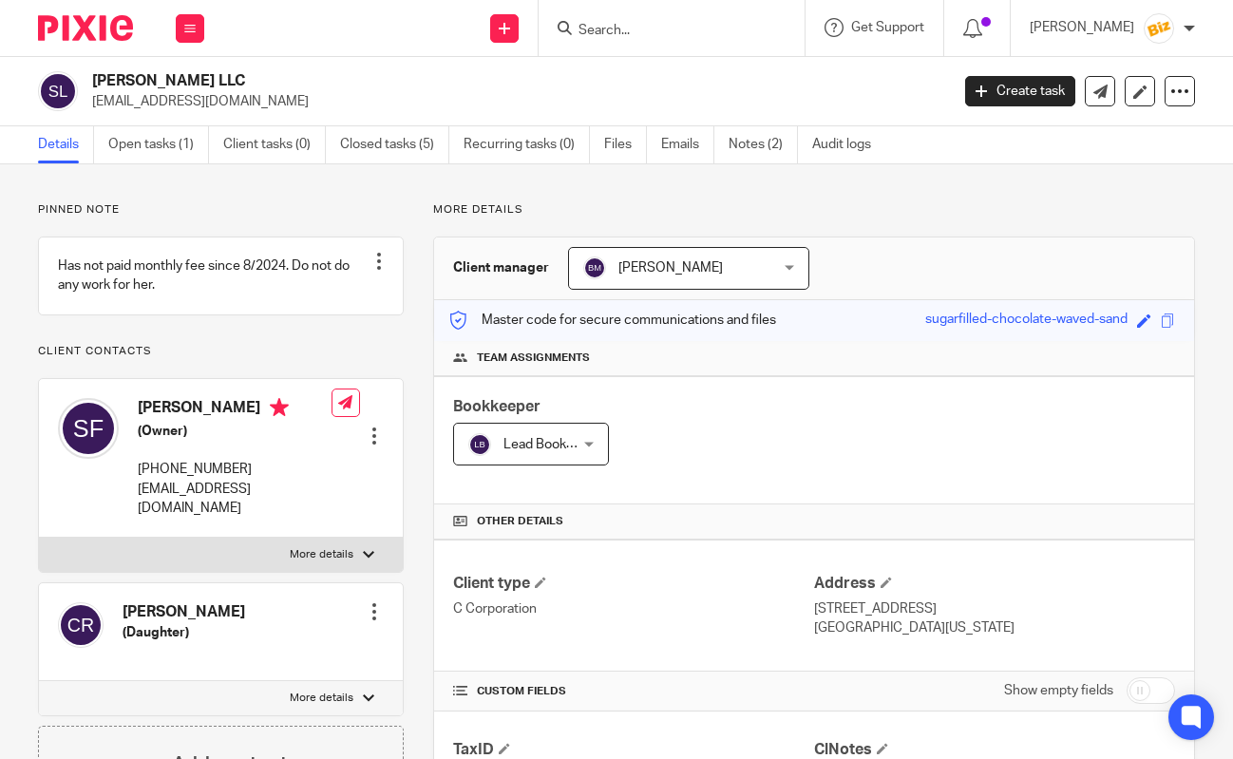
click at [642, 29] on input "Search" at bounding box center [662, 31] width 171 height 17
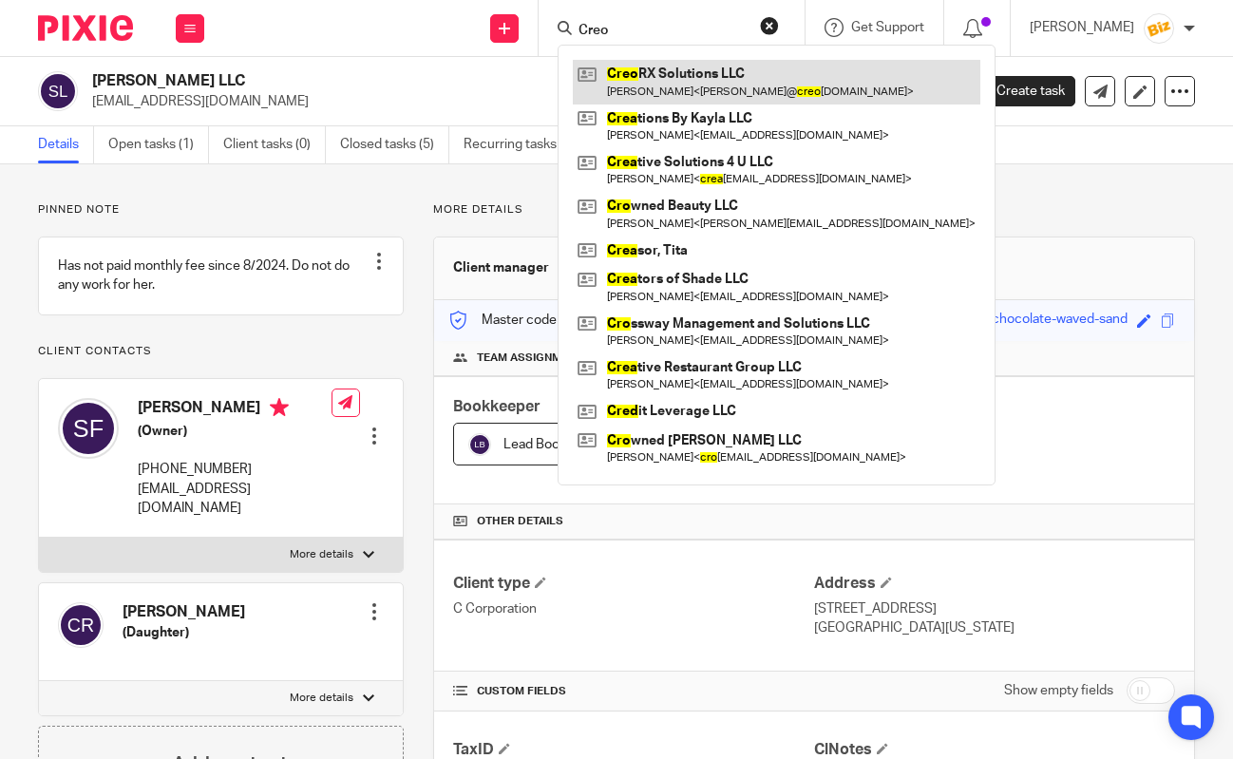
type input "Creo"
click at [665, 78] on link at bounding box center [776, 82] width 407 height 44
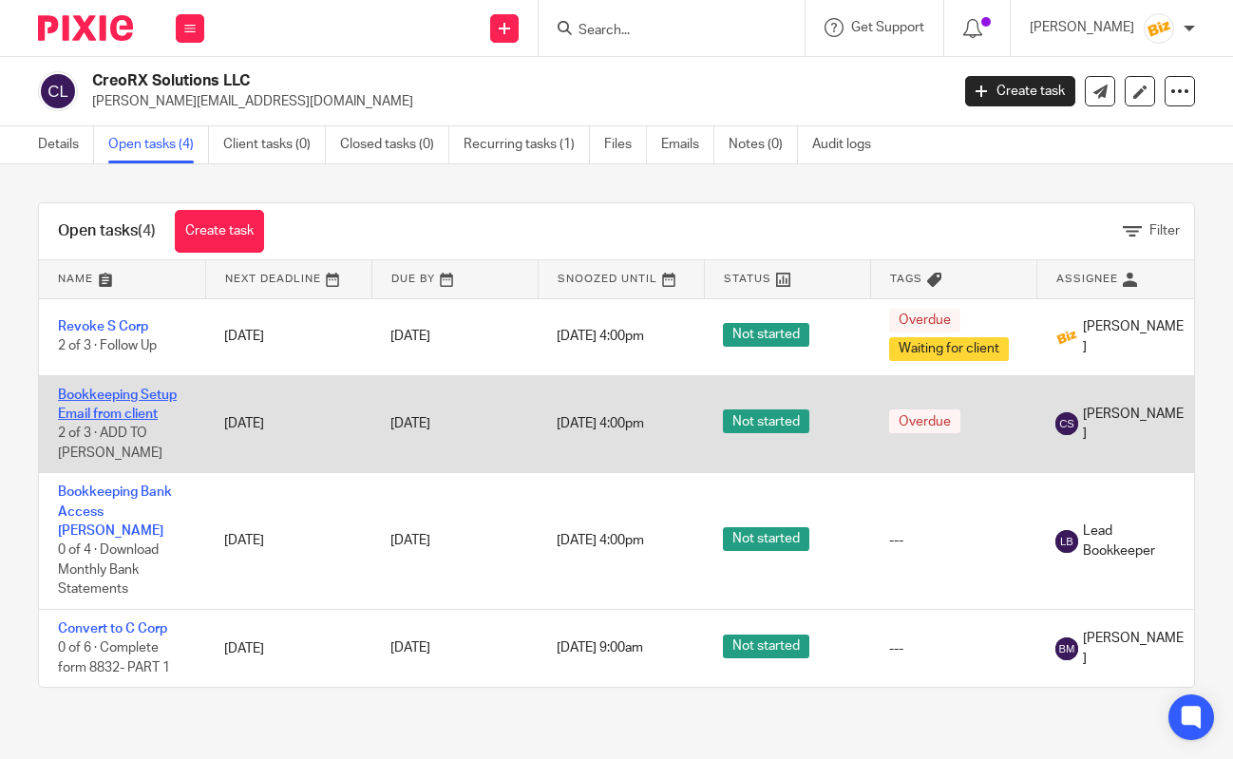
click at [127, 407] on link "Bookkeeping Setup Email from client" at bounding box center [117, 404] width 119 height 32
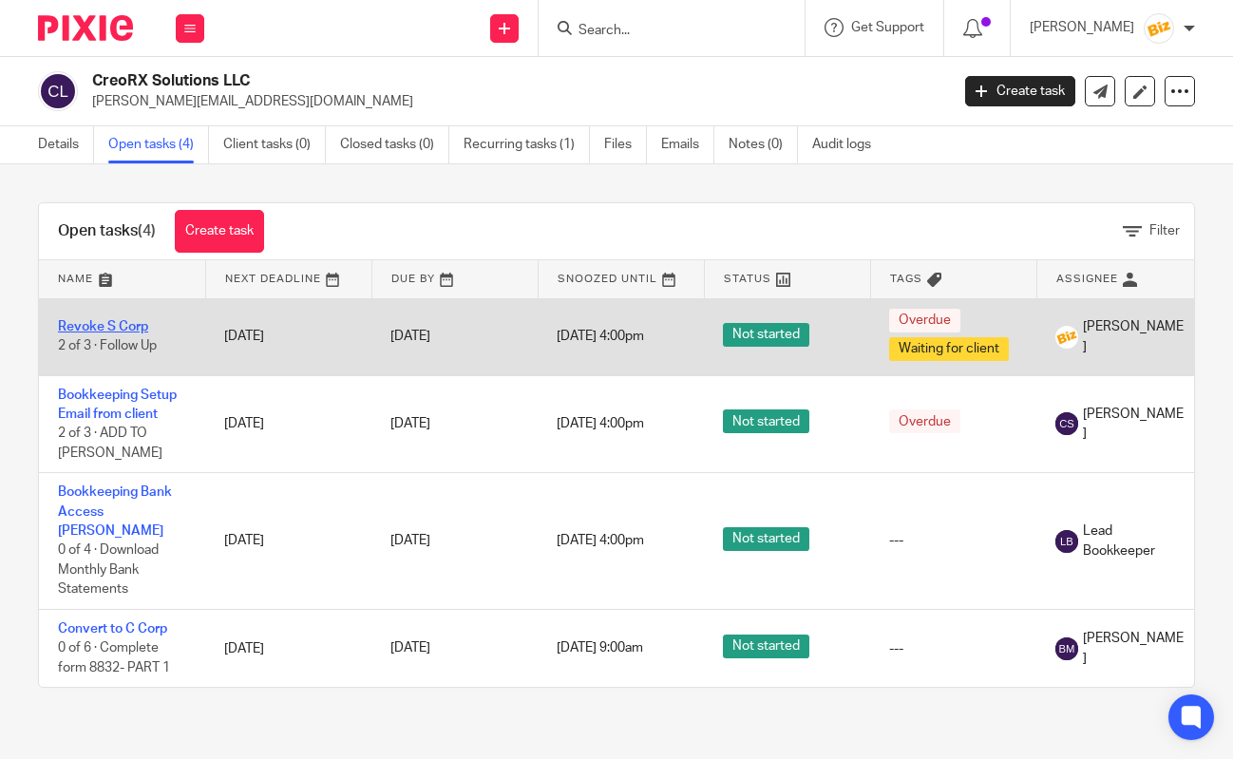
click at [126, 326] on link "Revoke S Corp" at bounding box center [103, 326] width 90 height 13
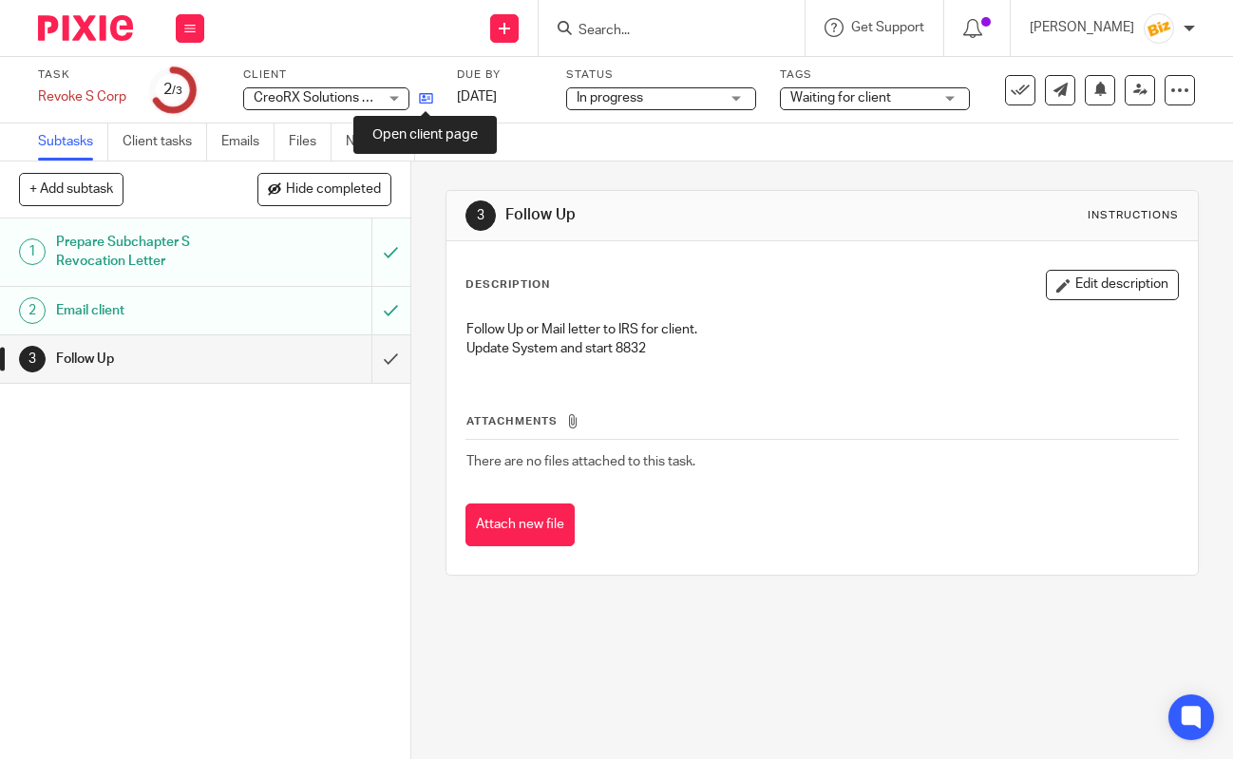
click at [430, 99] on icon at bounding box center [426, 98] width 14 height 14
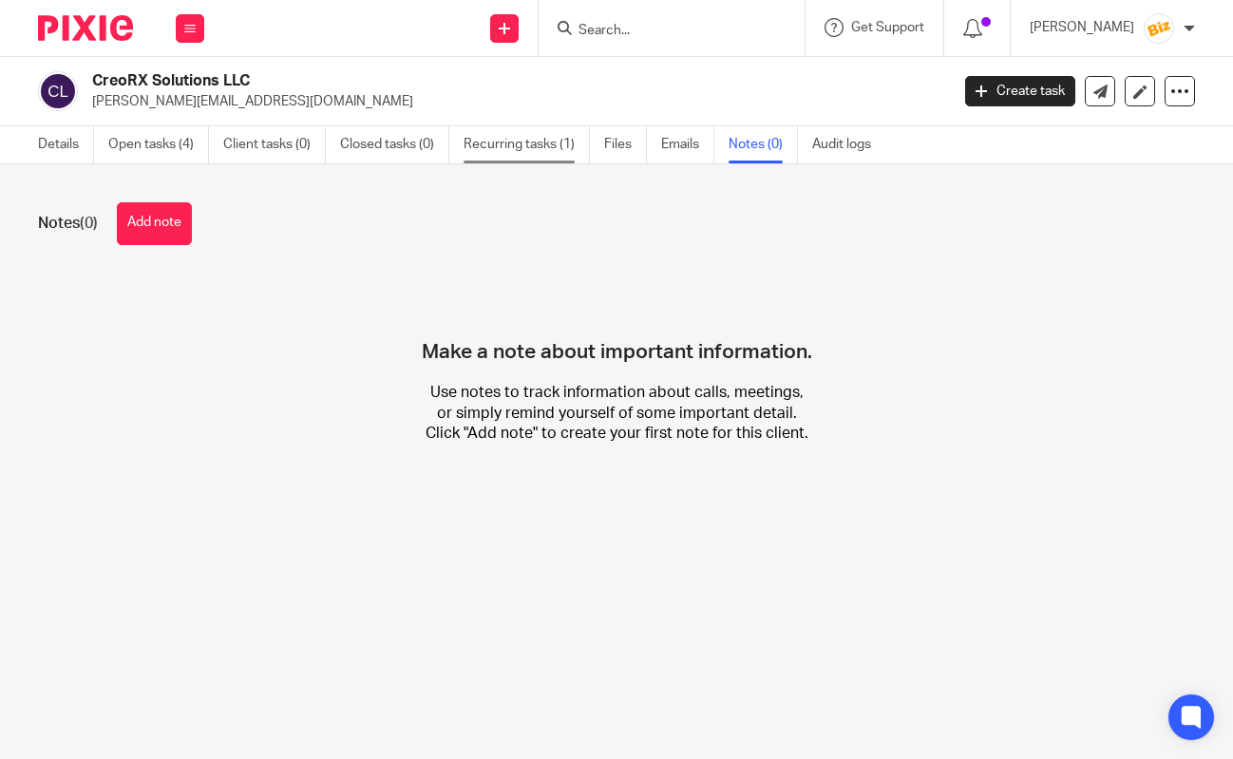
click at [493, 150] on link "Recurring tasks (1)" at bounding box center [527, 144] width 126 height 37
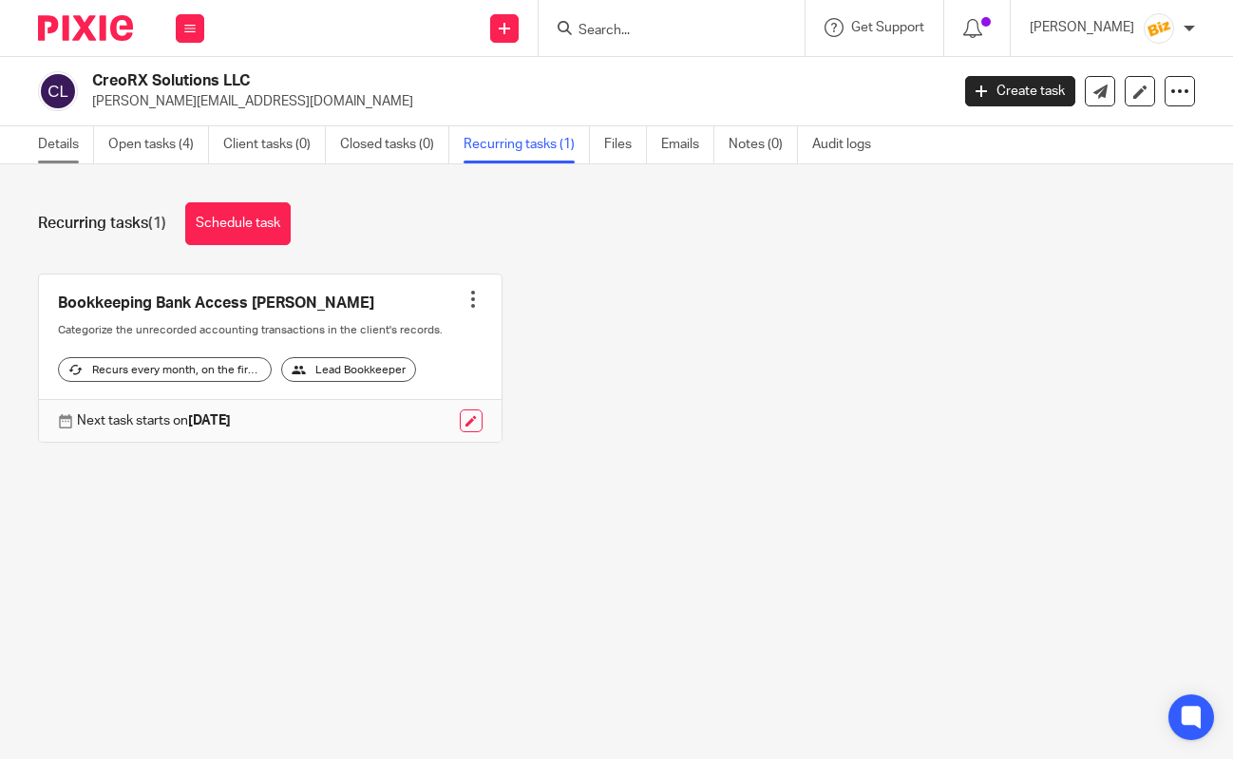
click at [56, 139] on link "Details" at bounding box center [66, 144] width 56 height 37
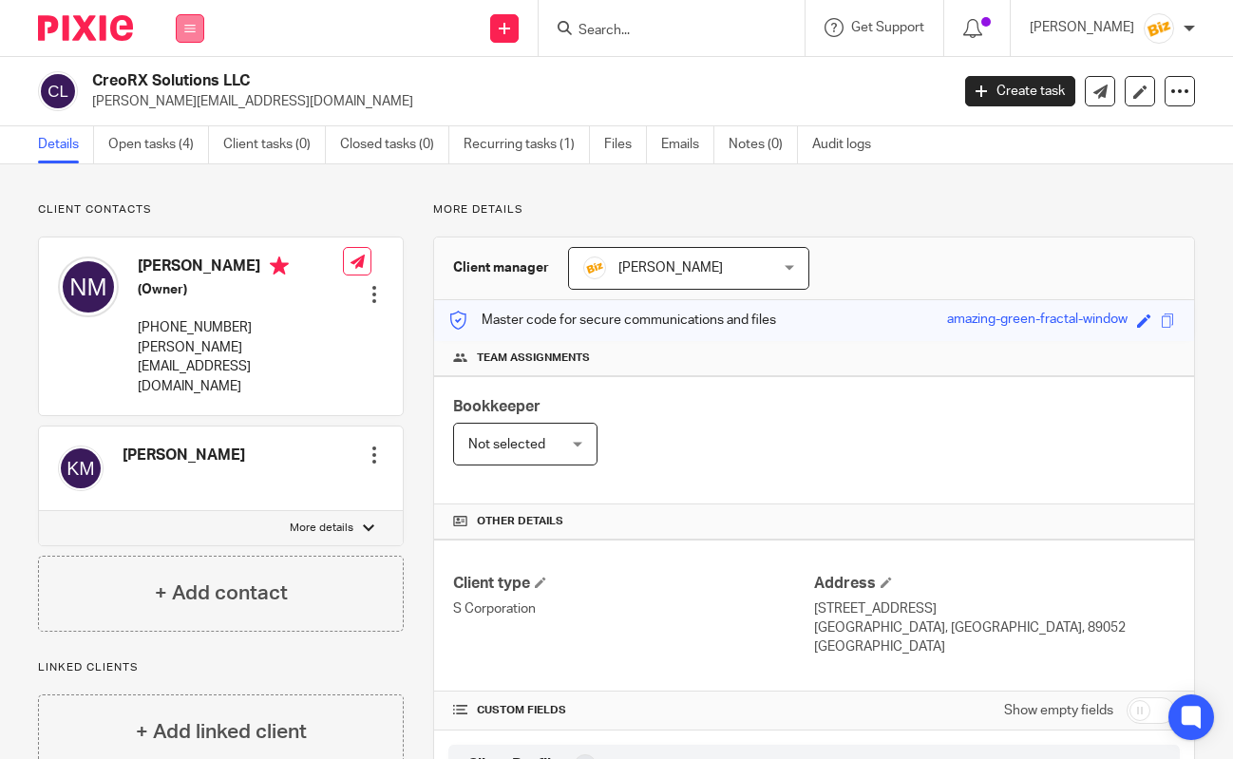
click at [184, 35] on button at bounding box center [190, 28] width 28 height 28
click at [182, 85] on link "Work" at bounding box center [179, 88] width 30 height 13
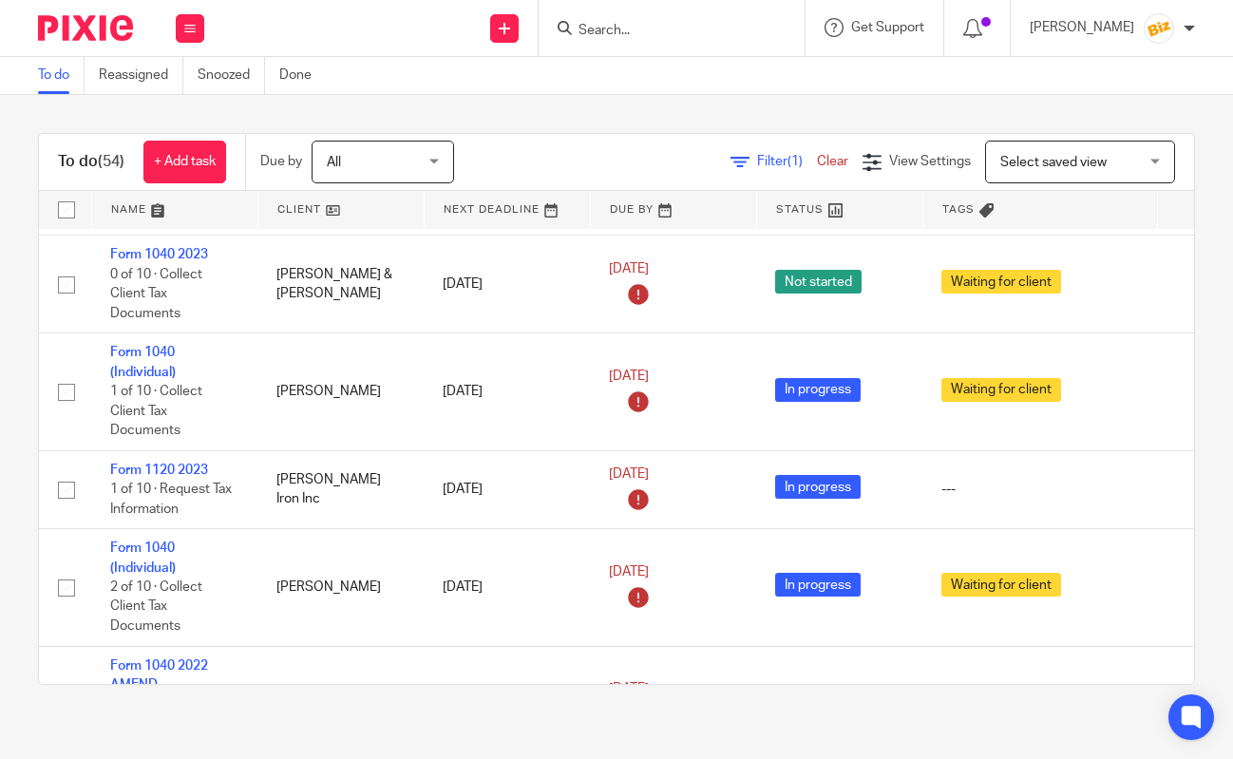
scroll to position [1966, 0]
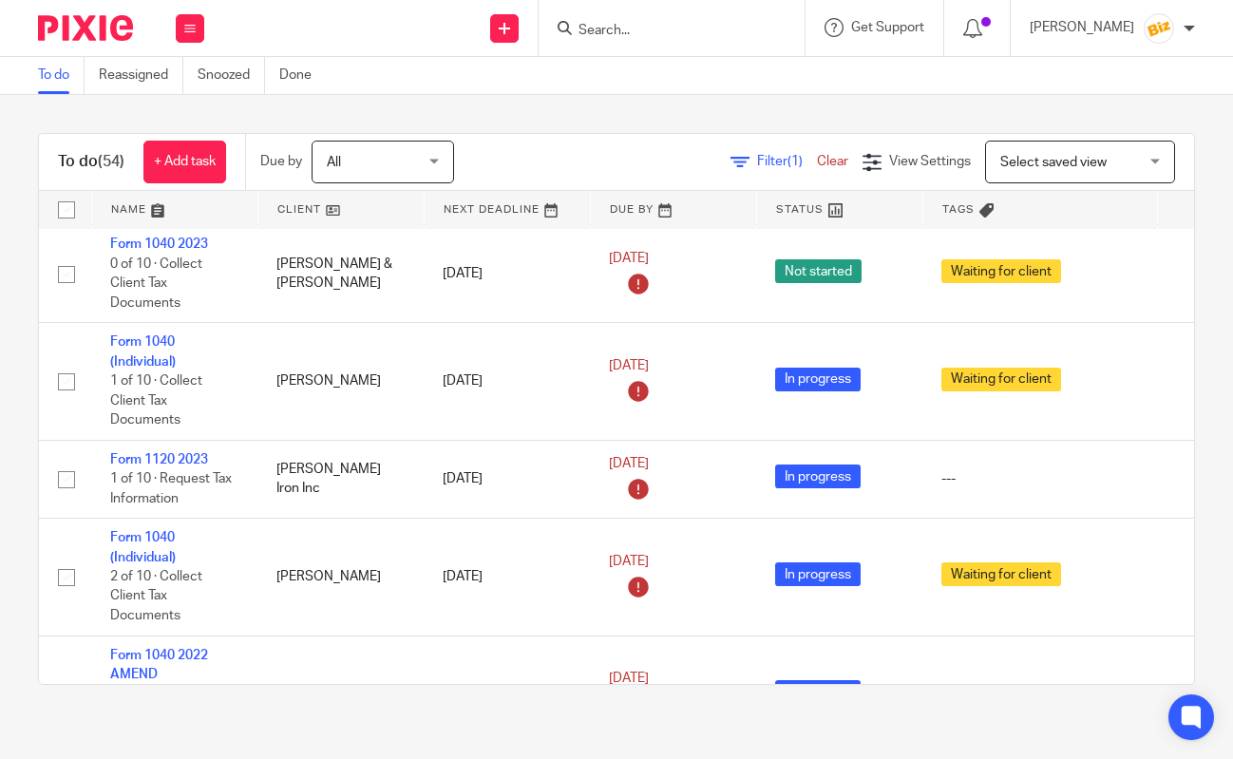
click at [620, 25] on input "Search" at bounding box center [662, 31] width 171 height 17
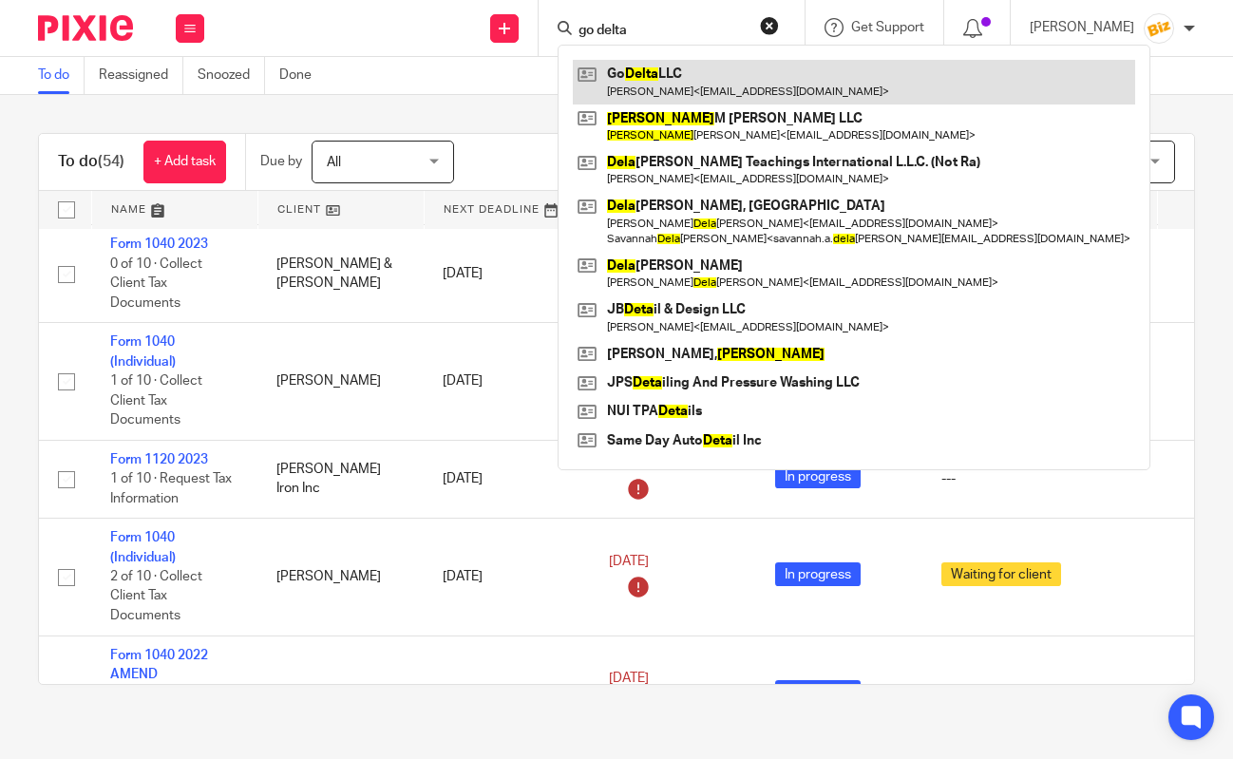
type input "go delta"
click at [653, 81] on link at bounding box center [854, 82] width 562 height 44
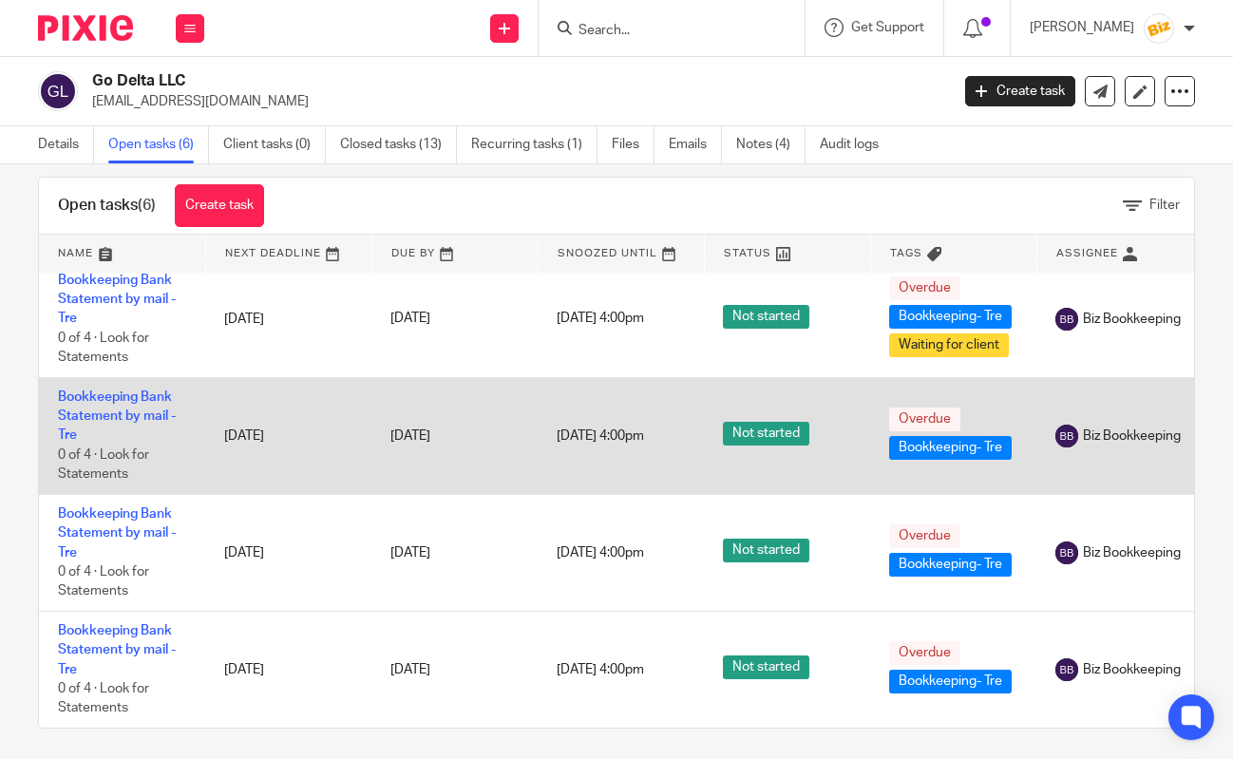
scroll to position [32, 0]
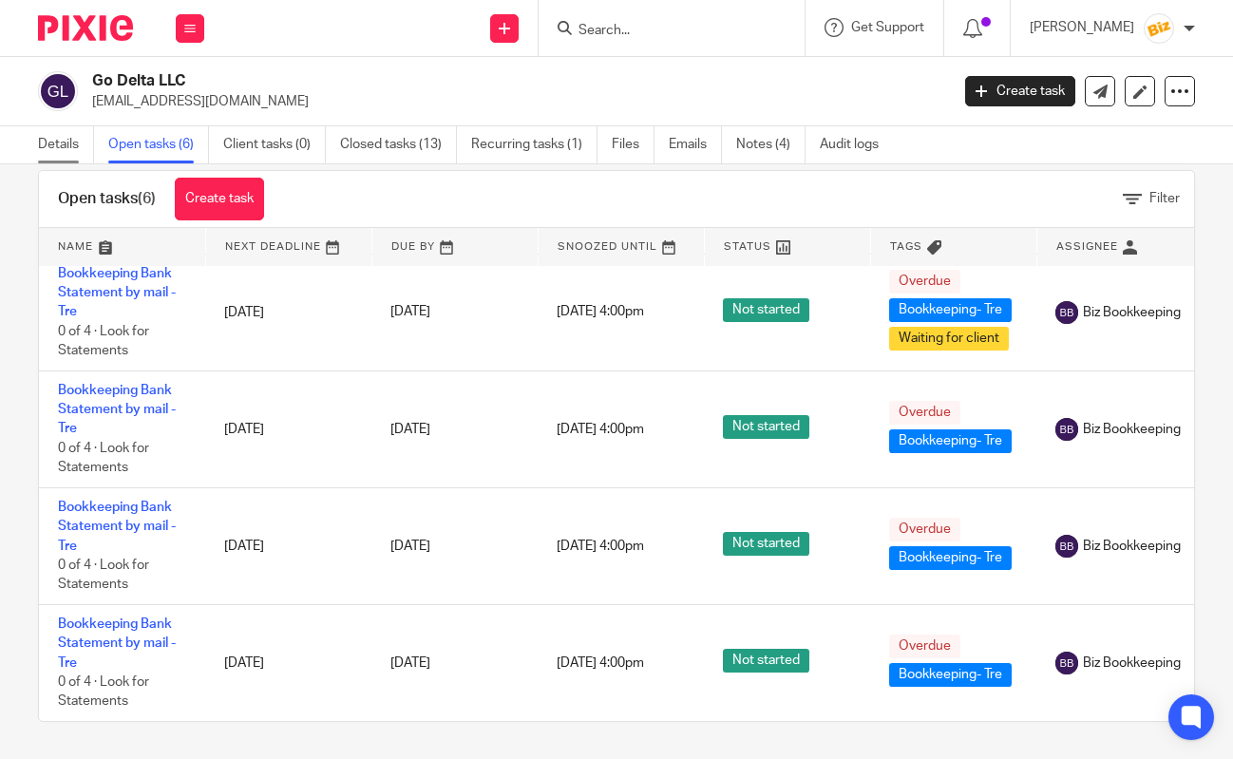
click at [59, 152] on link "Details" at bounding box center [66, 144] width 56 height 37
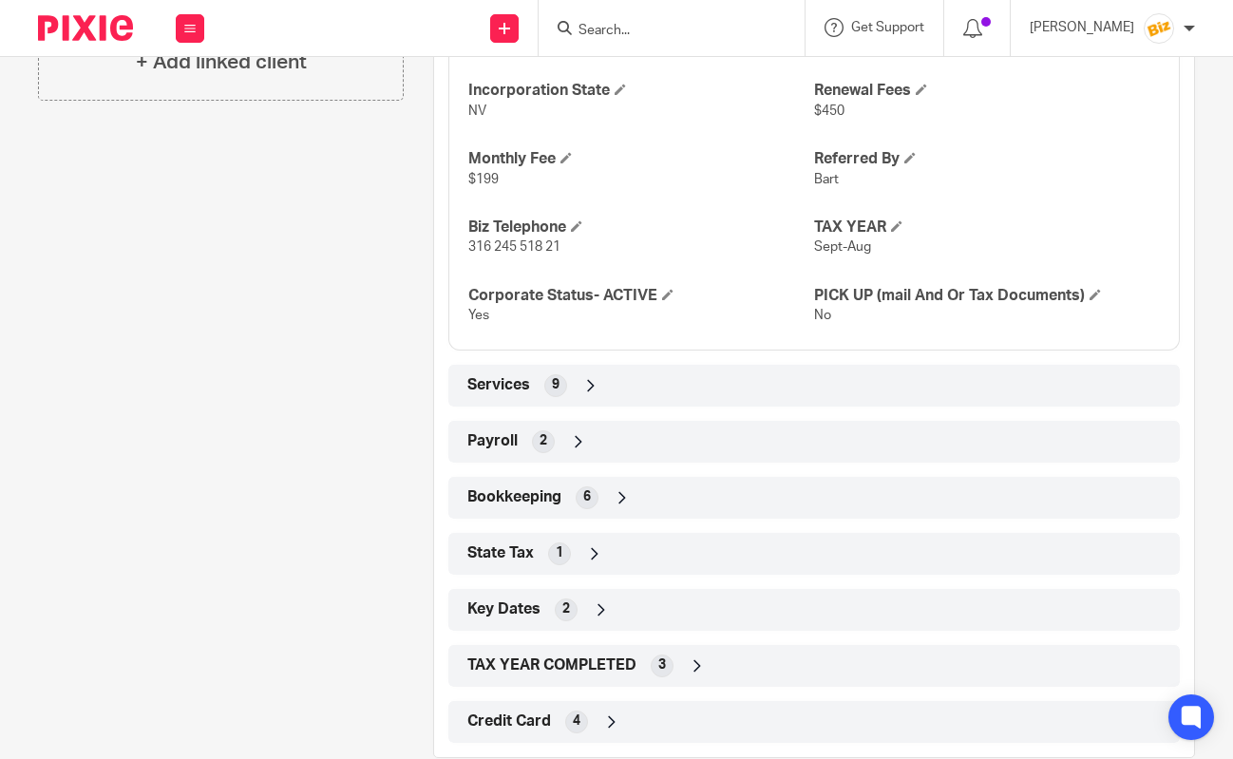
scroll to position [949, 0]
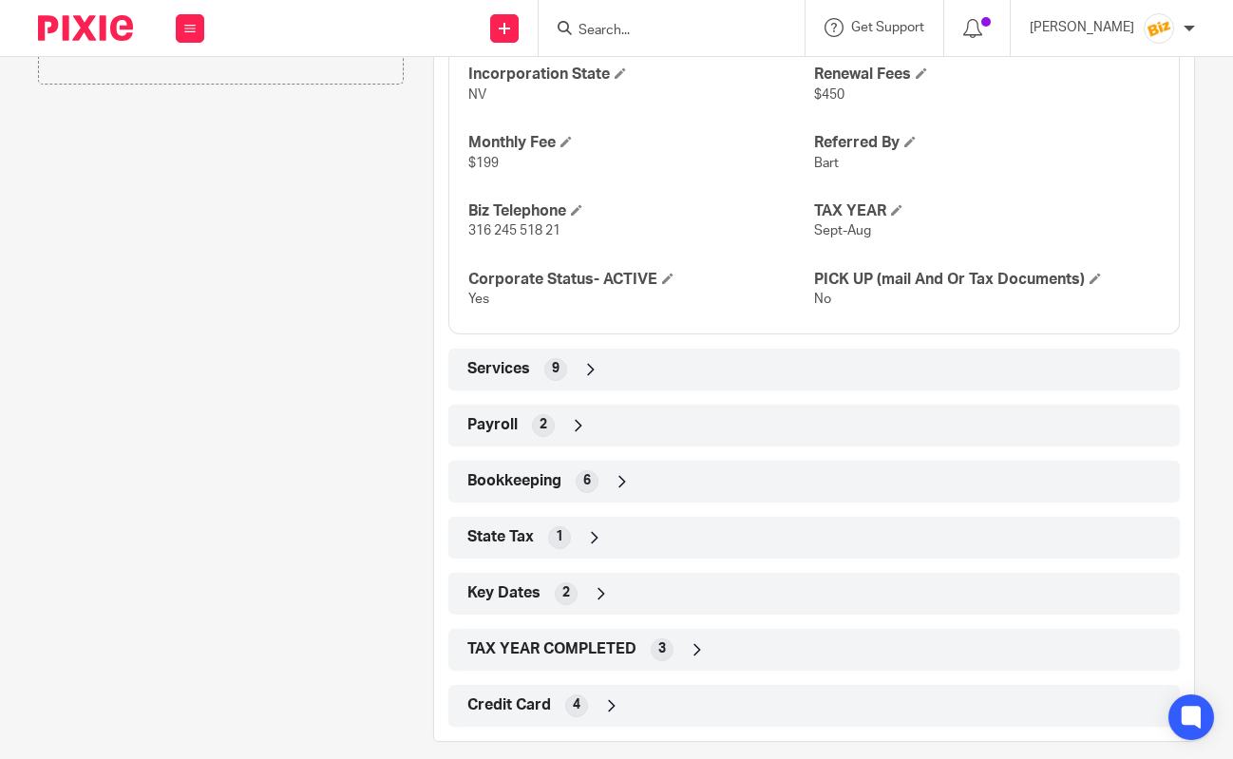
click at [788, 349] on div "Services 9" at bounding box center [813, 370] width 731 height 42
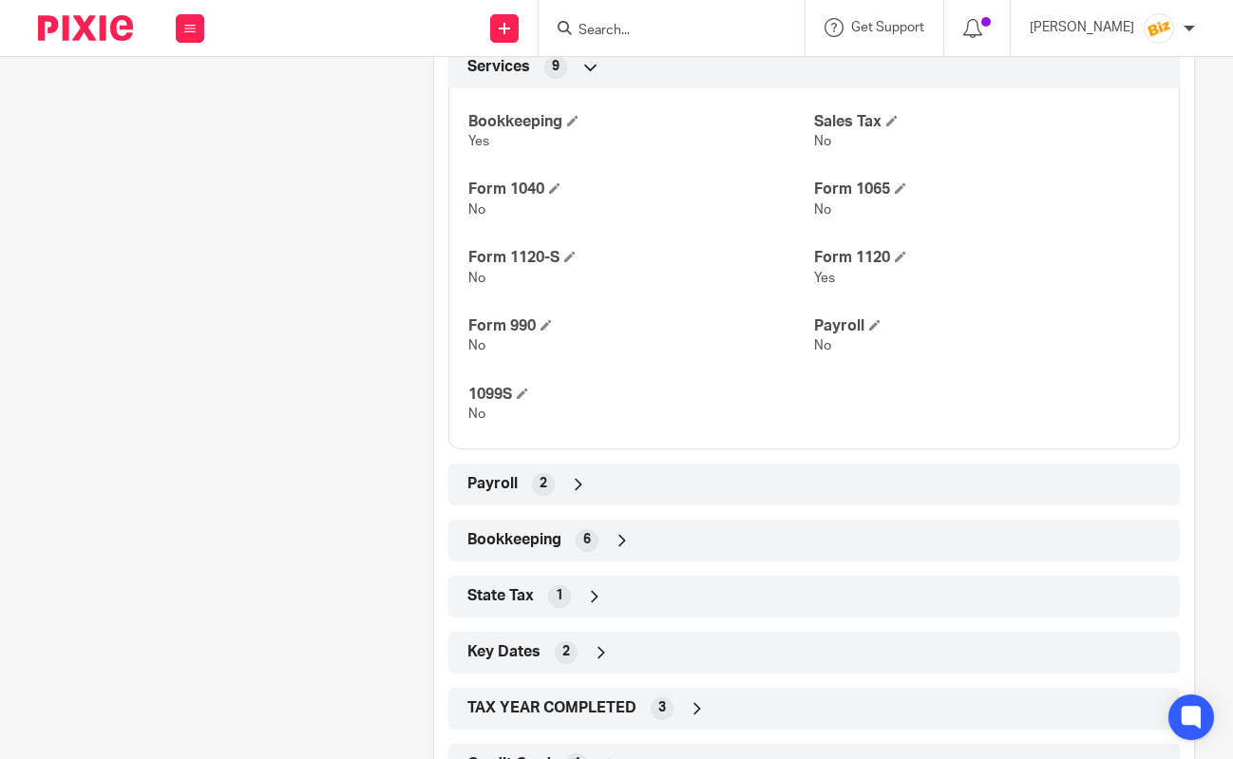
scroll to position [1304, 0]
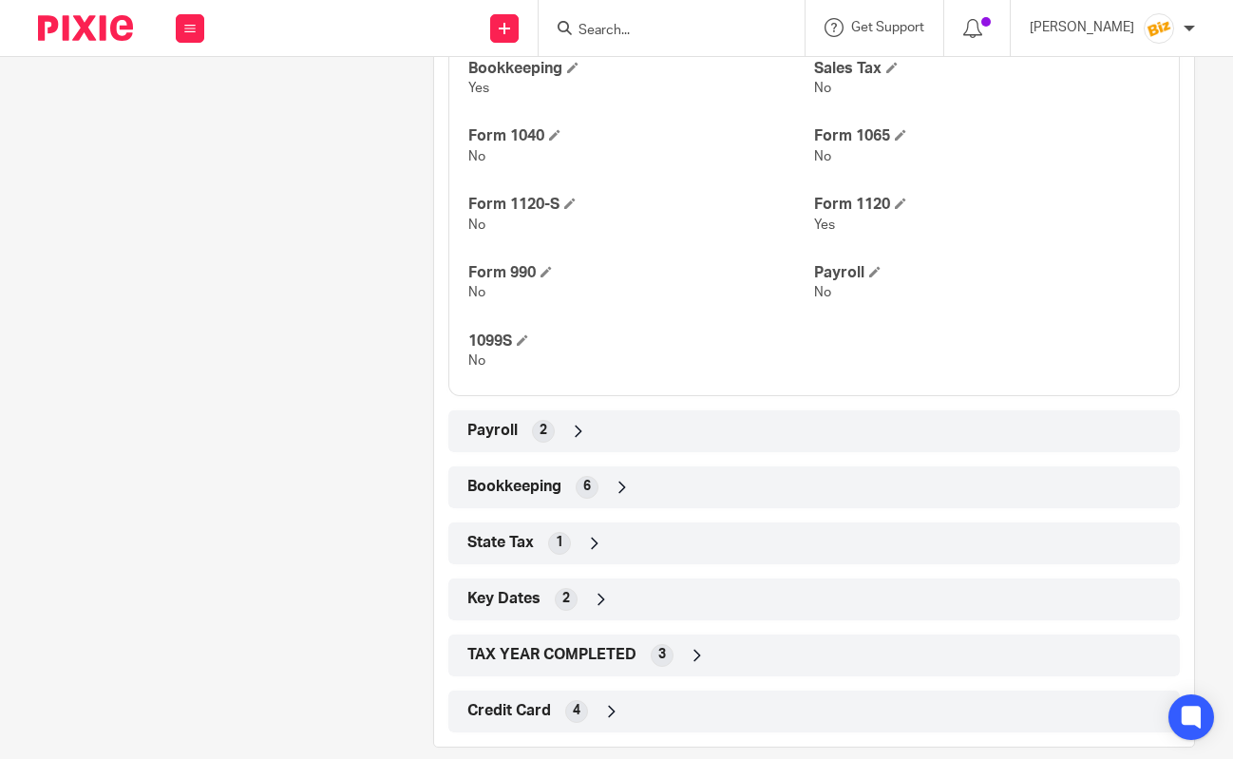
click at [815, 415] on div "Payroll 2" at bounding box center [814, 431] width 703 height 32
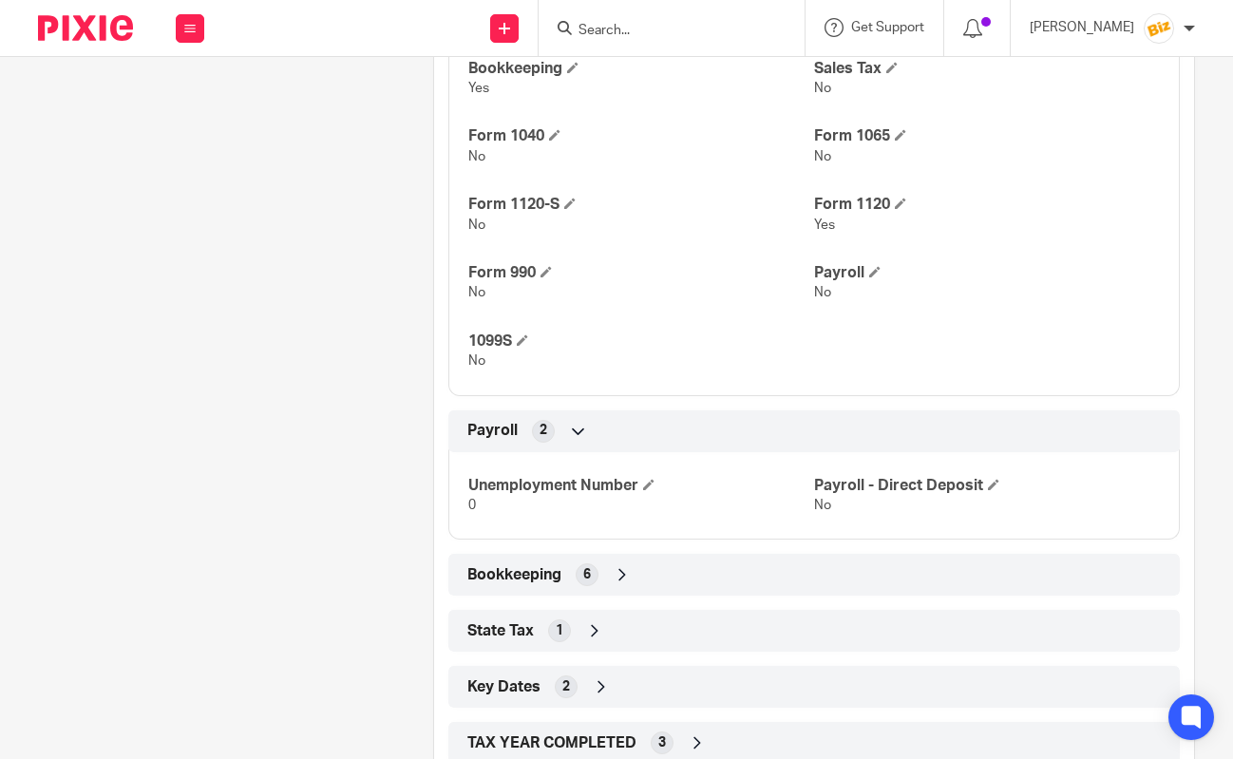
scroll to position [1398, 0]
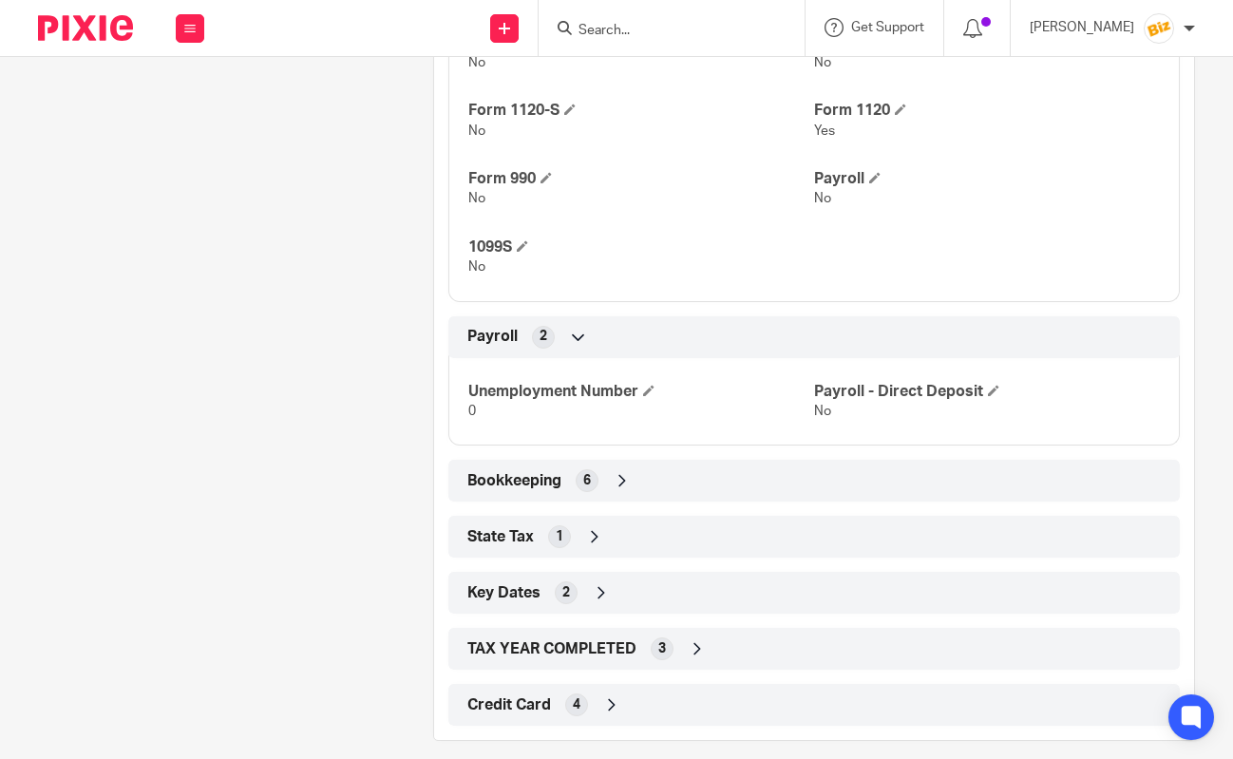
click at [818, 464] on div "Bookkeeping 6" at bounding box center [814, 480] width 703 height 32
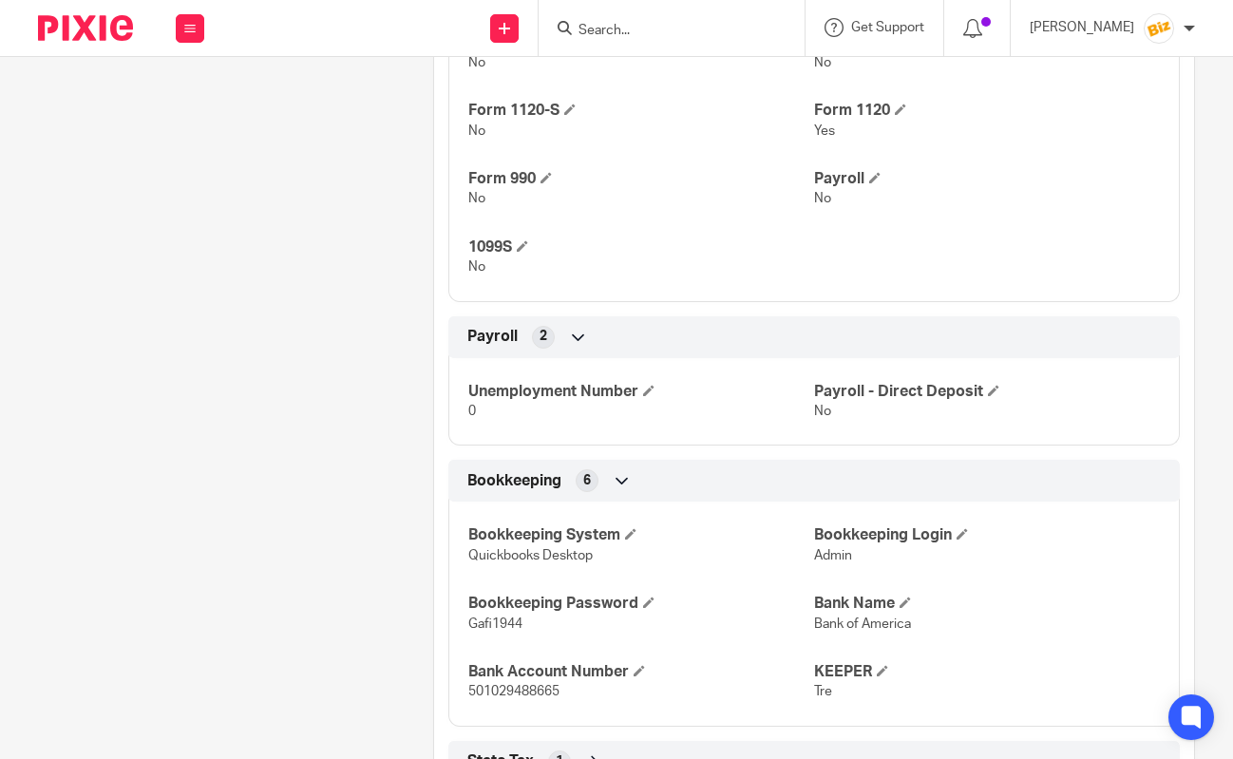
scroll to position [1486, 0]
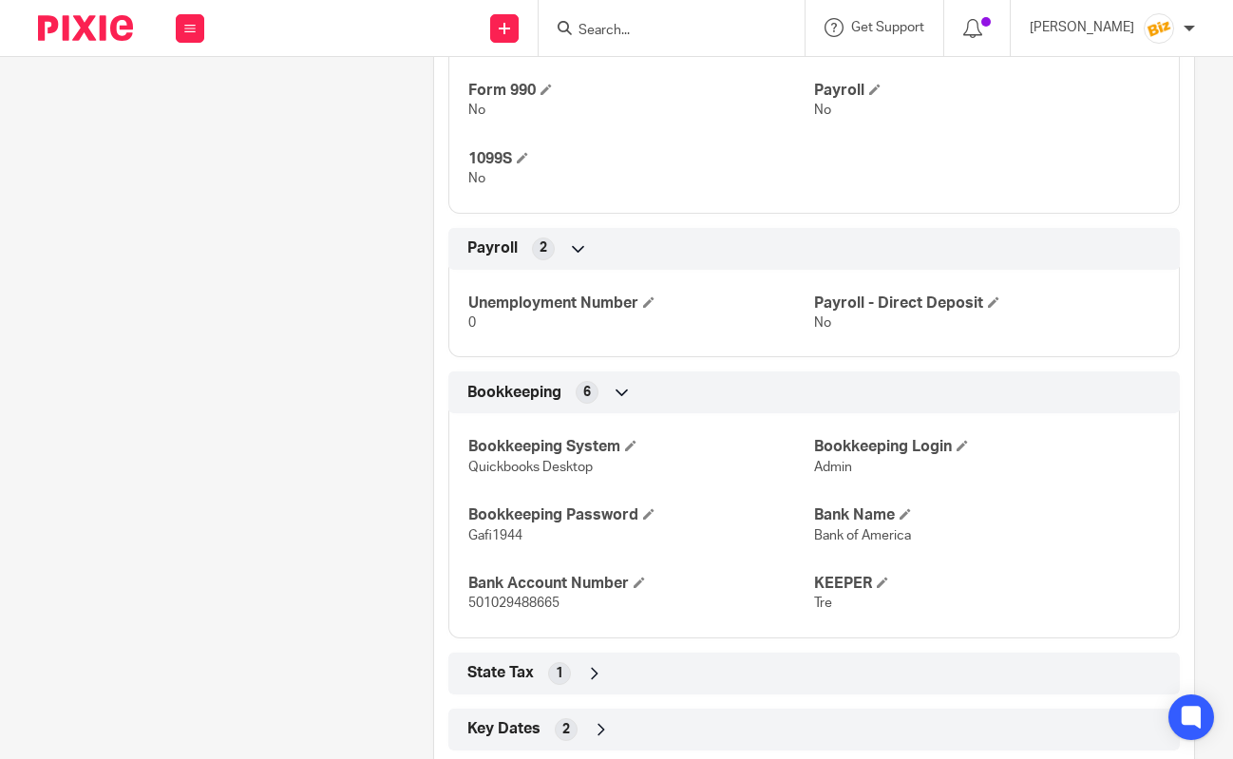
click at [893, 657] on div "State Tax 1" at bounding box center [814, 673] width 703 height 32
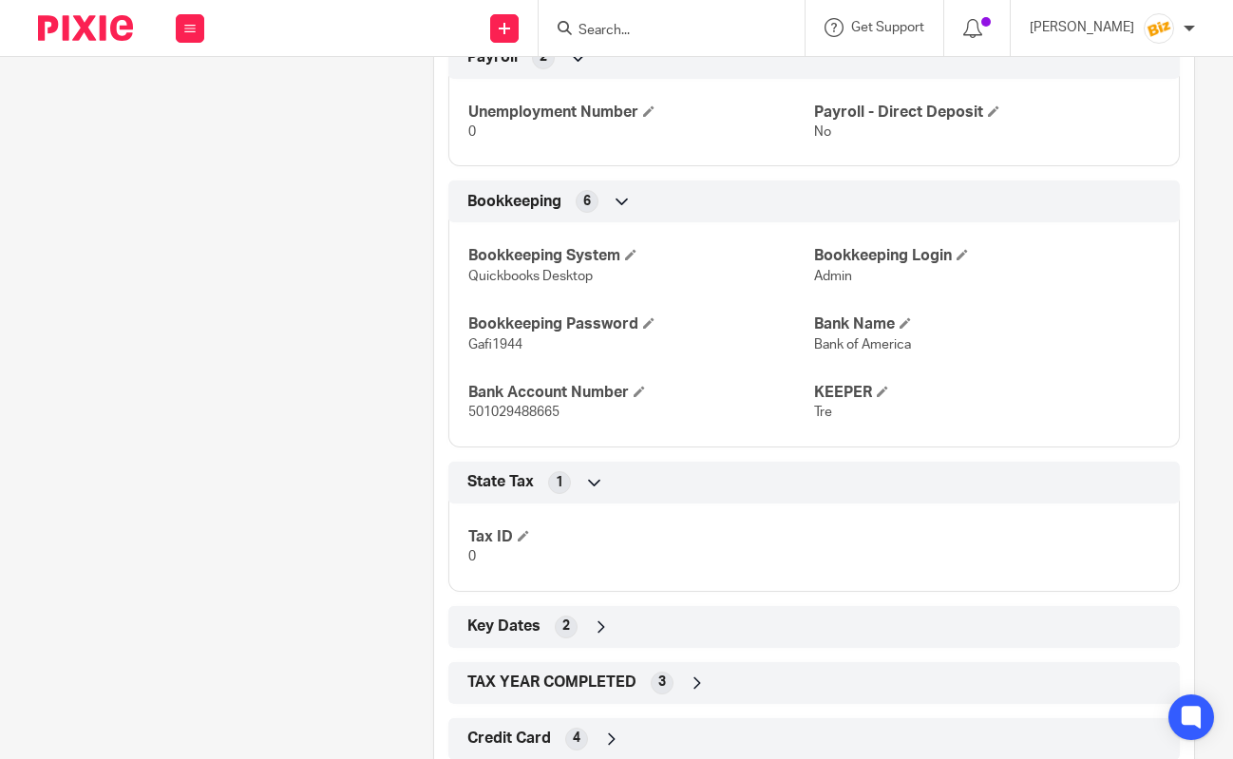
scroll to position [1711, 0]
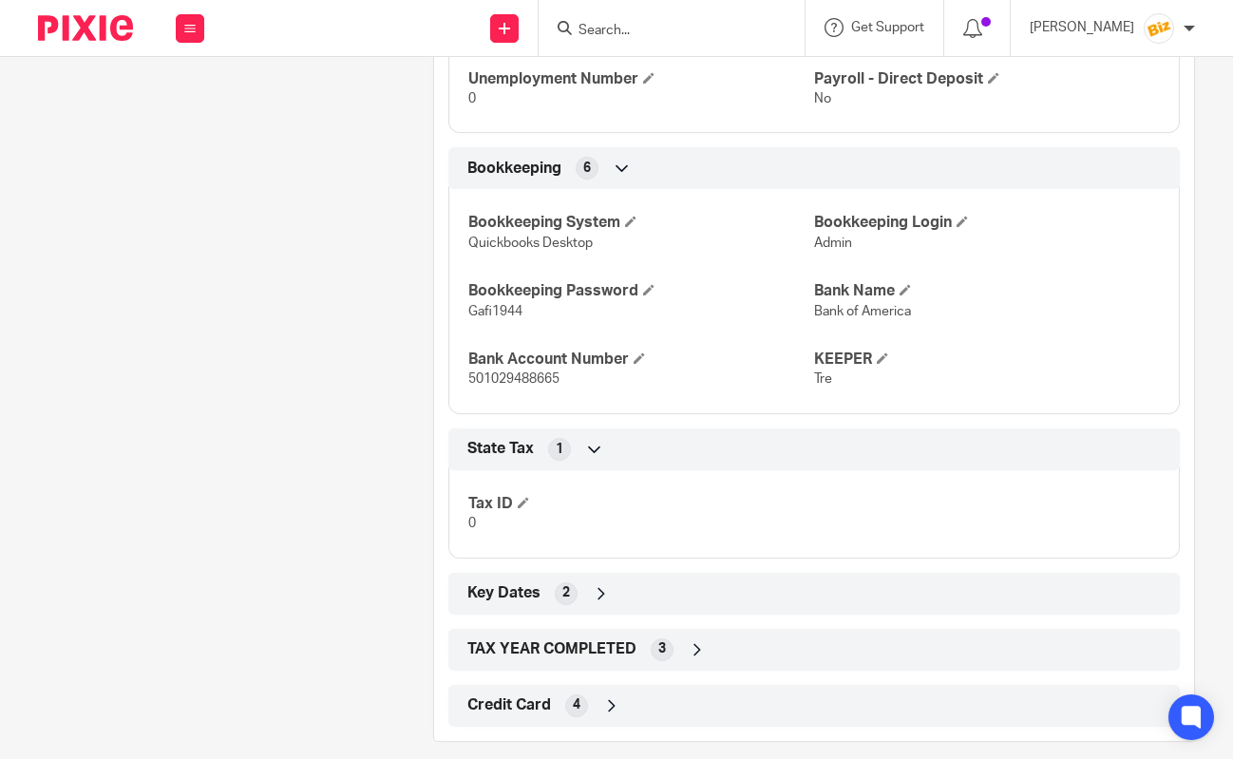
click at [910, 591] on div "Key Dates 2" at bounding box center [813, 594] width 731 height 42
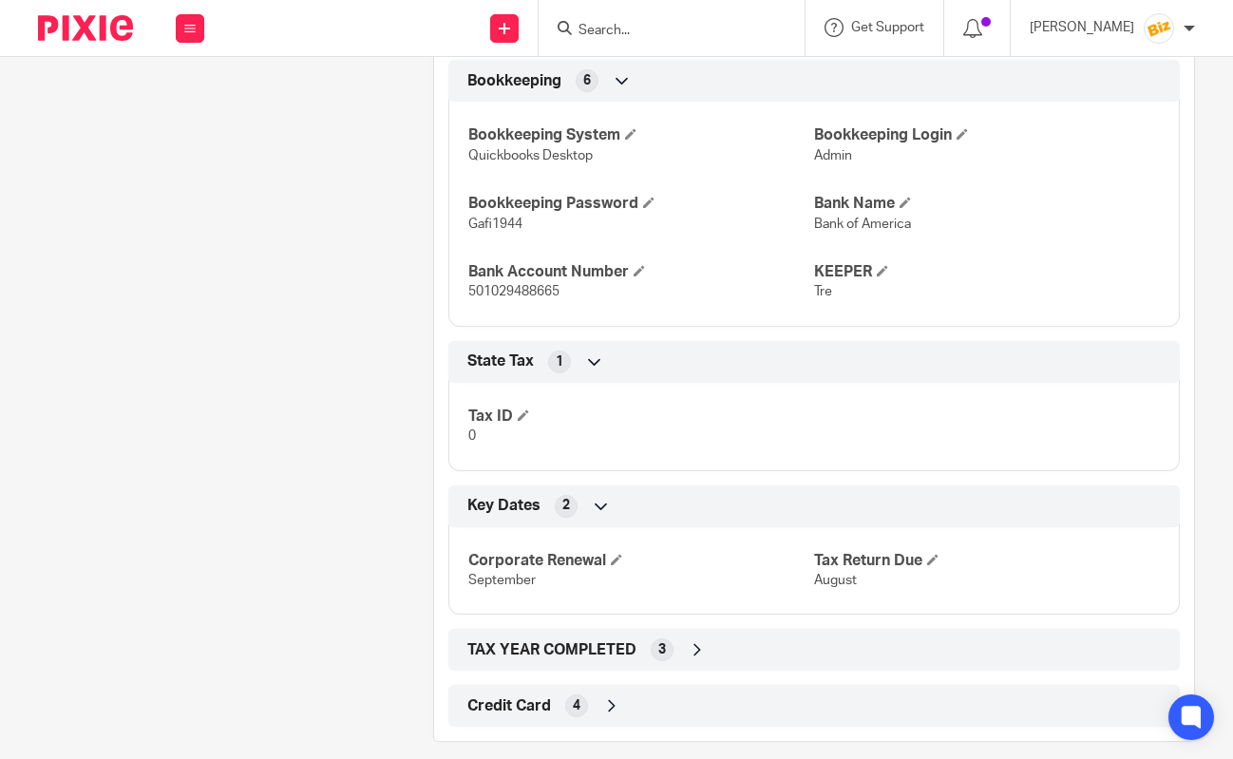
click at [913, 629] on div "TAX YEAR COMPLETED 3" at bounding box center [813, 650] width 731 height 42
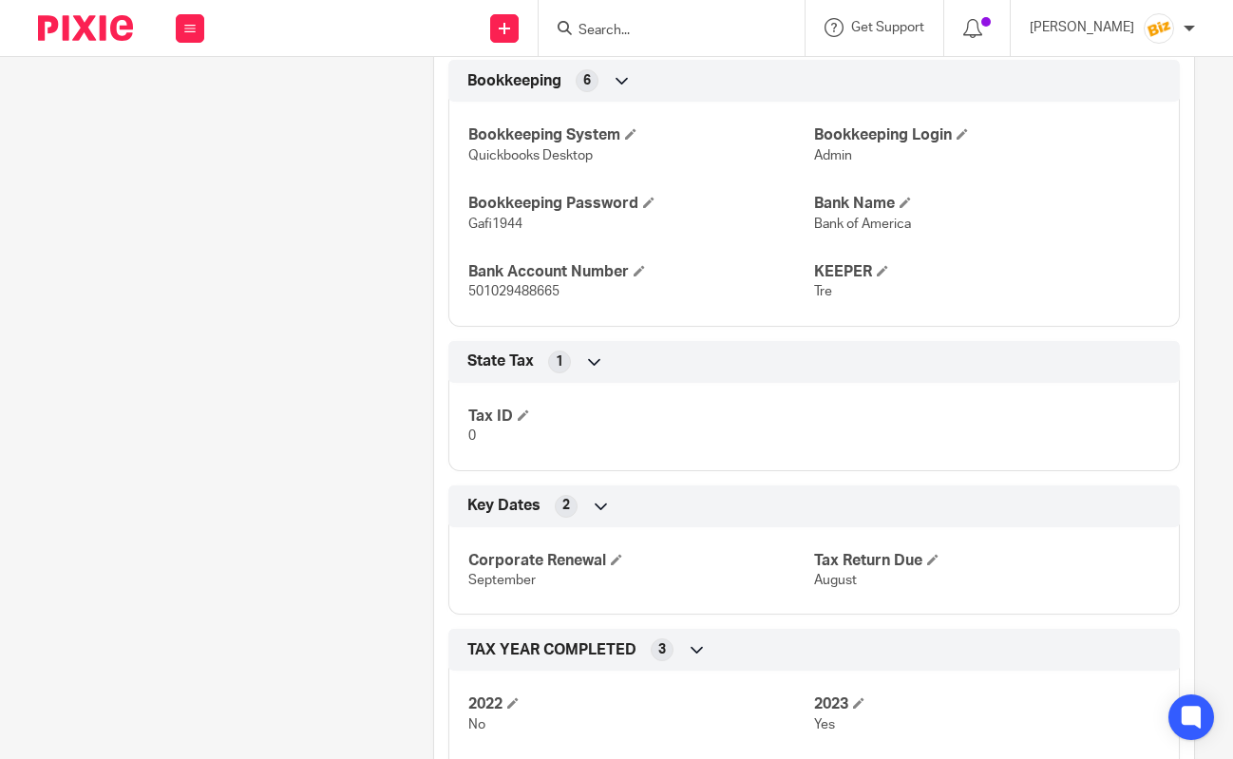
scroll to position [1954, 0]
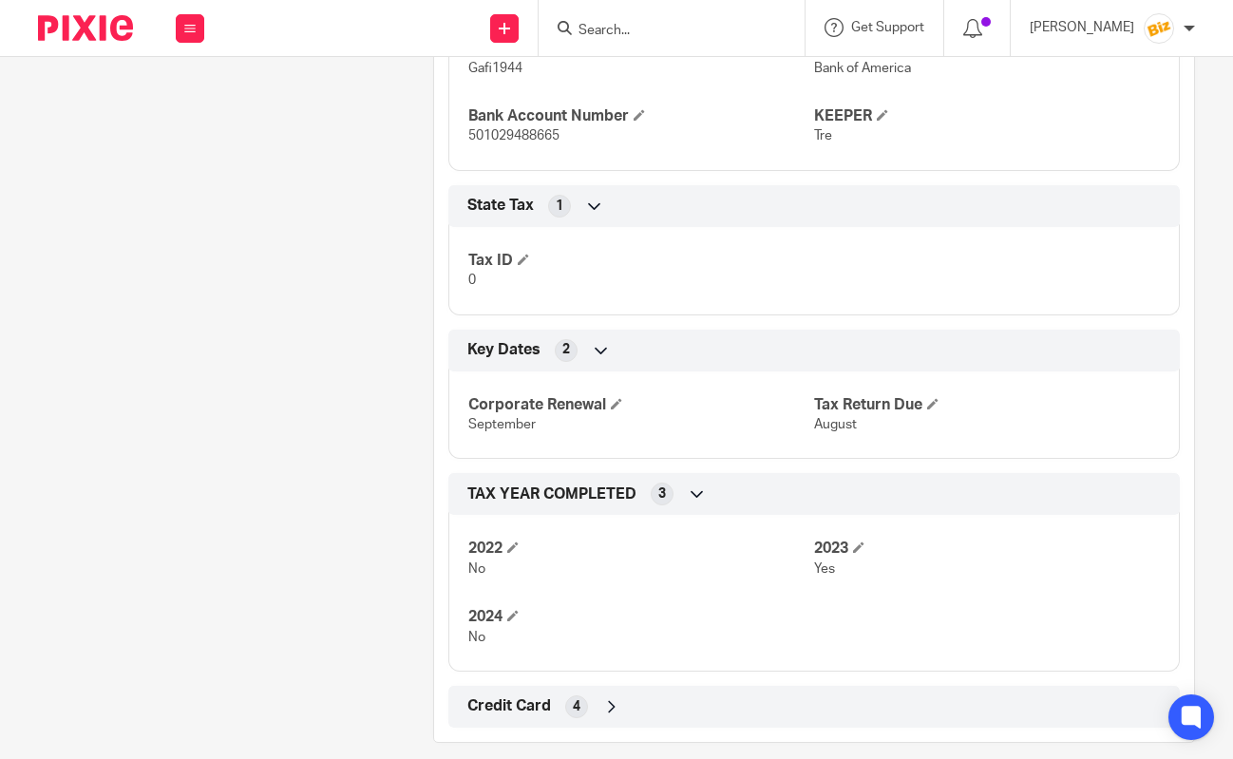
click at [916, 691] on div "Credit Card 4" at bounding box center [814, 707] width 703 height 32
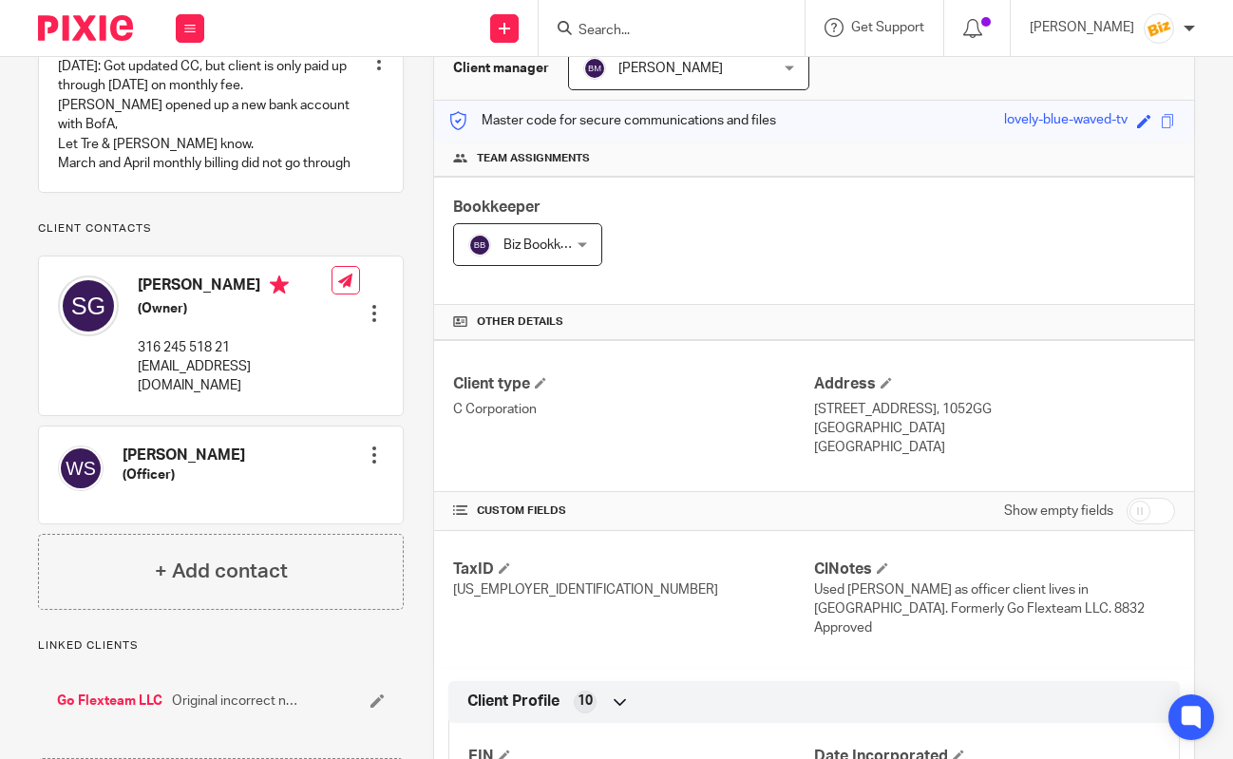
scroll to position [140, 0]
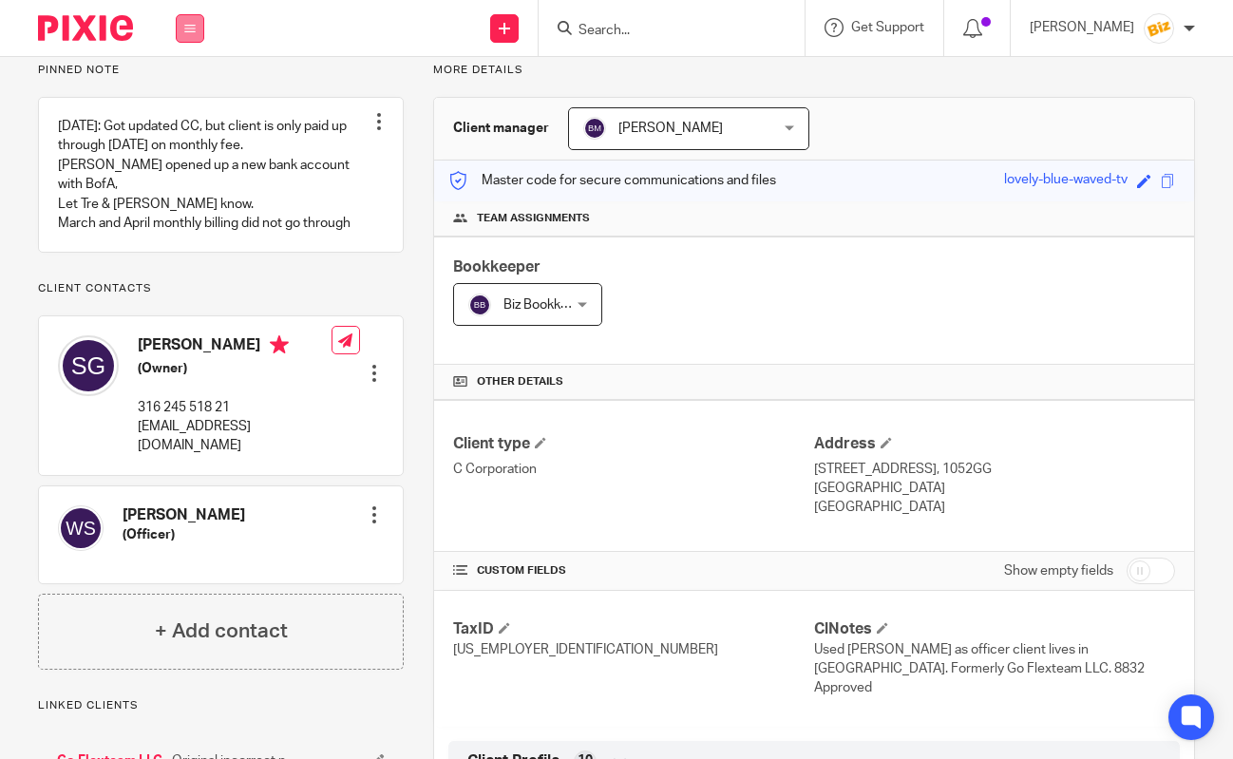
click at [183, 28] on button at bounding box center [190, 28] width 28 height 28
click at [186, 83] on li "Work" at bounding box center [189, 89] width 50 height 28
click at [185, 90] on link "Work" at bounding box center [179, 88] width 30 height 13
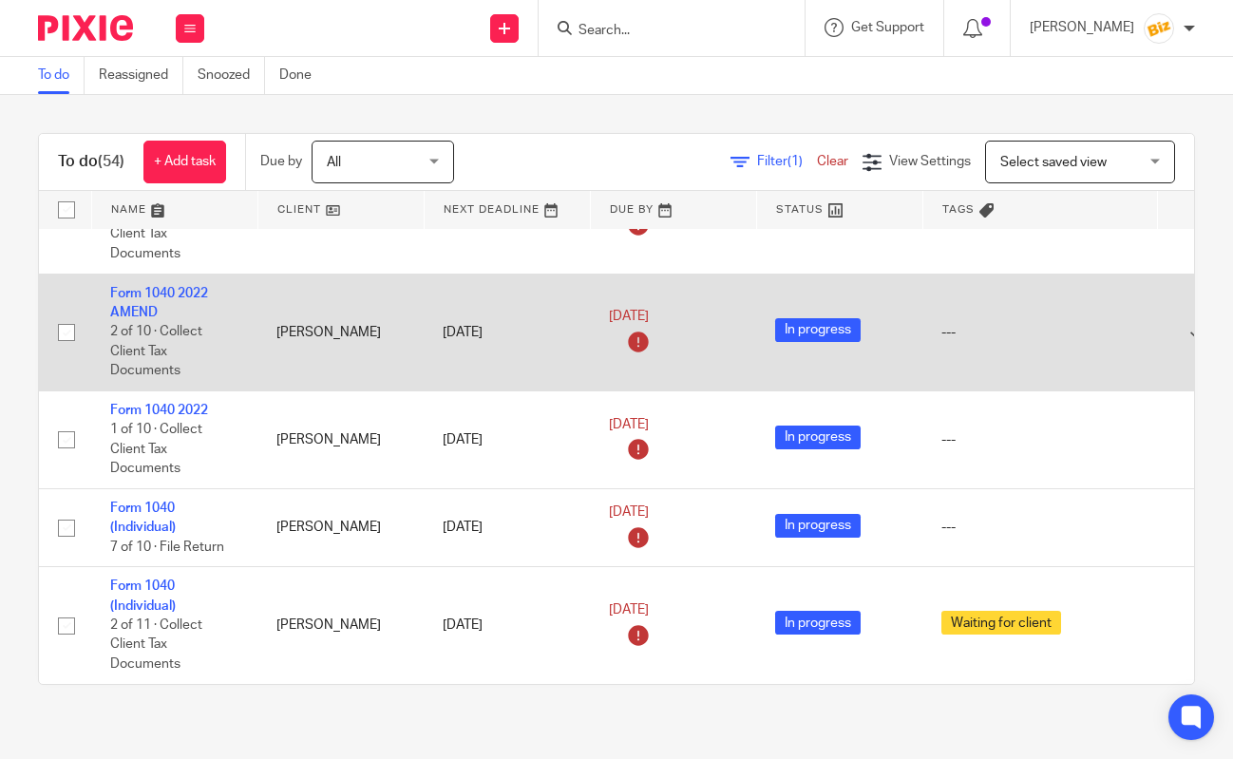
scroll to position [2351, 0]
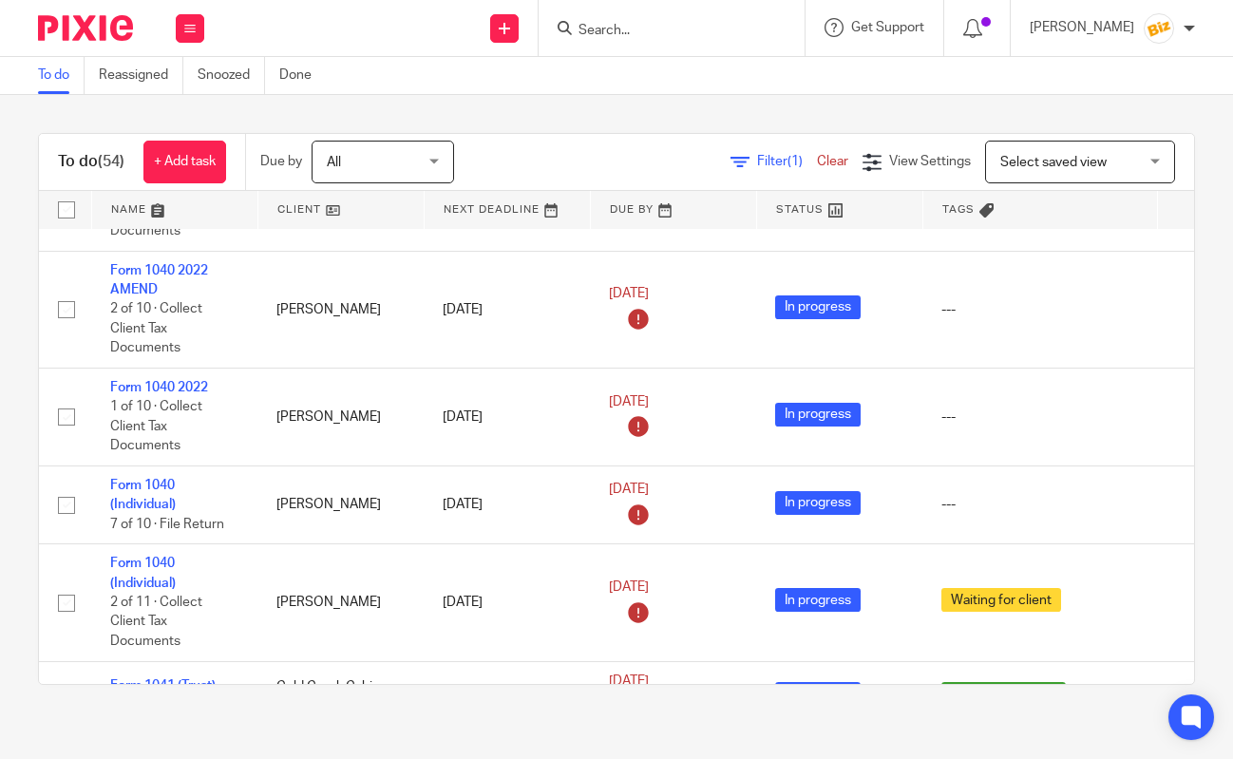
click at [633, 38] on form at bounding box center [678, 28] width 202 height 24
click at [634, 24] on input "Search" at bounding box center [662, 31] width 171 height 17
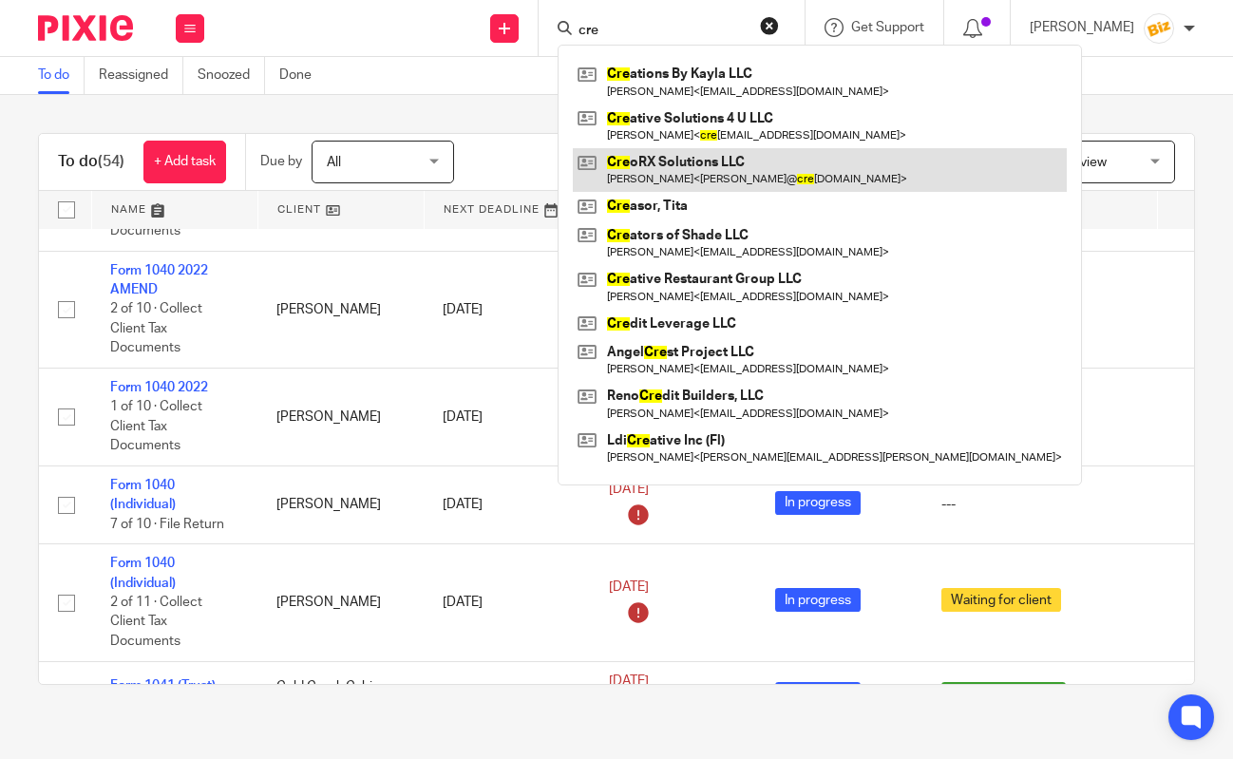
type input "cre"
click at [670, 171] on link at bounding box center [820, 170] width 494 height 44
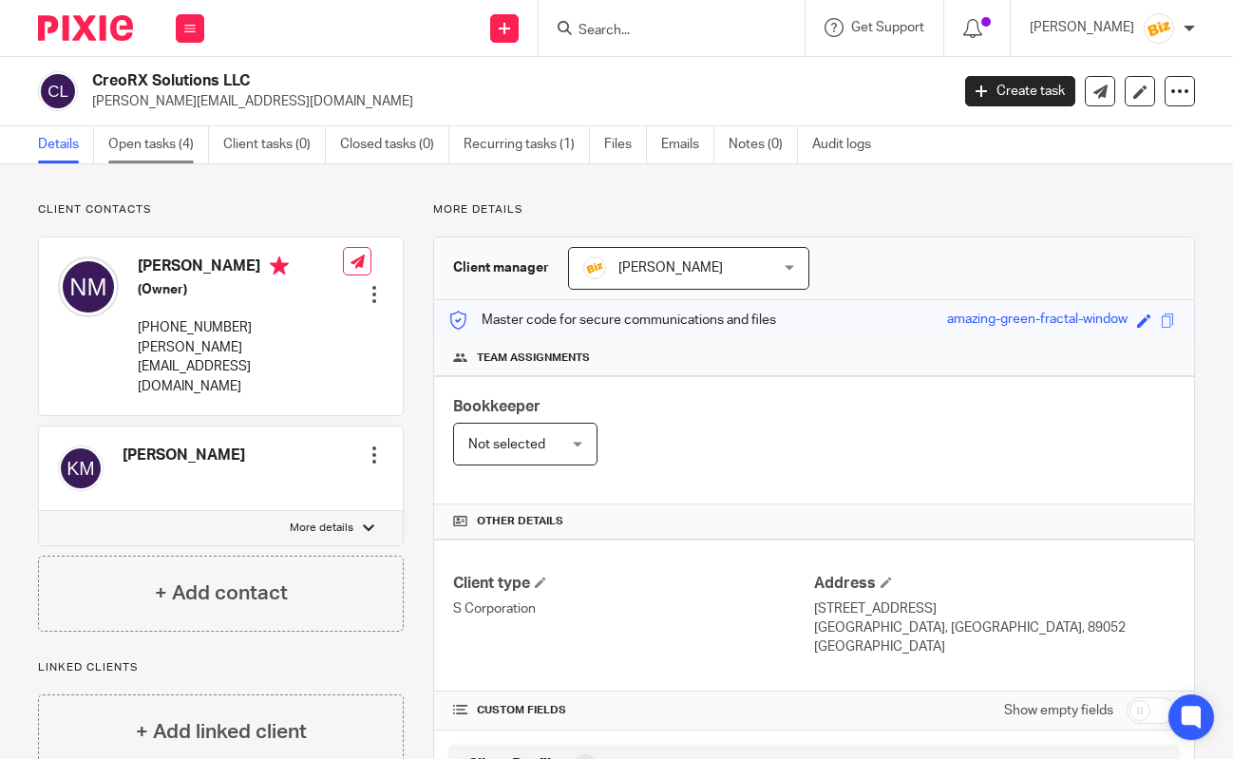
click at [167, 141] on link "Open tasks (4)" at bounding box center [158, 144] width 101 height 37
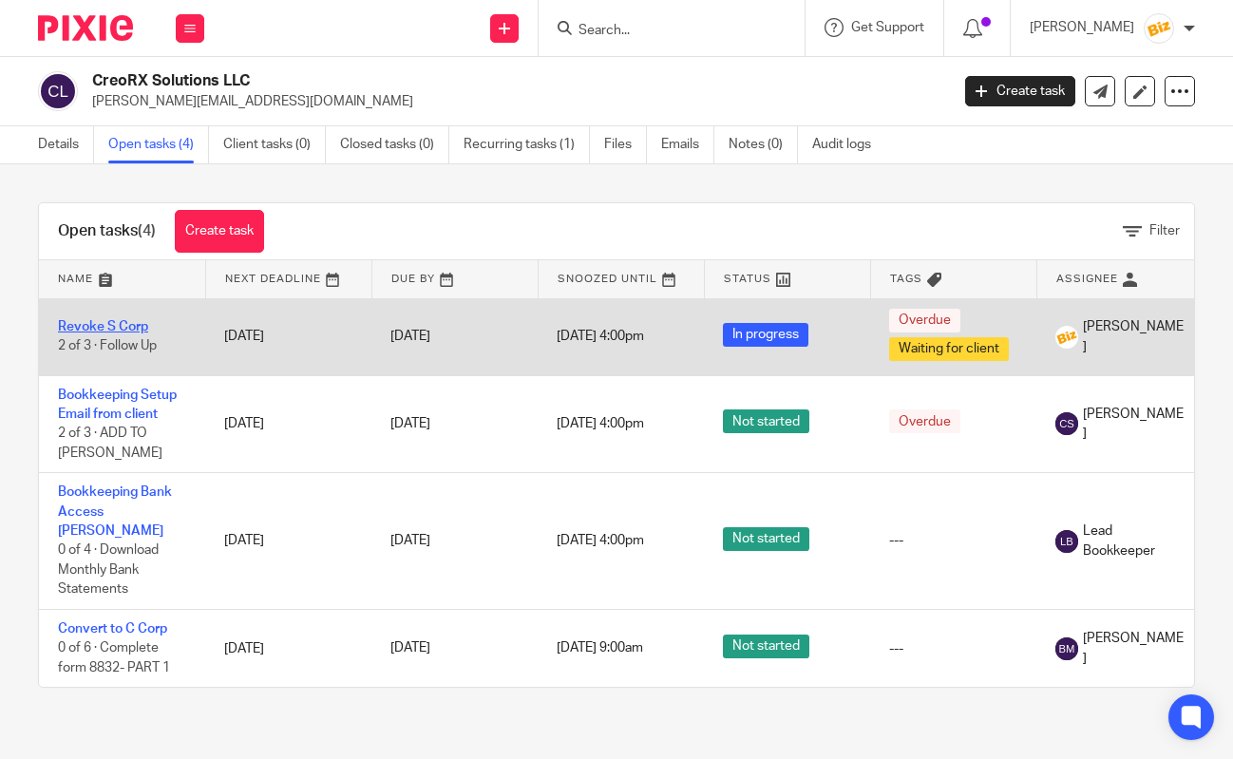
click at [109, 331] on link "Revoke S Corp" at bounding box center [103, 326] width 90 height 13
